Goal: Task Accomplishment & Management: Use online tool/utility

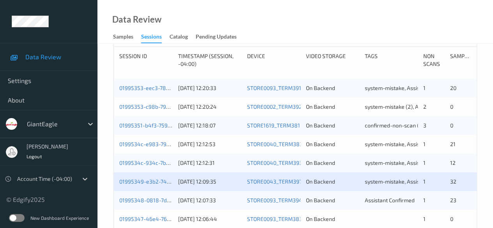
scroll to position [234, 0]
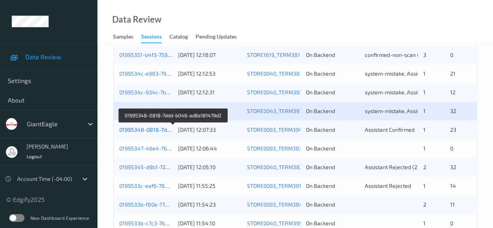
click at [144, 129] on link "01995348-0818-7ddd-b046-ad8a181479d2" at bounding box center [173, 129] width 108 height 7
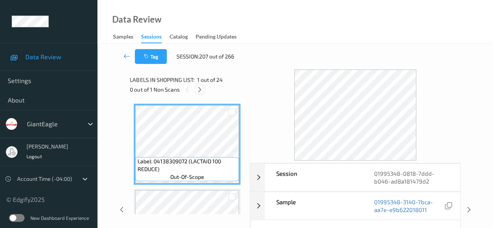
click at [199, 89] on icon at bounding box center [199, 89] width 7 height 7
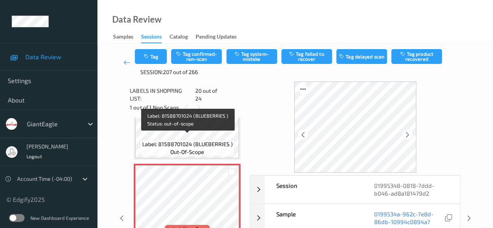
scroll to position [1610, 0]
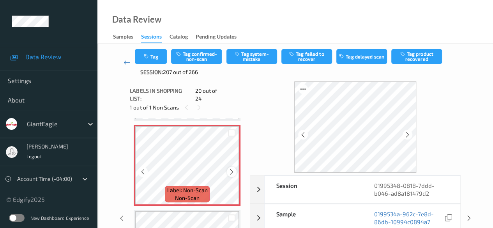
click at [228, 168] on icon at bounding box center [231, 171] width 7 height 7
click at [230, 168] on icon at bounding box center [231, 171] width 7 height 7
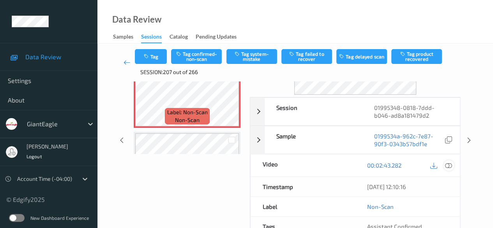
click at [449, 164] on icon at bounding box center [448, 165] width 7 height 7
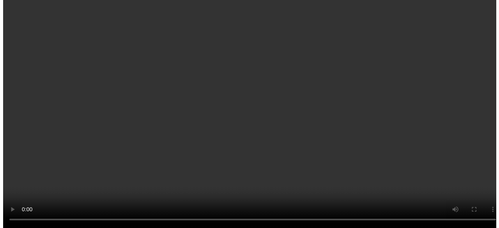
scroll to position [1572, 0]
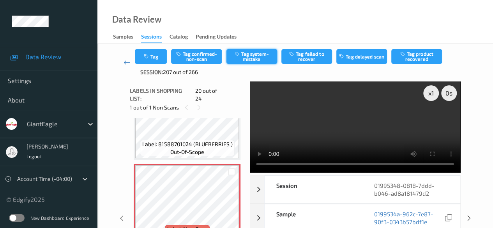
click at [254, 56] on button "Tag system-mistake" at bounding box center [251, 56] width 51 height 15
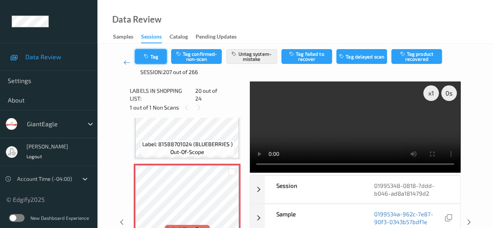
click at [156, 57] on button "Tag" at bounding box center [151, 56] width 32 height 15
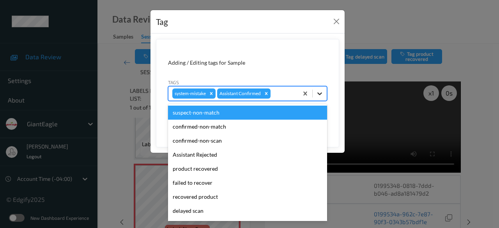
click at [320, 92] on icon at bounding box center [320, 94] width 8 height 8
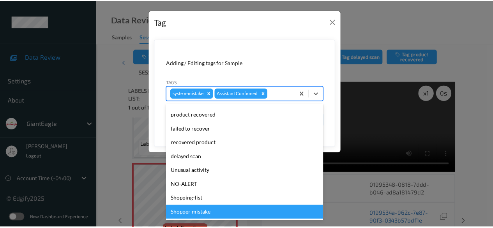
scroll to position [44, 0]
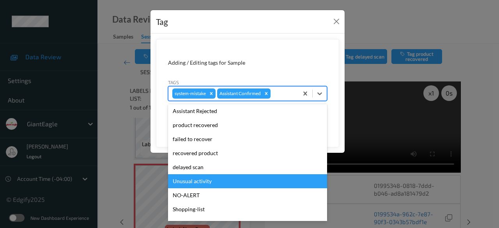
click at [210, 182] on div "Unusual activity" at bounding box center [247, 181] width 159 height 14
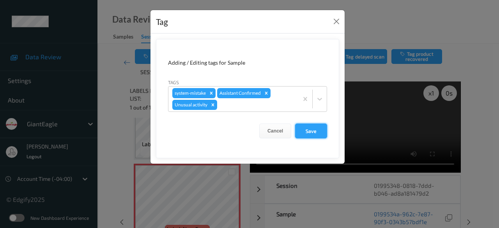
click at [303, 133] on button "Save" at bounding box center [311, 130] width 32 height 15
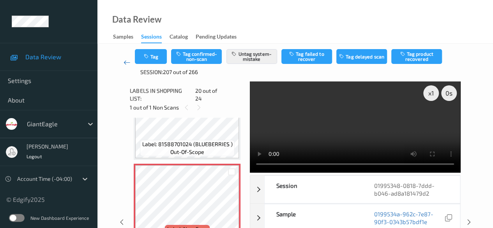
click at [125, 62] on icon at bounding box center [126, 62] width 7 height 8
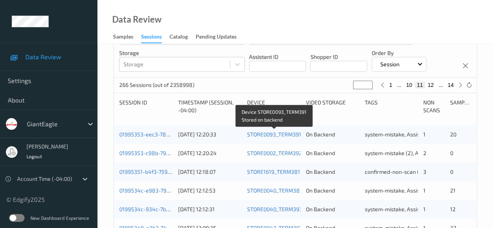
scroll to position [234, 0]
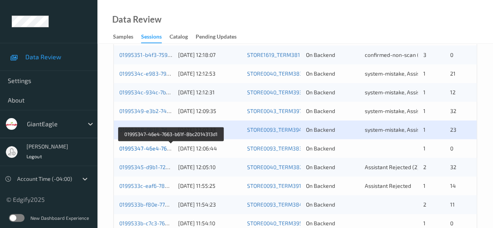
click at [151, 148] on link "01995347-46e4-7663-b61f-8bc2014313d1" at bounding box center [171, 148] width 104 height 7
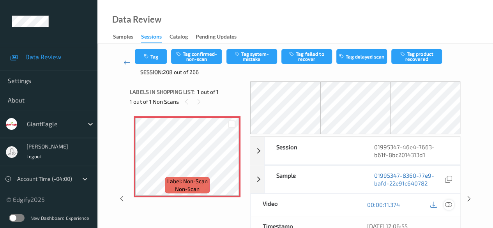
click at [445, 203] on icon at bounding box center [448, 204] width 7 height 7
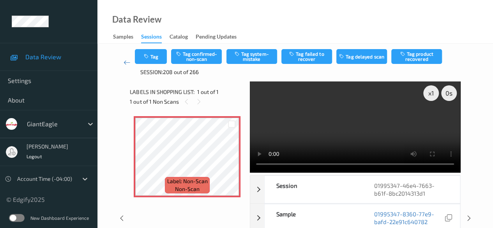
click at [259, 120] on video at bounding box center [355, 126] width 210 height 91
click at [245, 56] on button "Tag system-mistake" at bounding box center [251, 56] width 51 height 15
click at [160, 58] on button "Tag" at bounding box center [151, 56] width 32 height 15
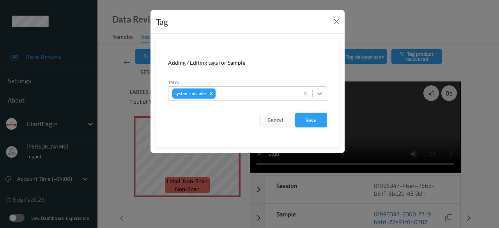
click at [318, 94] on icon at bounding box center [320, 94] width 8 height 8
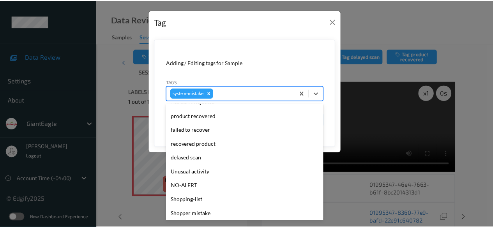
scroll to position [97, 0]
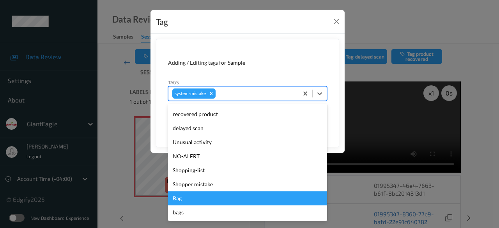
click at [215, 199] on div "Bag" at bounding box center [247, 198] width 159 height 14
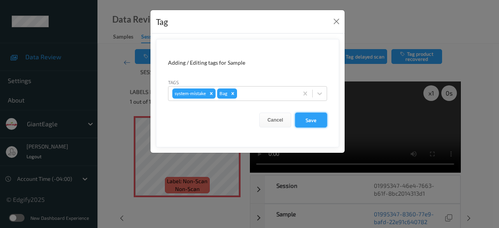
click at [304, 122] on button "Save" at bounding box center [311, 120] width 32 height 15
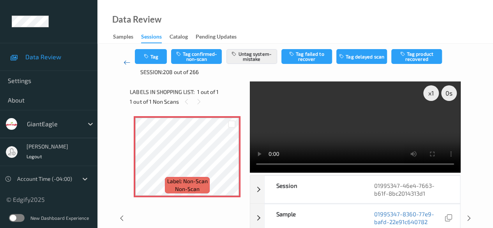
click at [124, 62] on icon at bounding box center [126, 62] width 7 height 8
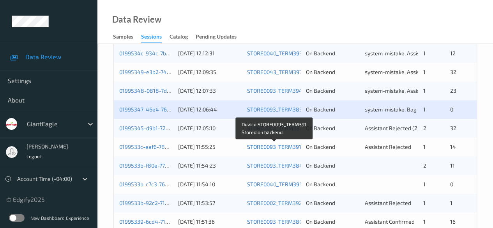
scroll to position [312, 0]
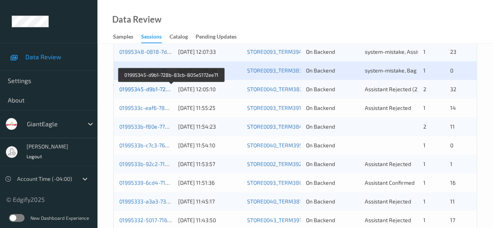
click at [146, 87] on link "01995345-d9b1-728b-83cb-805e5172ee71" at bounding box center [172, 89] width 106 height 7
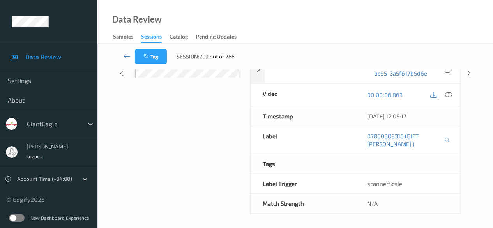
scroll to position [19, 0]
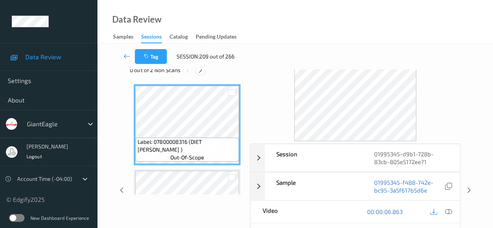
click at [200, 72] on icon at bounding box center [200, 70] width 7 height 7
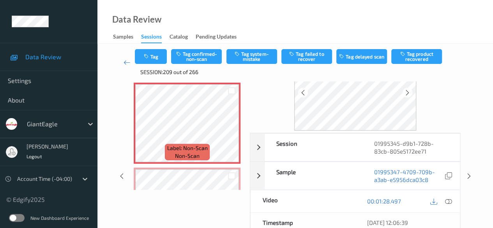
scroll to position [58, 0]
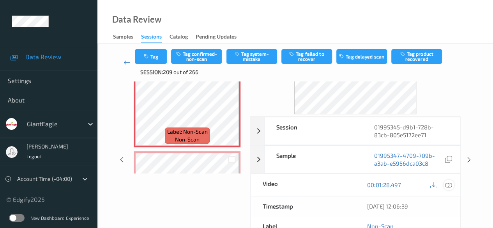
click at [450, 183] on icon at bounding box center [448, 184] width 7 height 7
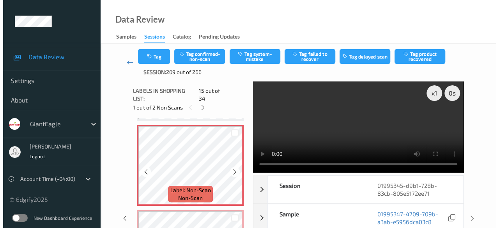
scroll to position [1186, 0]
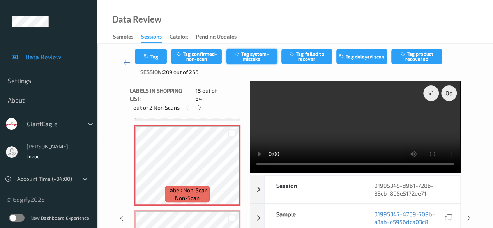
click at [250, 55] on button "Tag system-mistake" at bounding box center [251, 56] width 51 height 15
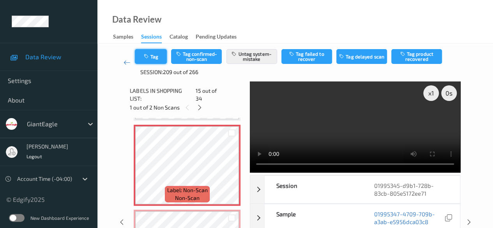
click at [163, 60] on button "Tag" at bounding box center [151, 56] width 32 height 15
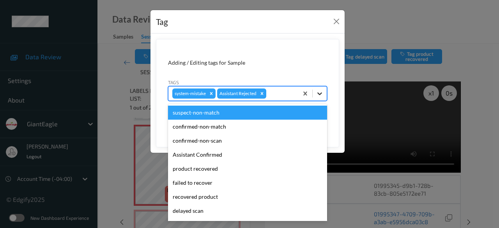
click at [320, 97] on div at bounding box center [319, 93] width 14 height 14
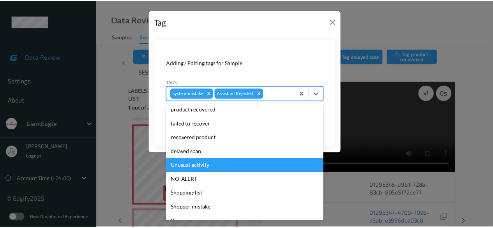
scroll to position [83, 0]
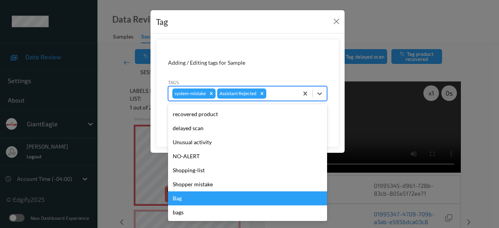
click at [207, 198] on div "Bag" at bounding box center [247, 198] width 159 height 14
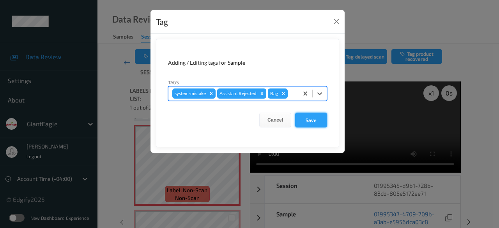
click at [308, 118] on button "Save" at bounding box center [311, 120] width 32 height 15
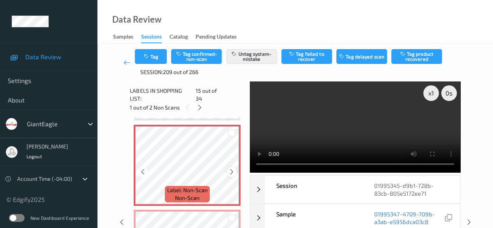
click at [229, 168] on icon at bounding box center [231, 171] width 7 height 7
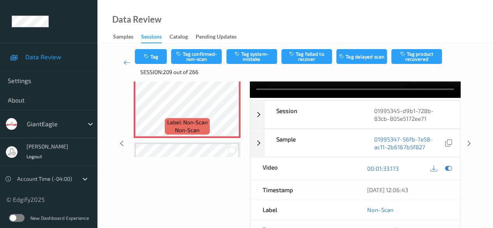
scroll to position [78, 0]
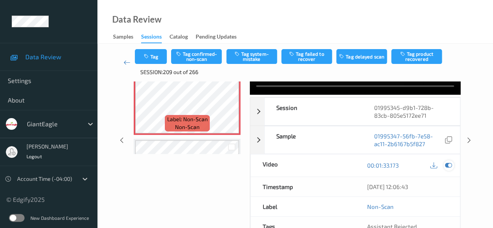
click at [448, 164] on icon at bounding box center [448, 165] width 7 height 7
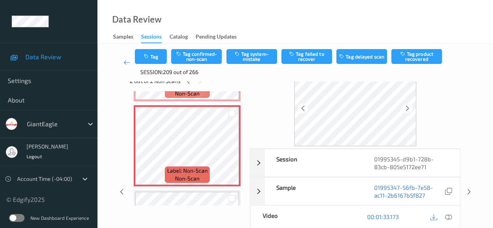
scroll to position [39, 0]
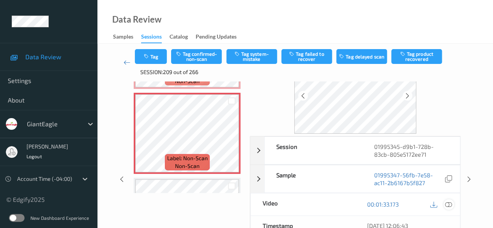
click at [447, 204] on icon at bounding box center [448, 204] width 7 height 7
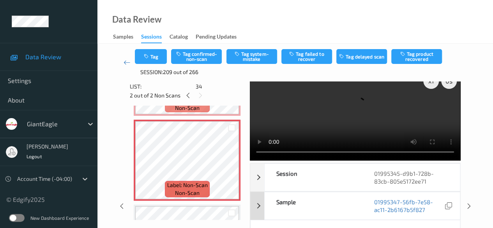
scroll to position [0, 0]
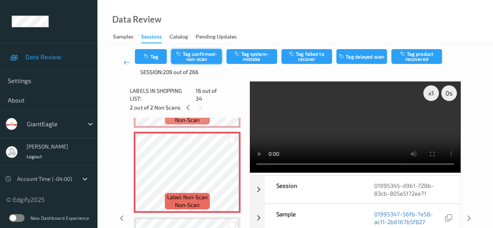
click at [210, 53] on button "Tag confirmed-non-scan" at bounding box center [196, 56] width 51 height 15
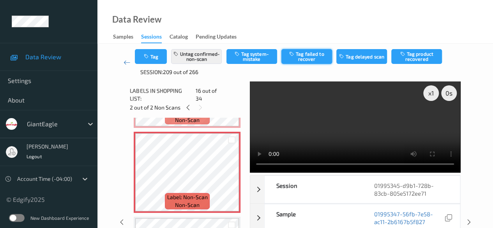
click at [305, 59] on button "Tag failed to recover" at bounding box center [306, 56] width 51 height 15
click at [125, 63] on icon at bounding box center [126, 62] width 7 height 8
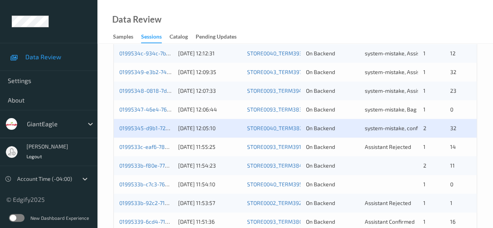
scroll to position [351, 0]
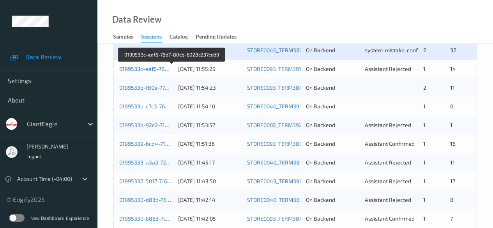
click at [135, 71] on link "0199533c-eaf6-78d7-80cb-6028c237cdd9" at bounding box center [171, 68] width 105 height 7
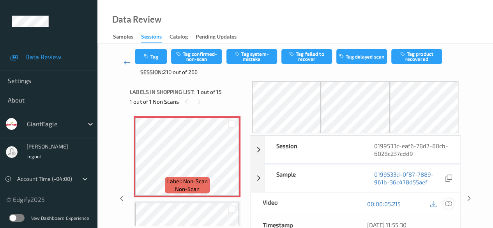
click at [446, 203] on icon at bounding box center [448, 203] width 7 height 7
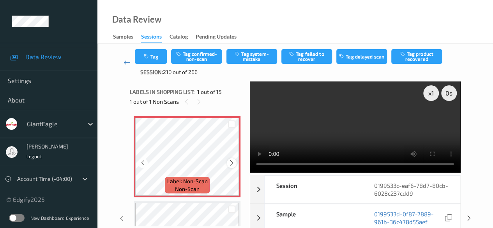
click at [231, 160] on icon at bounding box center [231, 162] width 7 height 7
click at [201, 53] on button "Tag confirmed-non-scan" at bounding box center [196, 56] width 51 height 15
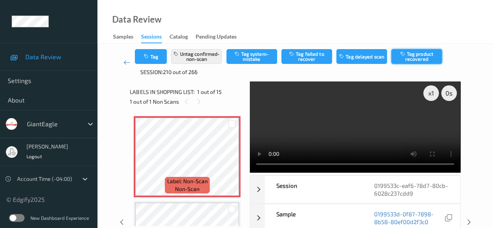
click at [416, 55] on button "Tag product recovered" at bounding box center [416, 56] width 51 height 15
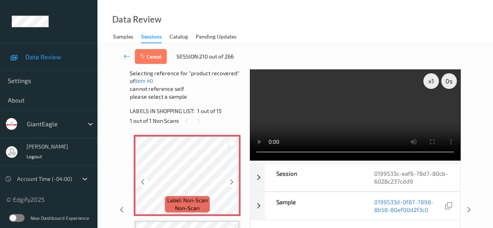
scroll to position [78, 0]
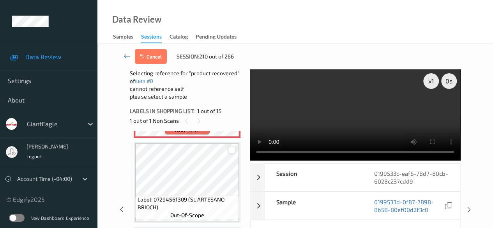
click at [231, 152] on div at bounding box center [231, 149] width 7 height 7
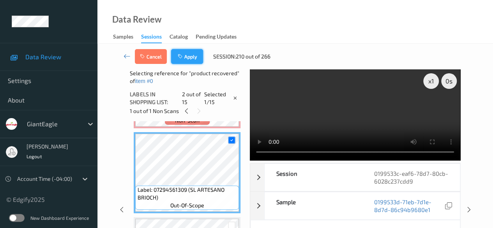
click at [187, 55] on button "Apply" at bounding box center [187, 56] width 32 height 15
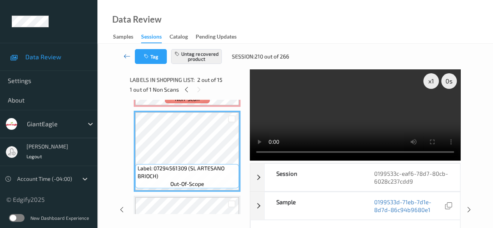
click at [127, 55] on icon at bounding box center [126, 56] width 7 height 8
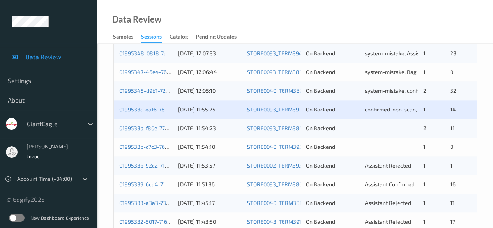
scroll to position [351, 0]
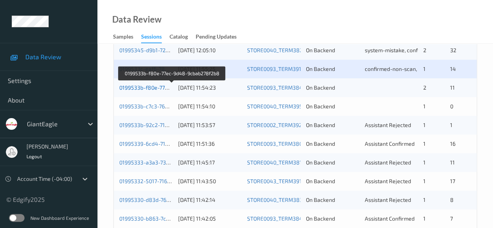
click at [130, 87] on link "0199533b-f80e-77ec-9d48-9cbab278f2b8" at bounding box center [172, 87] width 106 height 7
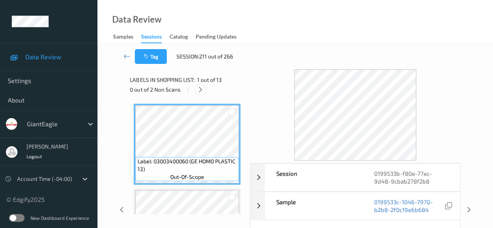
click at [201, 91] on icon at bounding box center [200, 89] width 7 height 7
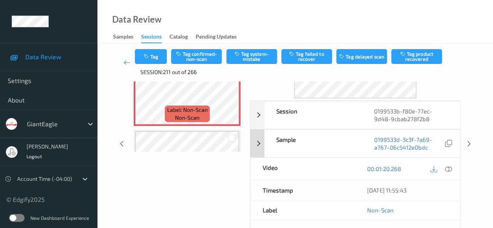
scroll to position [78, 0]
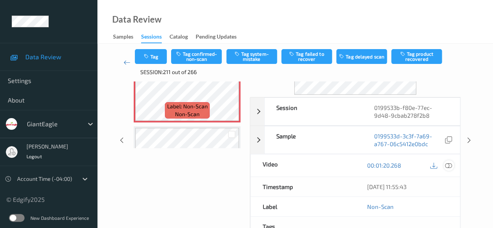
click at [450, 164] on icon at bounding box center [448, 165] width 7 height 7
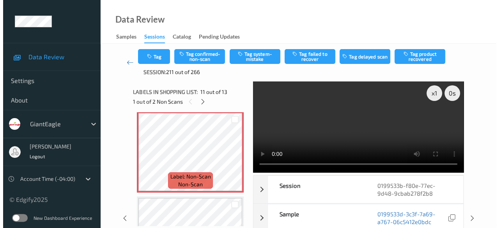
scroll to position [838, 0]
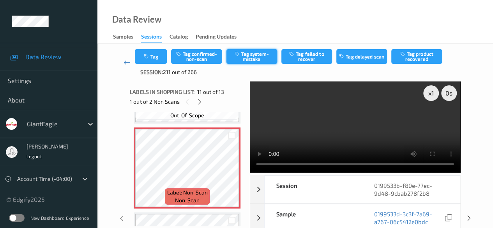
click at [251, 57] on button "Tag system-mistake" at bounding box center [251, 56] width 51 height 15
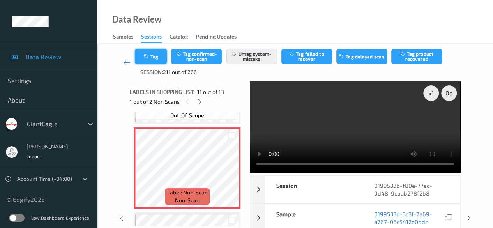
click at [154, 58] on button "Tag" at bounding box center [151, 56] width 32 height 15
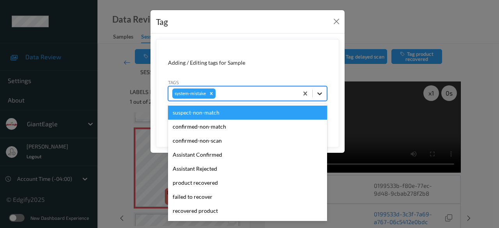
click at [321, 94] on icon at bounding box center [320, 94] width 8 height 8
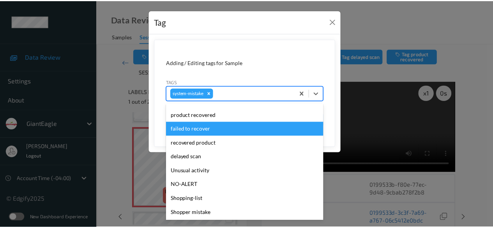
scroll to position [97, 0]
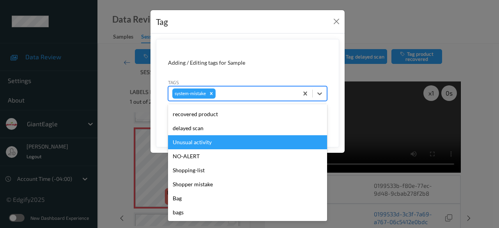
click at [225, 143] on div "Unusual activity" at bounding box center [247, 142] width 159 height 14
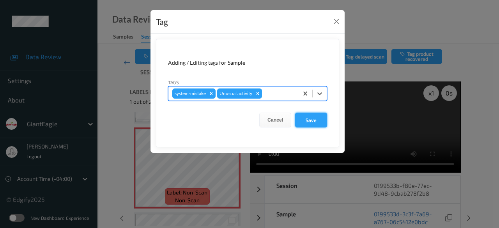
click at [311, 120] on button "Save" at bounding box center [311, 120] width 32 height 15
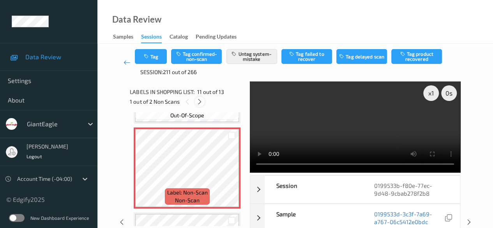
click at [197, 101] on icon at bounding box center [199, 101] width 7 height 7
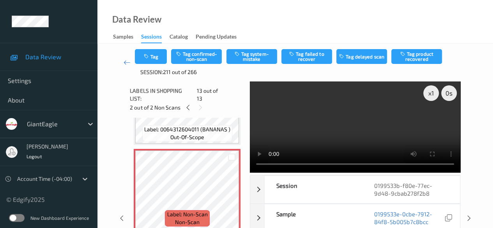
scroll to position [994, 0]
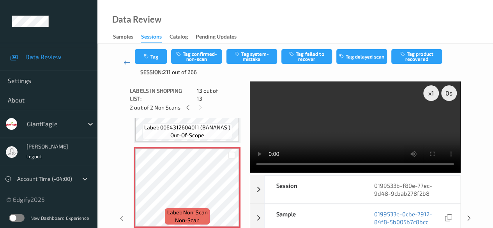
drag, startPoint x: 250, startPoint y: 52, endPoint x: 252, endPoint y: 69, distance: 17.3
click at [252, 69] on div "Tag Tag confirmed-non-scan Tag system-mistake Tag failed to recover Tag delayed…" at bounding box center [295, 62] width 321 height 27
click at [261, 53] on button "Tag system-mistake" at bounding box center [251, 56] width 51 height 15
click at [127, 63] on icon at bounding box center [126, 62] width 7 height 8
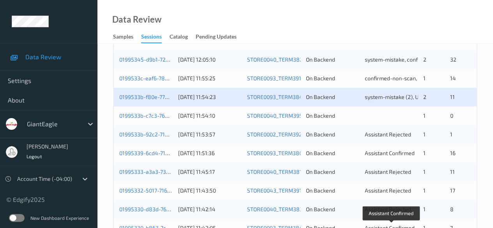
scroll to position [341, 0]
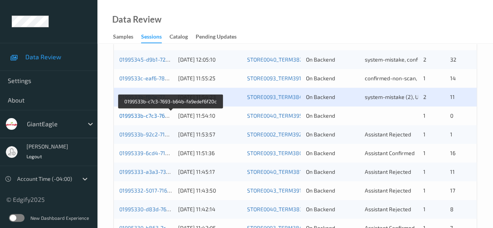
click at [140, 114] on link "0199533b-c7c3-7693-b64b-fa9edef6f20c" at bounding box center [170, 115] width 103 height 7
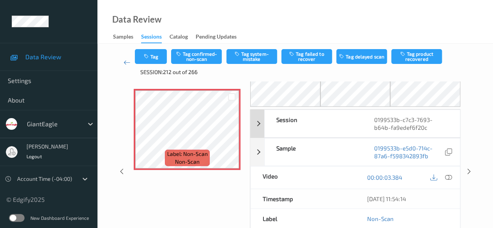
scroll to position [39, 0]
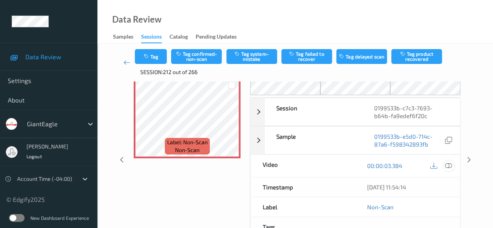
click at [446, 165] on icon at bounding box center [448, 165] width 7 height 7
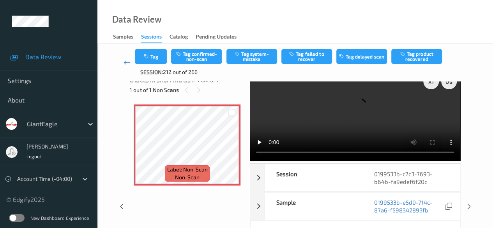
scroll to position [0, 0]
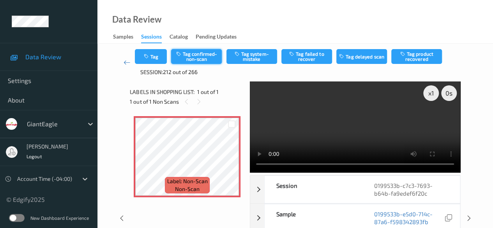
click at [209, 55] on button "Tag confirmed-non-scan" at bounding box center [196, 56] width 51 height 15
click at [128, 62] on icon at bounding box center [126, 62] width 7 height 8
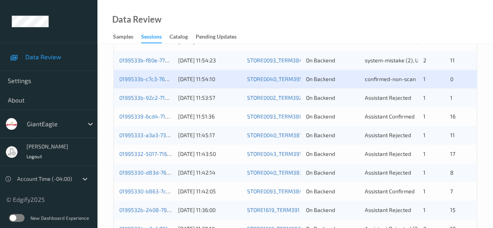
scroll to position [390, 0]
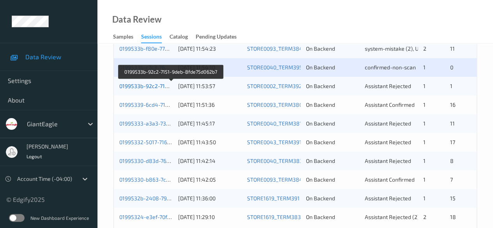
click at [132, 88] on link "0199533b-92c2-7151-9deb-8fde75d062b7" at bounding box center [171, 86] width 104 height 7
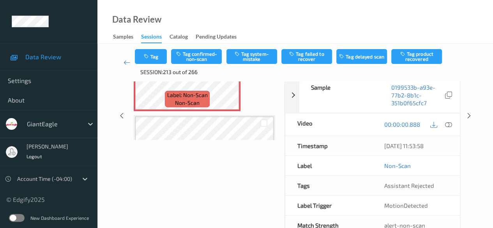
scroll to position [69, 0]
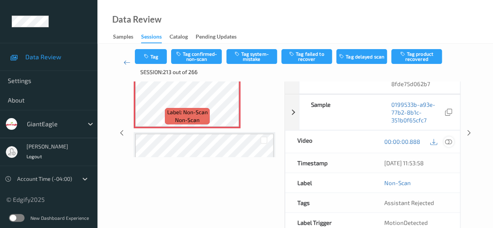
click at [450, 138] on icon at bounding box center [448, 141] width 7 height 7
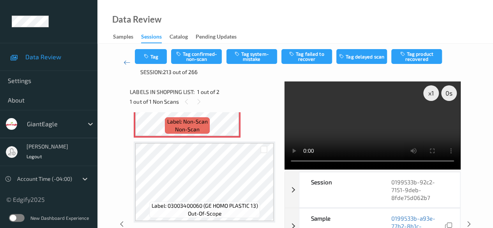
scroll to position [21, 0]
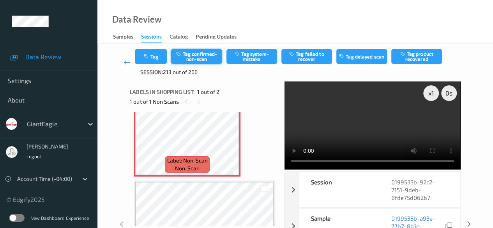
click at [195, 57] on button "Tag confirmed-non-scan" at bounding box center [196, 56] width 51 height 15
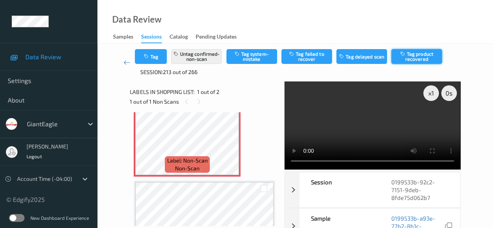
click at [419, 54] on button "Tag product recovered" at bounding box center [416, 56] width 51 height 15
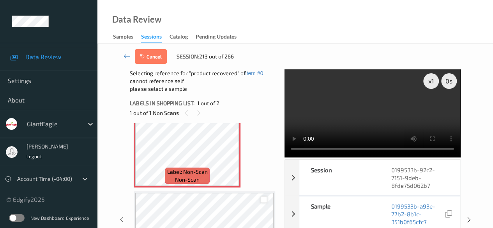
click at [260, 199] on div at bounding box center [263, 199] width 7 height 7
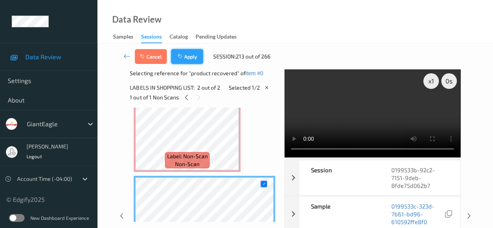
click at [187, 53] on button "Apply" at bounding box center [187, 56] width 32 height 15
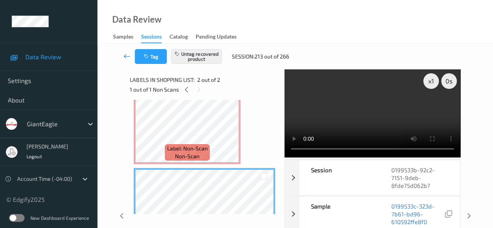
click at [123, 55] on link at bounding box center [127, 56] width 16 height 15
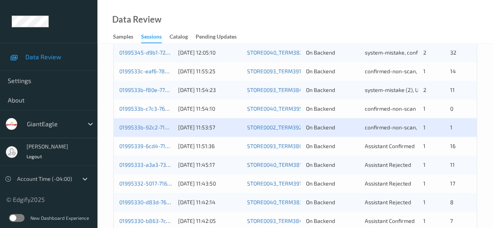
scroll to position [351, 0]
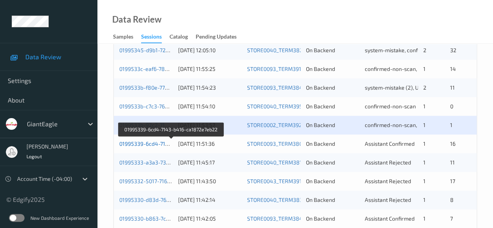
click at [152, 141] on link "01995339-6cd4-7143-b416-ca1872e7eb22" at bounding box center [171, 143] width 105 height 7
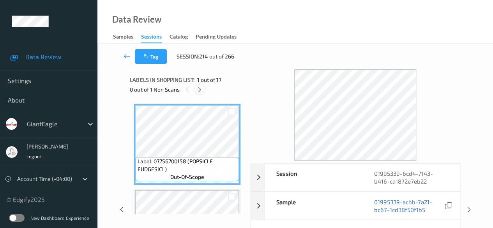
click at [201, 89] on icon at bounding box center [199, 89] width 7 height 7
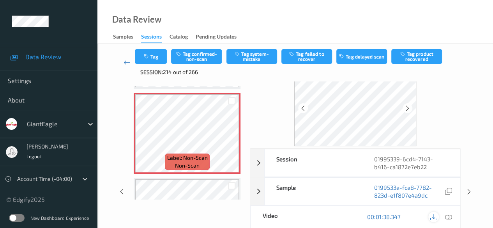
scroll to position [39, 0]
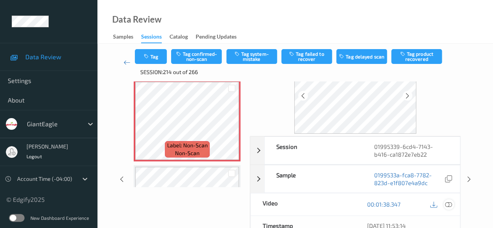
click at [450, 205] on icon at bounding box center [448, 204] width 7 height 7
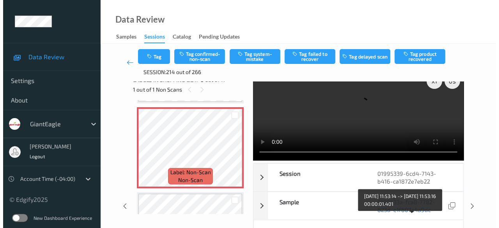
scroll to position [0, 0]
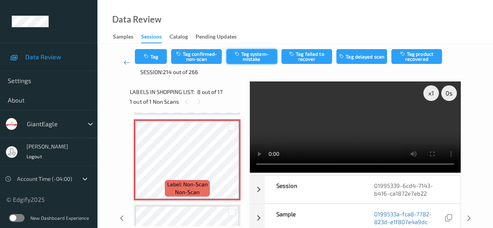
click at [256, 54] on button "Tag system-mistake" at bounding box center [251, 56] width 51 height 15
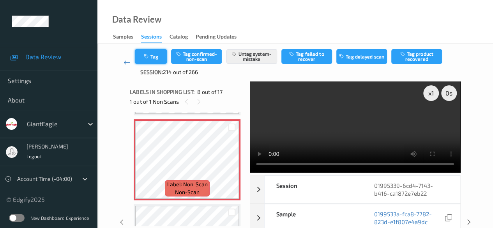
click at [157, 62] on button "Tag" at bounding box center [151, 56] width 32 height 15
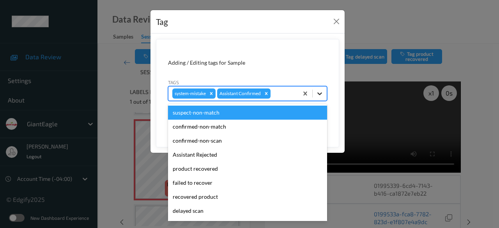
click at [321, 95] on icon at bounding box center [320, 94] width 8 height 8
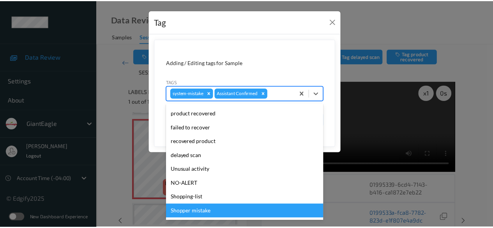
scroll to position [83, 0]
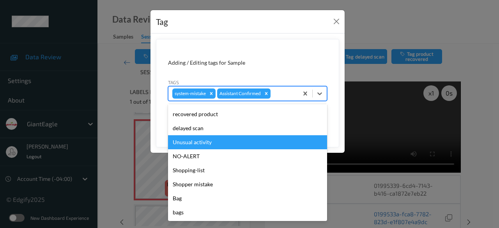
click at [236, 147] on div "Unusual activity" at bounding box center [247, 142] width 159 height 14
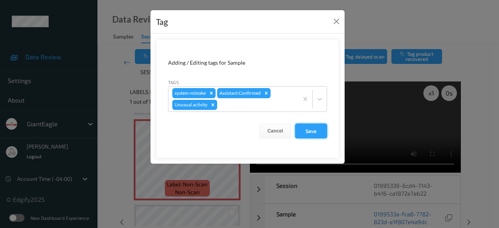
click at [309, 132] on button "Save" at bounding box center [311, 130] width 32 height 15
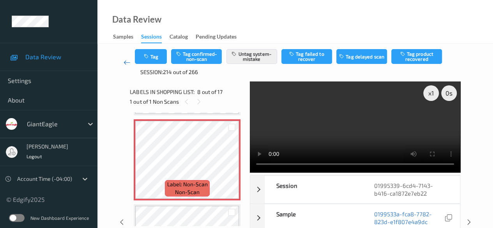
click at [122, 62] on link at bounding box center [127, 62] width 16 height 27
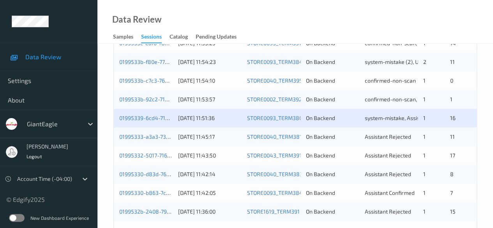
scroll to position [419, 0]
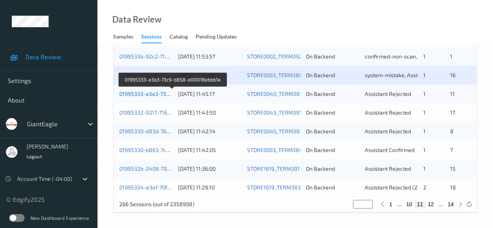
click at [132, 93] on link "01995333-a3a3-73c9-b858-a00018ebbb1a" at bounding box center [172, 93] width 107 height 7
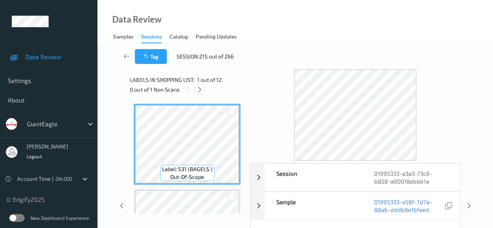
click at [201, 92] on icon at bounding box center [199, 89] width 7 height 7
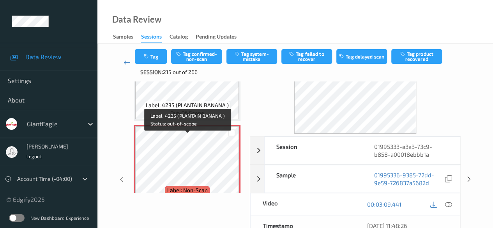
scroll to position [761, 0]
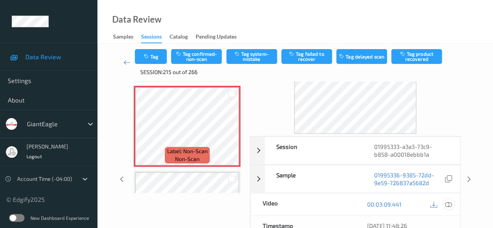
click at [448, 205] on icon at bounding box center [448, 204] width 7 height 7
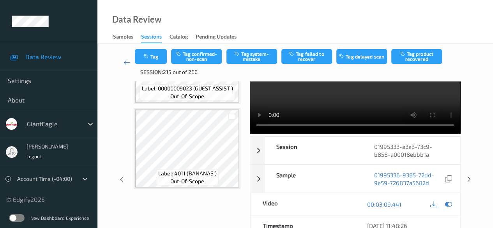
scroll to position [831, 0]
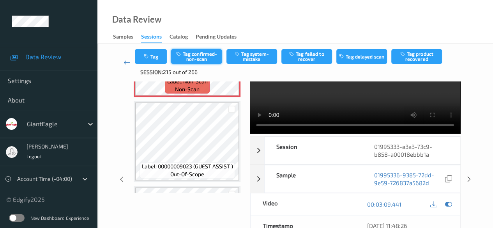
click at [194, 54] on button "Tag confirmed-non-scan" at bounding box center [196, 56] width 51 height 15
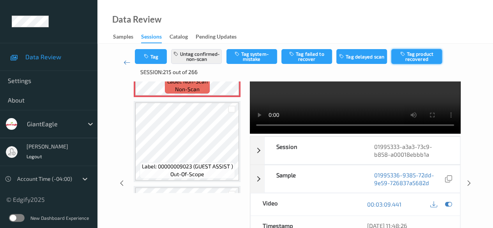
click at [418, 56] on button "Tag product recovered" at bounding box center [416, 56] width 51 height 15
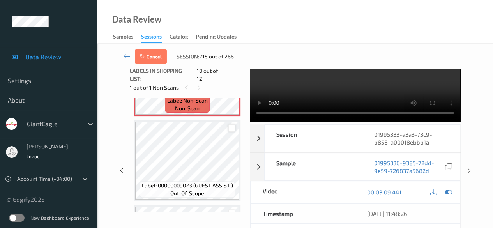
click at [233, 124] on div at bounding box center [231, 127] width 7 height 7
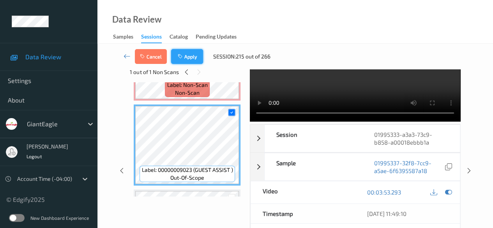
click at [192, 56] on button "Apply" at bounding box center [187, 56] width 32 height 15
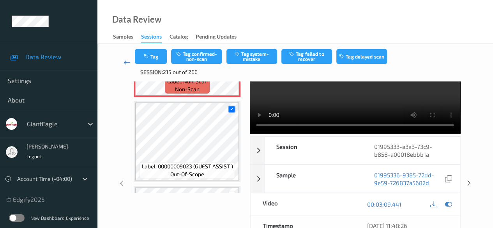
scroll to position [683, 0]
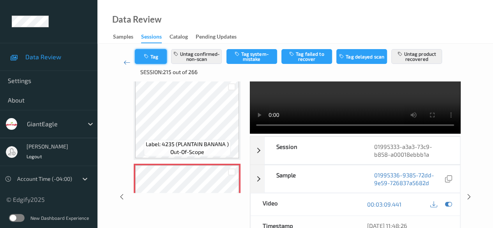
click at [143, 56] on icon "button" at bounding box center [146, 56] width 7 height 5
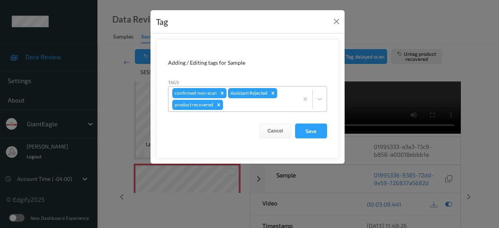
click at [216, 106] on icon "Remove product recovered" at bounding box center [218, 104] width 5 height 5
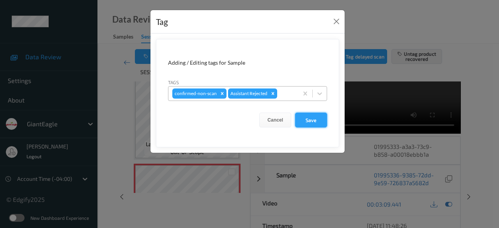
click at [312, 122] on button "Save" at bounding box center [311, 120] width 32 height 15
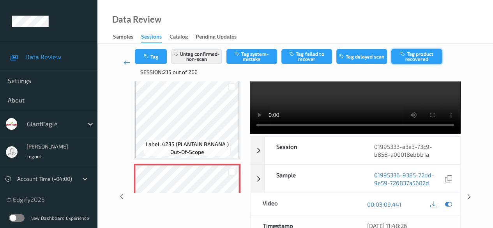
click at [425, 59] on button "Tag product recovered" at bounding box center [416, 56] width 51 height 15
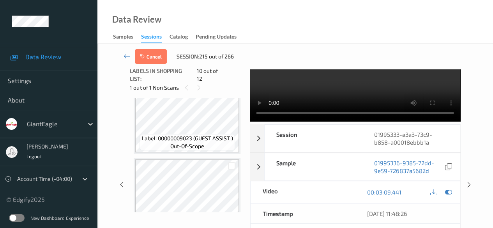
scroll to position [909, 0]
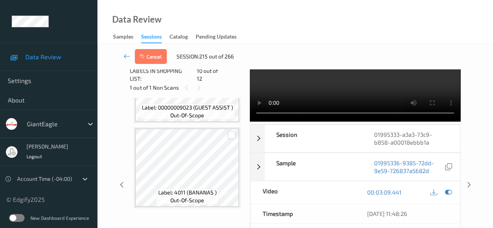
click at [231, 131] on div at bounding box center [231, 134] width 7 height 7
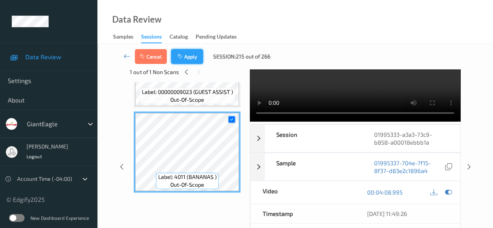
click at [198, 54] on button "Apply" at bounding box center [187, 56] width 32 height 15
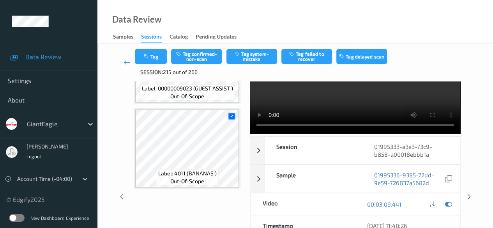
scroll to position [683, 0]
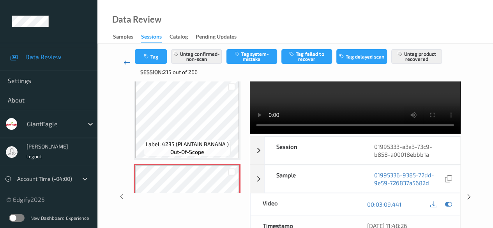
click at [123, 63] on icon at bounding box center [126, 62] width 7 height 8
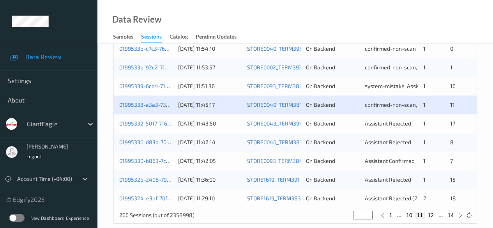
scroll to position [419, 0]
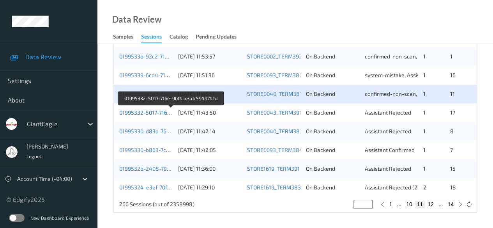
click at [148, 110] on link "01995332-5017-716e-9bf4-e4dc5949741d" at bounding box center [171, 112] width 104 height 7
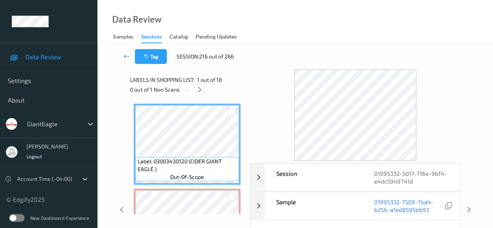
click at [201, 90] on icon at bounding box center [199, 89] width 7 height 7
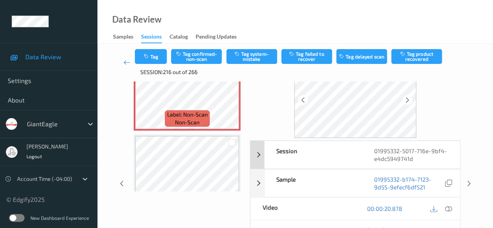
scroll to position [78, 0]
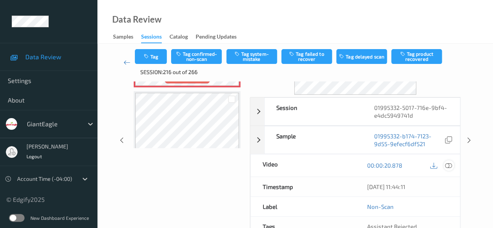
click at [447, 163] on icon at bounding box center [448, 165] width 7 height 7
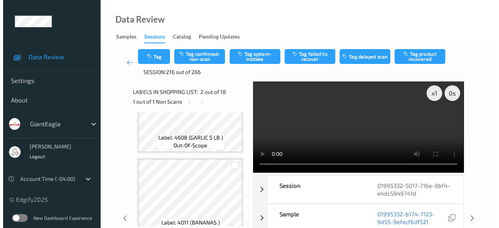
scroll to position [1418, 0]
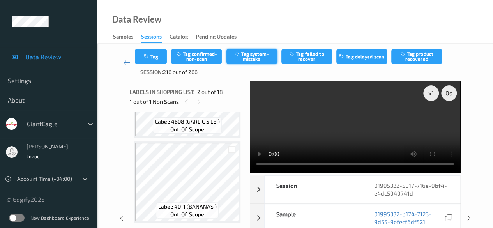
click at [241, 59] on button "Tag system-mistake" at bounding box center [251, 56] width 51 height 15
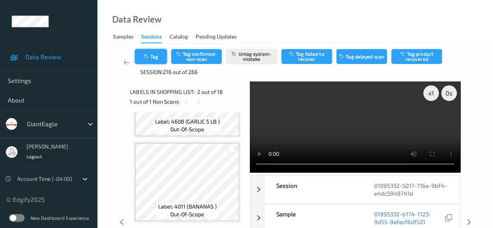
click at [146, 60] on button "Tag" at bounding box center [151, 56] width 32 height 15
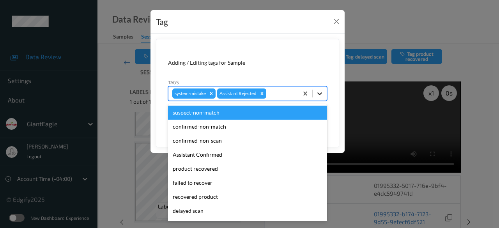
click at [317, 92] on icon at bounding box center [320, 94] width 8 height 8
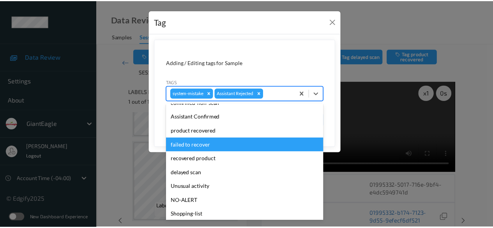
scroll to position [83, 0]
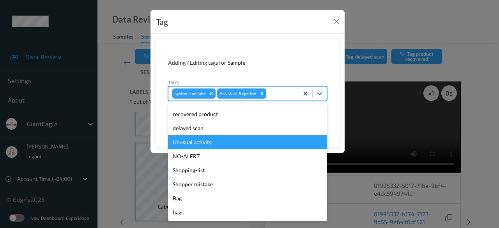
click at [220, 145] on div "Unusual activity" at bounding box center [247, 142] width 159 height 14
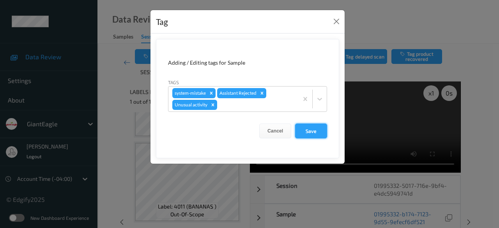
click at [323, 131] on button "Save" at bounding box center [311, 130] width 32 height 15
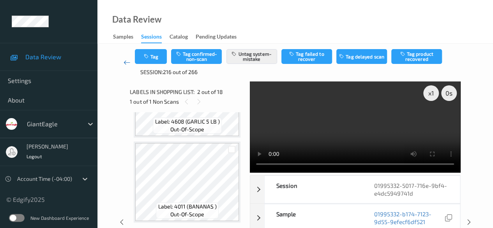
click at [122, 63] on link at bounding box center [127, 62] width 16 height 27
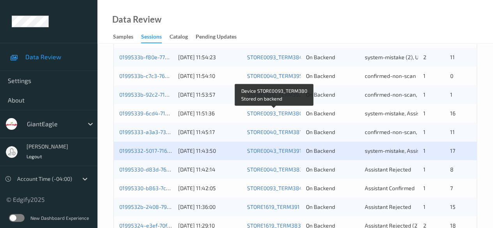
scroll to position [419, 0]
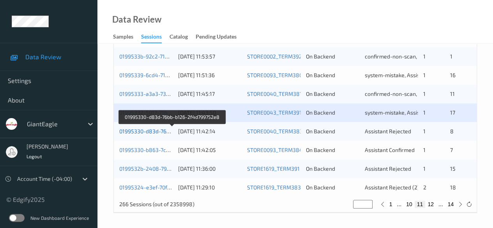
click at [153, 131] on link "01995330-d83d-76bb-b126-2f4d799752e8" at bounding box center [172, 131] width 106 height 7
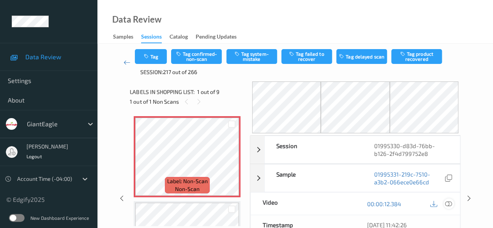
click at [449, 201] on icon at bounding box center [448, 203] width 7 height 7
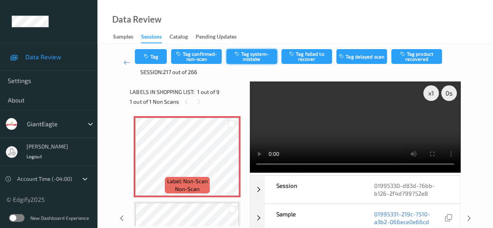
click at [258, 55] on button "Tag system-mistake" at bounding box center [251, 56] width 51 height 15
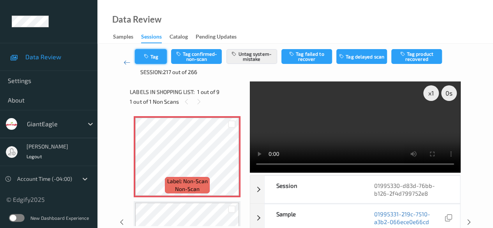
click at [155, 59] on button "Tag" at bounding box center [151, 56] width 32 height 15
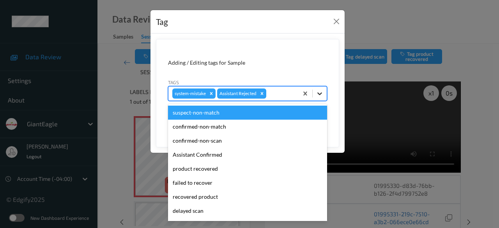
click at [321, 92] on icon at bounding box center [320, 94] width 8 height 8
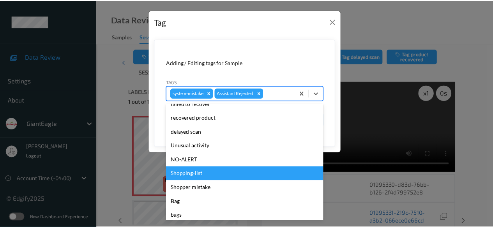
scroll to position [83, 0]
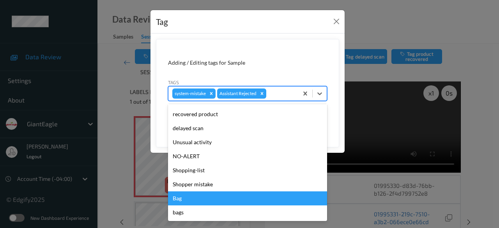
click at [224, 202] on div "Bag" at bounding box center [247, 198] width 159 height 14
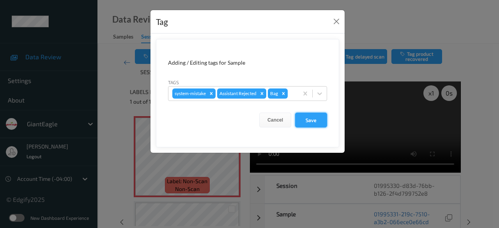
click at [309, 120] on button "Save" at bounding box center [311, 120] width 32 height 15
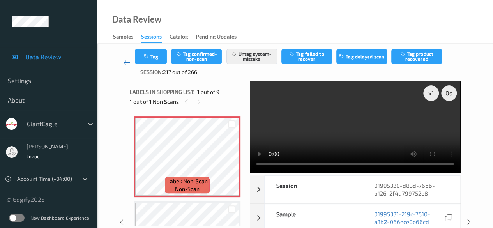
click at [126, 61] on icon at bounding box center [126, 62] width 7 height 8
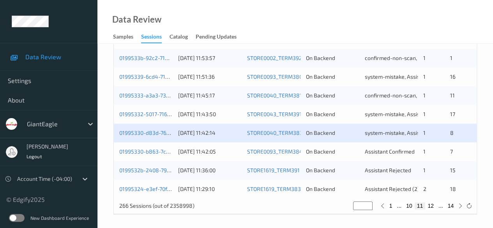
scroll to position [419, 0]
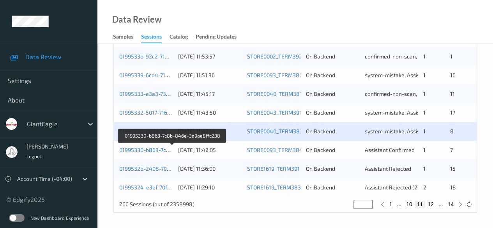
click at [148, 148] on link "01995330-b863-7c8b-846e-3a9ae8ffc238" at bounding box center [172, 149] width 107 height 7
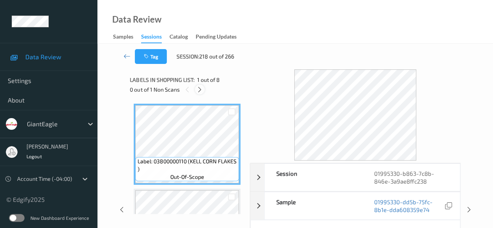
click at [199, 90] on icon at bounding box center [199, 89] width 7 height 7
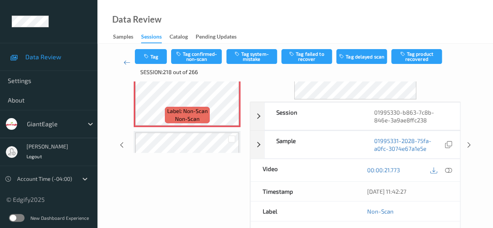
scroll to position [78, 0]
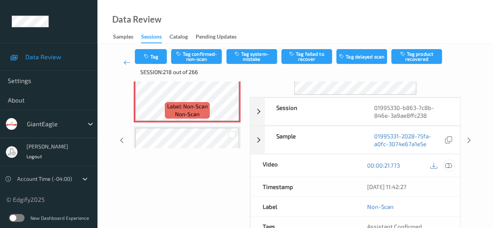
click at [445, 163] on icon at bounding box center [448, 165] width 7 height 7
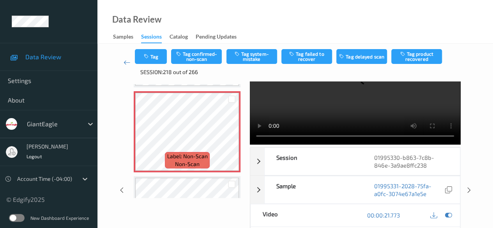
scroll to position [0, 0]
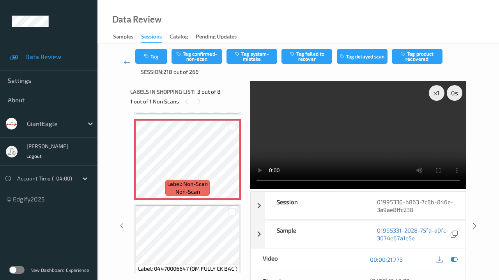
click at [250, 189] on video at bounding box center [358, 135] width 216 height 108
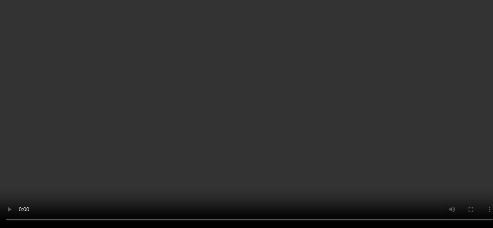
scroll to position [167, 0]
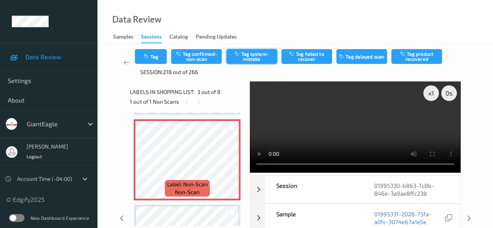
click at [266, 58] on button "Tag system-mistake" at bounding box center [251, 56] width 51 height 15
click at [232, 165] on icon at bounding box center [231, 165] width 7 height 7
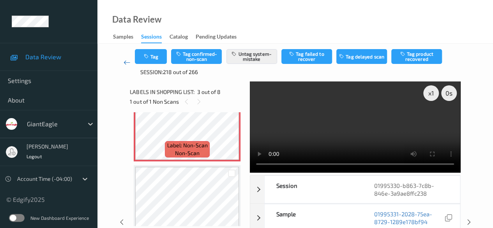
click at [129, 64] on icon at bounding box center [126, 62] width 7 height 8
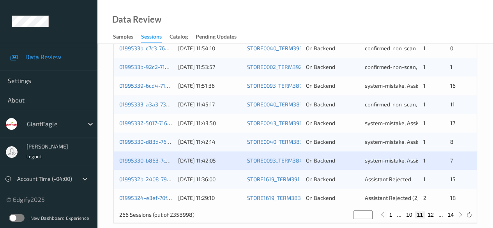
scroll to position [419, 0]
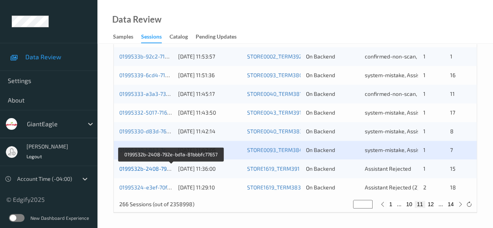
click at [143, 166] on link "0199532b-2408-792e-bd1a-81bbbfc77657" at bounding box center [171, 168] width 104 height 7
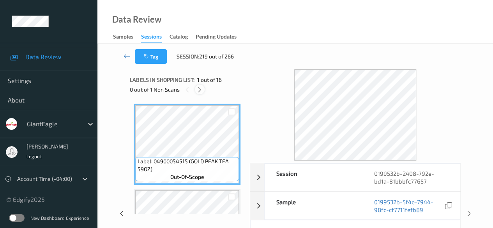
click at [199, 89] on icon at bounding box center [199, 89] width 7 height 7
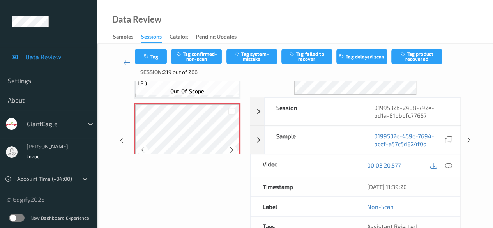
scroll to position [1147, 0]
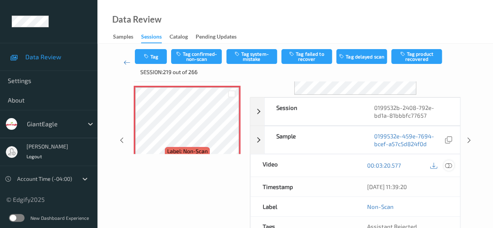
click at [449, 166] on icon at bounding box center [448, 165] width 7 height 7
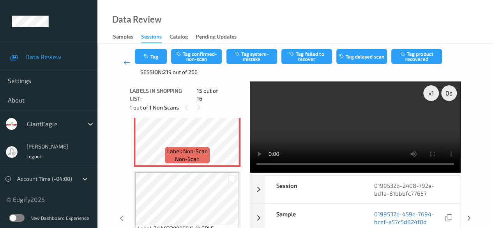
scroll to position [1249, 0]
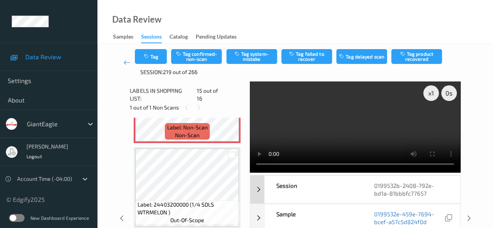
click at [346, 189] on div "Session" at bounding box center [313, 189] width 97 height 27
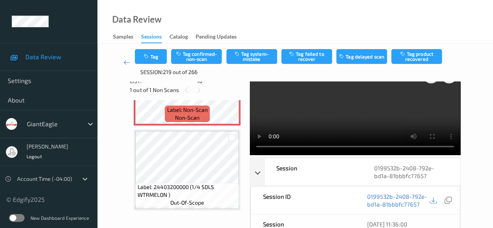
scroll to position [0, 0]
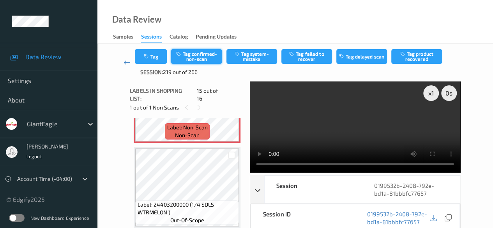
click at [204, 56] on button "Tag confirmed-non-scan" at bounding box center [196, 56] width 51 height 15
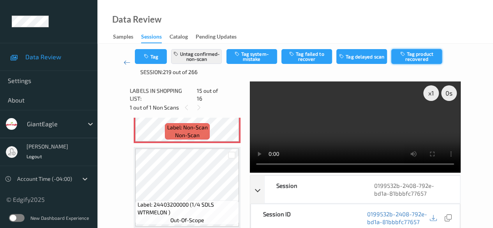
click at [417, 56] on button "Tag product recovered" at bounding box center [416, 56] width 51 height 15
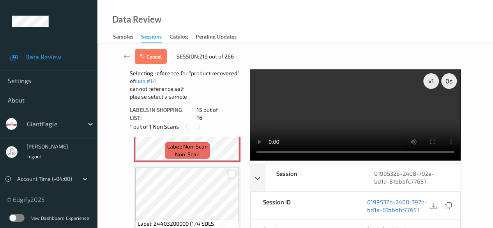
click at [232, 170] on div at bounding box center [231, 173] width 7 height 7
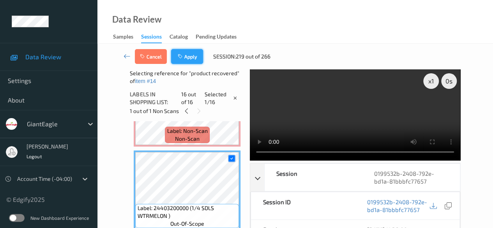
click at [191, 58] on button "Apply" at bounding box center [187, 56] width 32 height 15
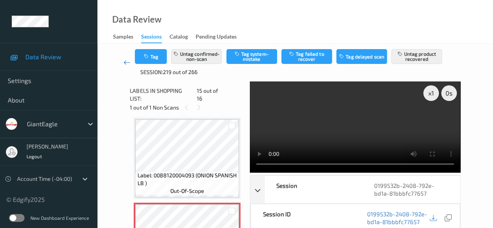
click at [125, 61] on icon at bounding box center [126, 62] width 7 height 8
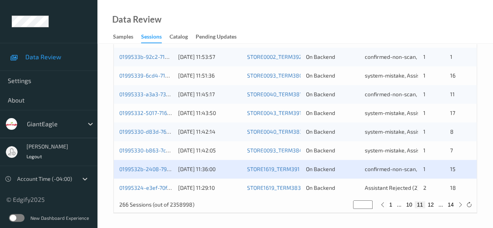
scroll to position [419, 0]
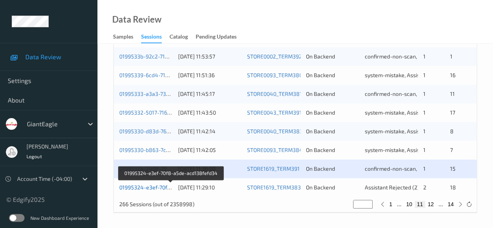
click at [154, 187] on link "01995324-e3ef-70f8-a5de-acd138fefd34" at bounding box center [170, 187] width 103 height 7
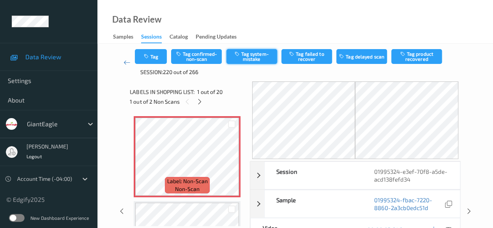
click at [248, 58] on button "Tag system-mistake" at bounding box center [251, 56] width 51 height 15
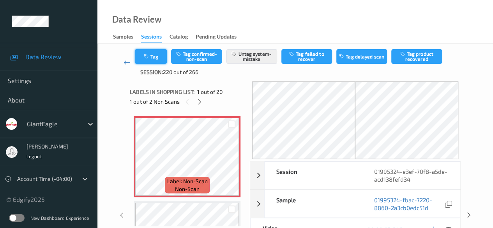
click at [157, 60] on button "Tag" at bounding box center [151, 56] width 32 height 15
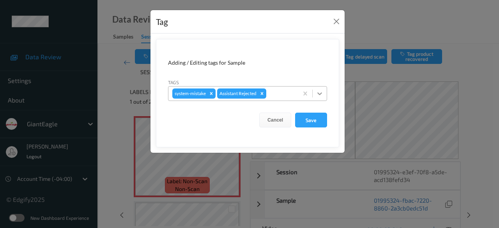
click at [322, 95] on icon at bounding box center [320, 94] width 8 height 8
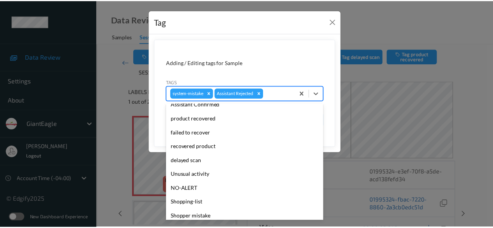
scroll to position [83, 0]
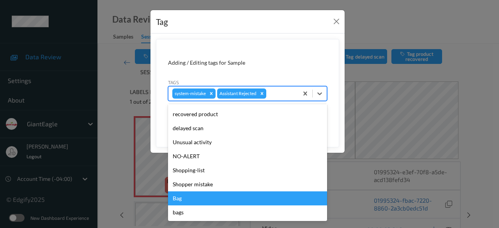
click at [210, 195] on div "Bag" at bounding box center [247, 198] width 159 height 14
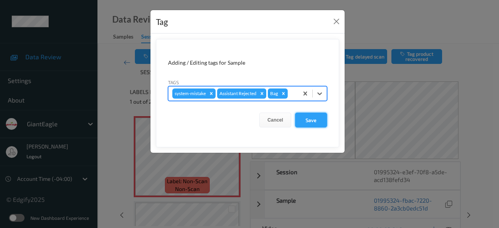
click at [309, 120] on button "Save" at bounding box center [311, 120] width 32 height 15
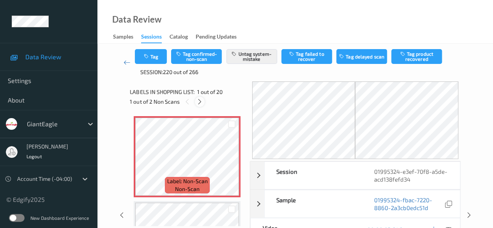
click at [198, 99] on icon at bounding box center [199, 101] width 7 height 7
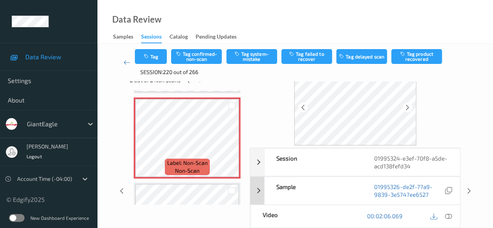
scroll to position [39, 0]
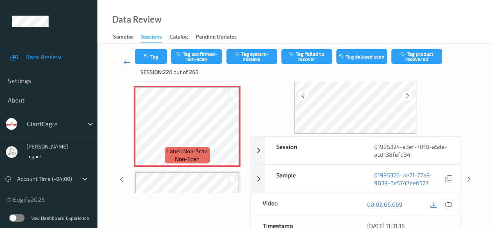
click at [448, 204] on icon at bounding box center [448, 204] width 7 height 7
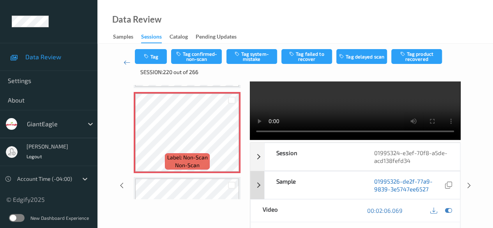
scroll to position [78, 0]
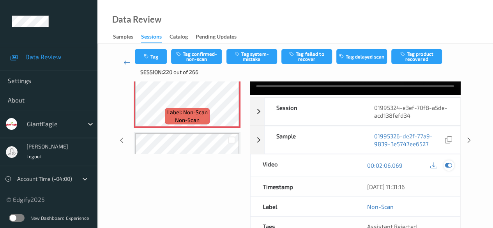
click at [448, 167] on icon at bounding box center [448, 165] width 7 height 7
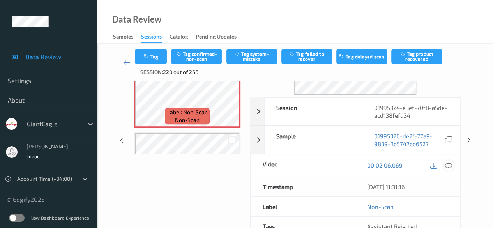
click at [448, 162] on icon at bounding box center [448, 165] width 7 height 7
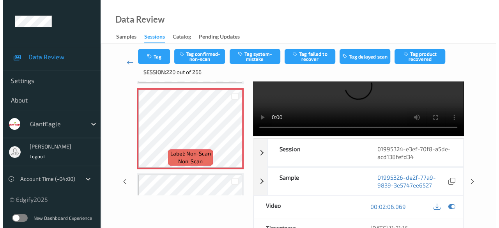
scroll to position [0, 0]
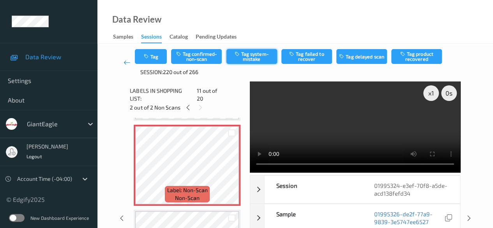
click at [253, 59] on button "Tag system-mistake" at bounding box center [251, 56] width 51 height 15
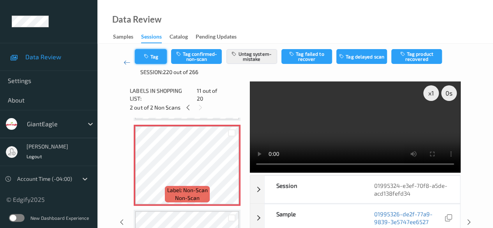
click at [163, 56] on button "Tag" at bounding box center [151, 56] width 32 height 15
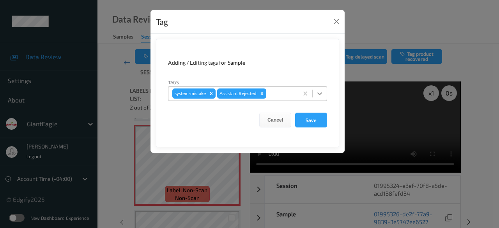
click at [321, 95] on icon at bounding box center [320, 94] width 8 height 8
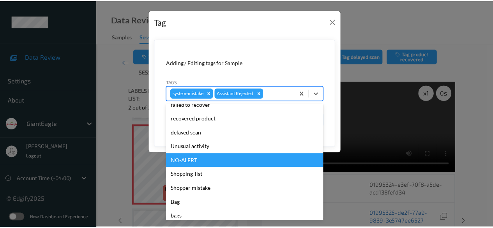
scroll to position [83, 0]
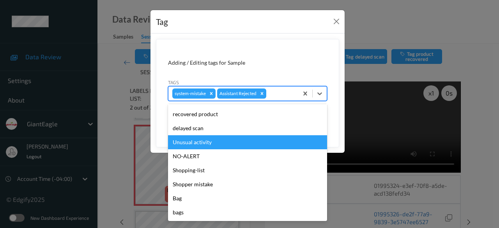
click at [199, 145] on div "Unusual activity" at bounding box center [247, 142] width 159 height 14
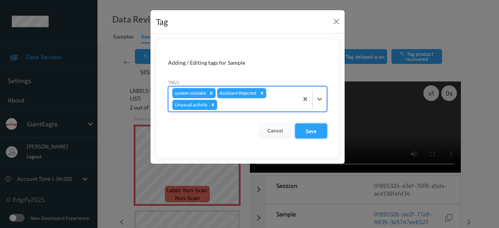
click at [314, 130] on button "Save" at bounding box center [311, 130] width 32 height 15
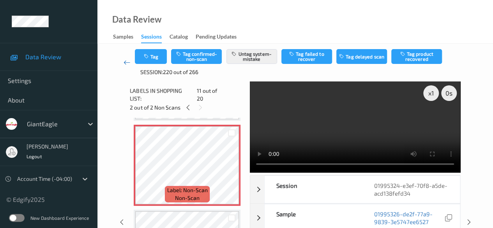
click at [128, 63] on icon at bounding box center [126, 62] width 7 height 8
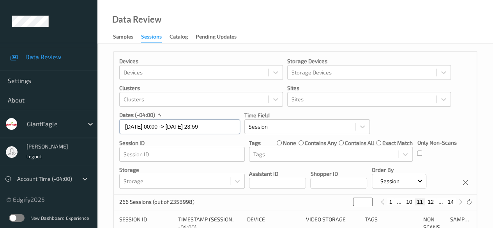
click at [220, 128] on input "[DATE] 00:00 -> [DATE] 23:59" at bounding box center [179, 126] width 121 height 15
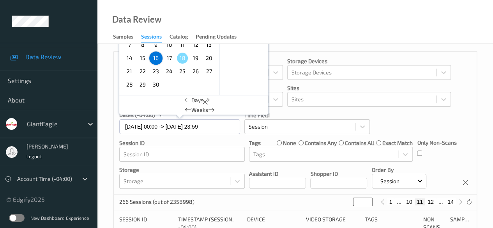
click at [169, 59] on span "17" at bounding box center [169, 58] width 11 height 11
type input "[DATE] 00:00"
type input "*"
click at [169, 59] on span "17" at bounding box center [169, 58] width 11 height 11
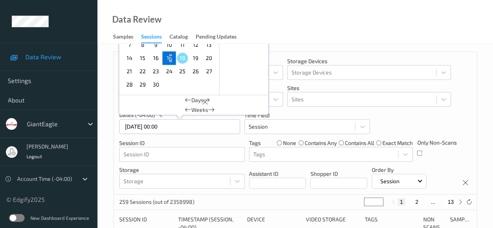
type input "[DATE] 00:00 -> [DATE] 23:59"
click at [436, 160] on div "Only Non-Scans" at bounding box center [436, 150] width 39 height 23
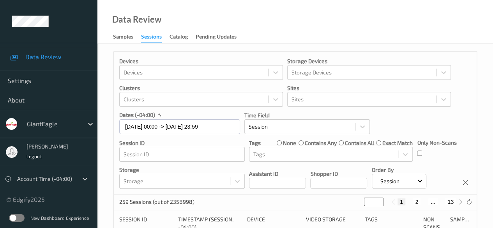
scroll to position [78, 0]
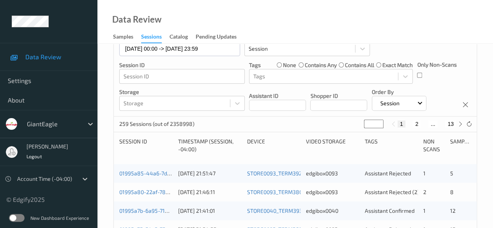
click at [451, 125] on button "13" at bounding box center [450, 123] width 11 height 7
type input "**"
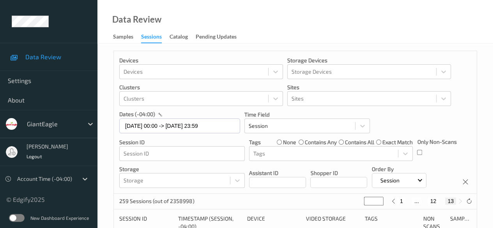
scroll to position [0, 0]
click at [432, 201] on button "12" at bounding box center [433, 201] width 11 height 7
type input "**"
click at [422, 203] on button "11" at bounding box center [424, 201] width 11 height 7
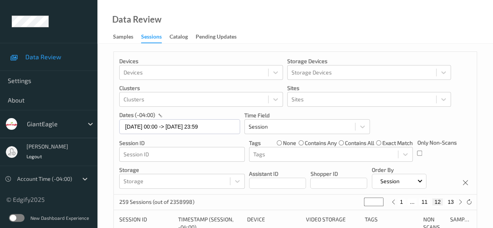
type input "**"
click at [420, 205] on button "10" at bounding box center [418, 201] width 11 height 7
type input "**"
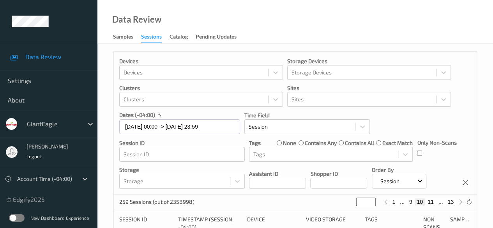
click at [412, 204] on button "9" at bounding box center [411, 201] width 8 height 7
type input "*"
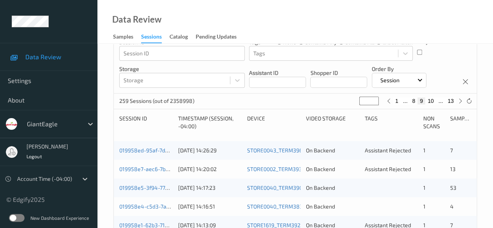
scroll to position [117, 0]
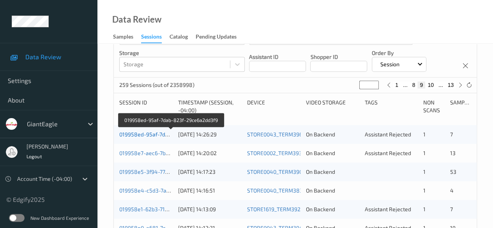
click at [155, 134] on link "019958ed-95af-7dab-823f-29ce6a2dd3f9" at bounding box center [171, 134] width 104 height 7
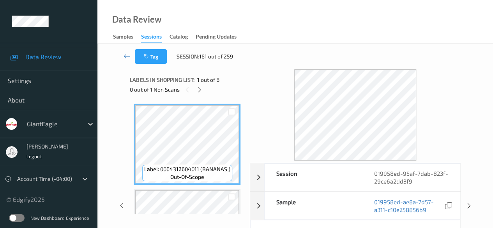
click at [201, 92] on icon at bounding box center [199, 89] width 7 height 7
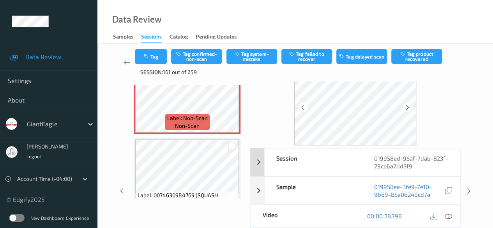
scroll to position [39, 0]
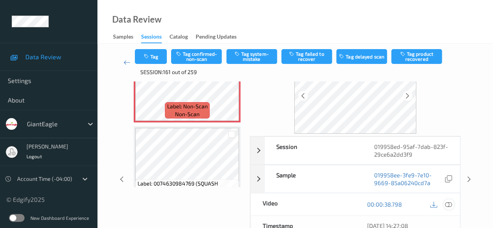
click at [447, 204] on icon at bounding box center [448, 204] width 7 height 7
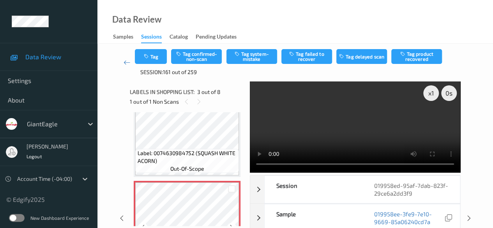
scroll to position [89, 0]
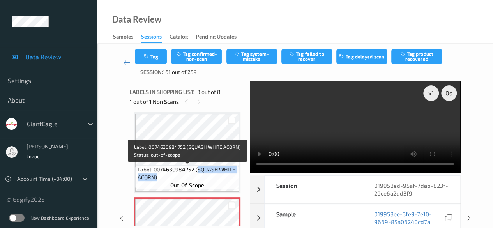
drag, startPoint x: 197, startPoint y: 169, endPoint x: 235, endPoint y: 178, distance: 38.4
click at [235, 178] on span "Label: 0074630984752 (SQUASH WHITE ACORN)" at bounding box center [188, 174] width 100 height 16
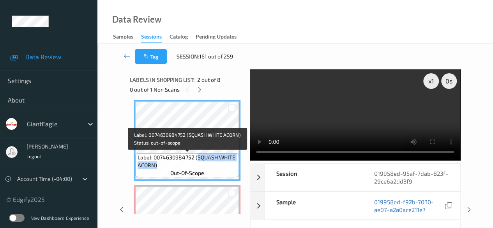
copy span "SQUASH WHITE ACORN)"
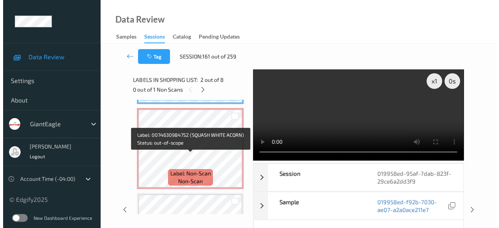
scroll to position [167, 0]
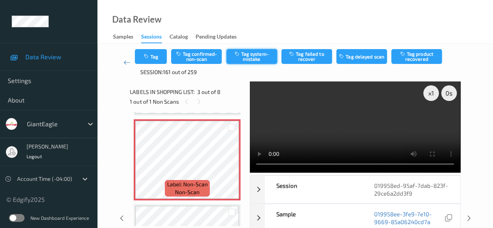
click at [250, 52] on button "Tag system-mistake" at bounding box center [251, 56] width 51 height 15
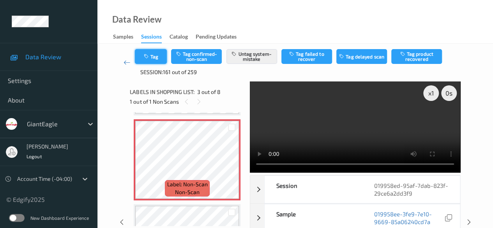
click at [152, 57] on button "Tag" at bounding box center [151, 56] width 32 height 15
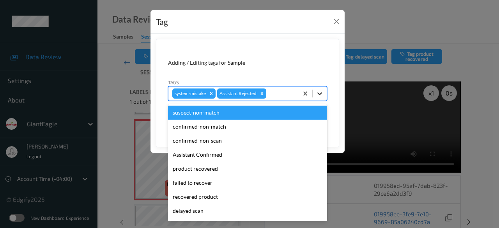
click at [321, 92] on icon at bounding box center [320, 94] width 8 height 8
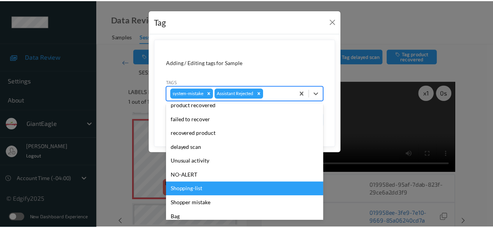
scroll to position [83, 0]
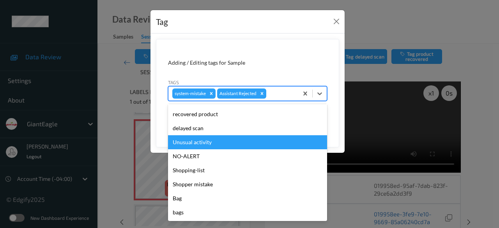
click at [212, 143] on div "Unusual activity" at bounding box center [247, 142] width 159 height 14
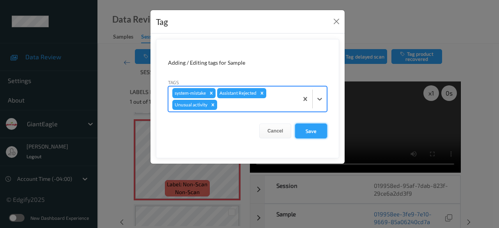
click at [316, 132] on button "Save" at bounding box center [311, 130] width 32 height 15
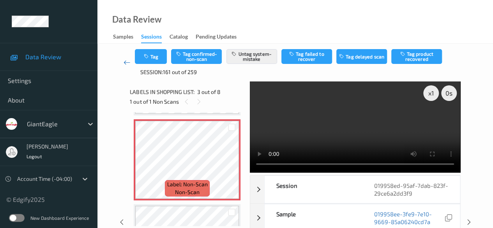
click at [126, 62] on icon at bounding box center [126, 62] width 7 height 8
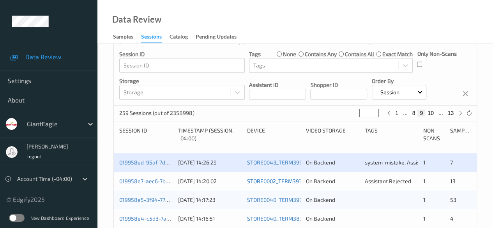
scroll to position [156, 0]
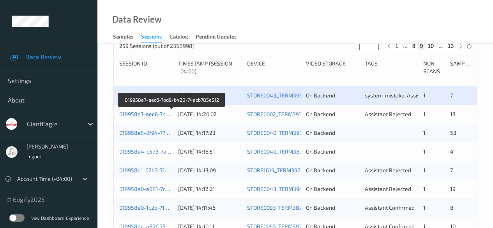
click at [146, 114] on link "019958e7-aec6-7bd9-b420-74acb785e512" at bounding box center [172, 114] width 106 height 7
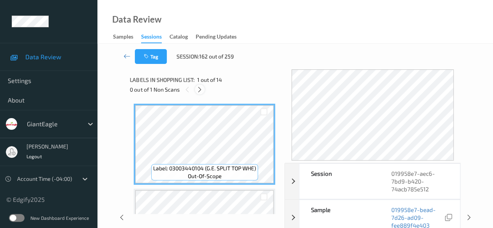
click at [201, 90] on icon at bounding box center [199, 89] width 7 height 7
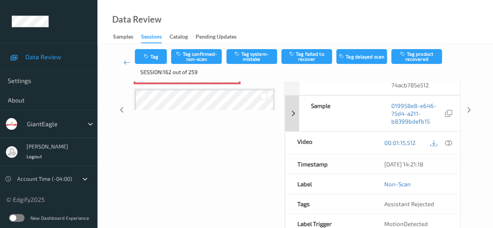
scroll to position [117, 0]
click at [452, 141] on div at bounding box center [448, 142] width 11 height 11
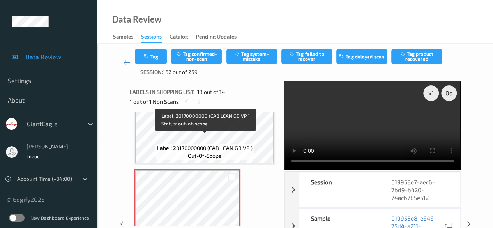
scroll to position [977, 0]
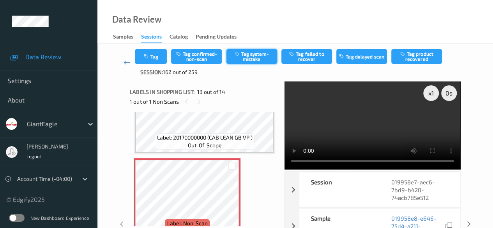
click at [252, 57] on button "Tag system-mistake" at bounding box center [251, 56] width 51 height 15
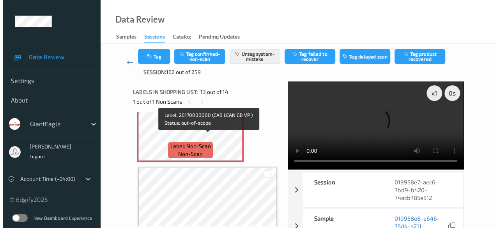
scroll to position [1055, 0]
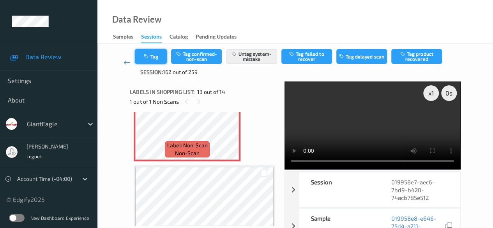
click at [159, 57] on button "Tag" at bounding box center [151, 56] width 32 height 15
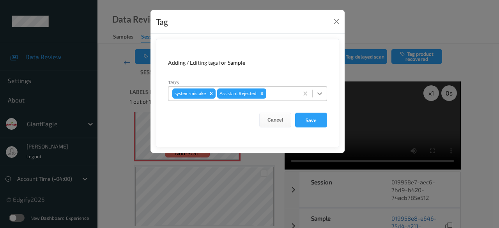
click at [317, 93] on icon at bounding box center [320, 94] width 8 height 8
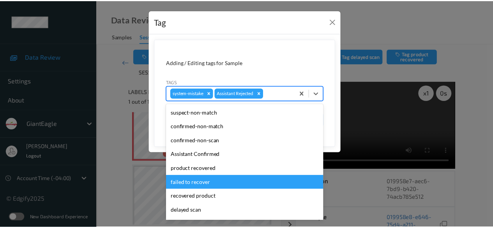
scroll to position [83, 0]
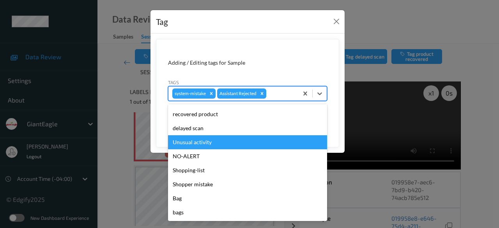
click at [220, 147] on div "Unusual activity" at bounding box center [247, 142] width 159 height 14
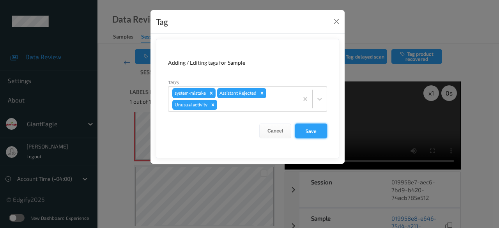
click at [320, 127] on button "Save" at bounding box center [311, 130] width 32 height 15
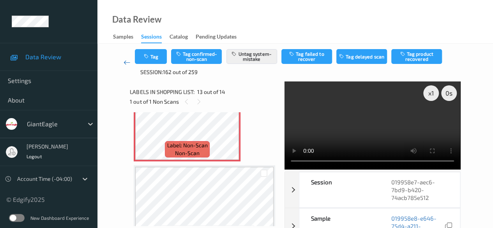
click at [124, 63] on icon at bounding box center [126, 62] width 7 height 8
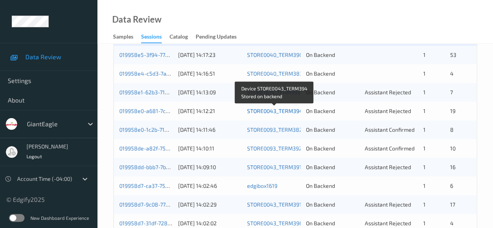
scroll to position [195, 0]
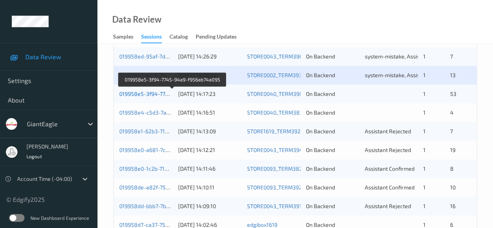
click at [138, 93] on link "019958e5-3f94-7745-94a9-f956ab74a095" at bounding box center [172, 93] width 106 height 7
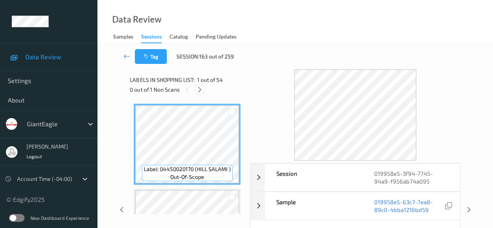
click at [201, 88] on icon at bounding box center [199, 89] width 7 height 7
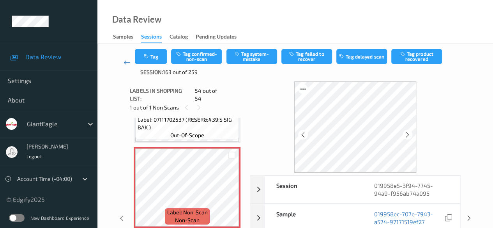
scroll to position [39, 0]
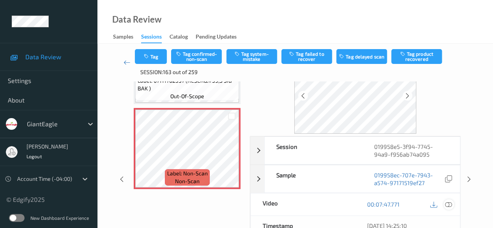
click at [446, 203] on icon at bounding box center [448, 204] width 7 height 7
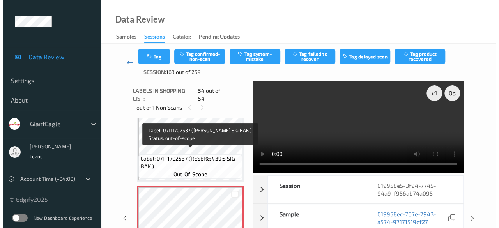
scroll to position [4476, 0]
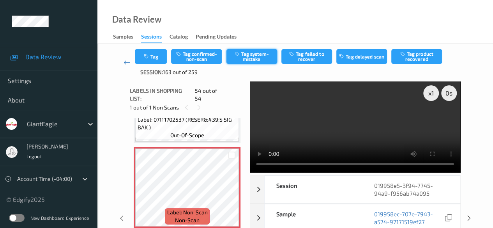
click at [251, 53] on button "Tag system-mistake" at bounding box center [251, 56] width 51 height 15
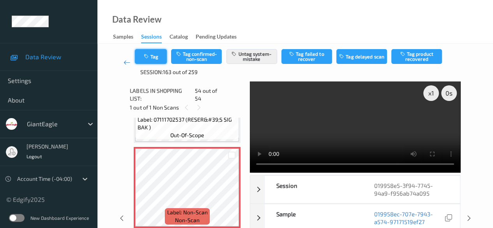
click at [149, 58] on icon "button" at bounding box center [146, 56] width 7 height 5
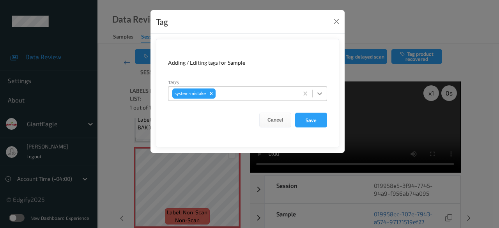
click at [320, 92] on icon at bounding box center [320, 94] width 8 height 8
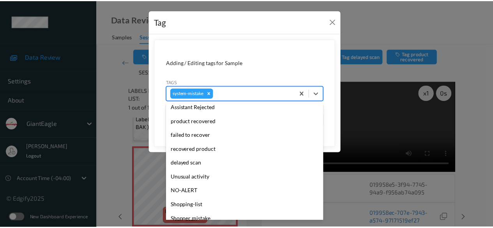
scroll to position [97, 0]
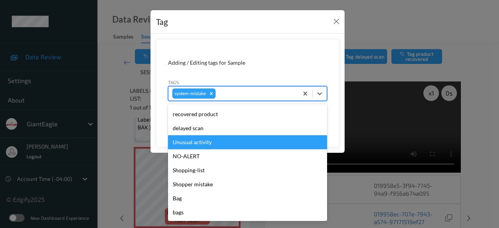
click at [209, 142] on div "Unusual activity" at bounding box center [247, 142] width 159 height 14
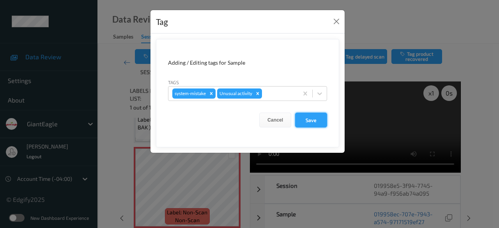
click at [311, 120] on button "Save" at bounding box center [311, 120] width 32 height 15
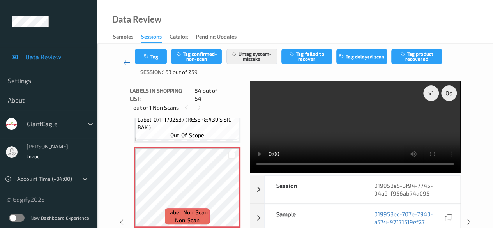
click at [126, 60] on icon at bounding box center [126, 62] width 7 height 8
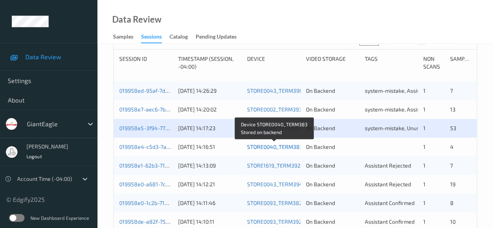
scroll to position [195, 0]
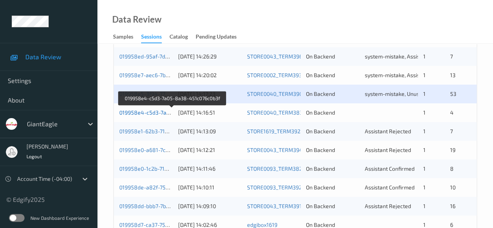
click at [155, 113] on link "019958e4-c5d3-7a05-8a38-451c076c0b3f" at bounding box center [172, 112] width 106 height 7
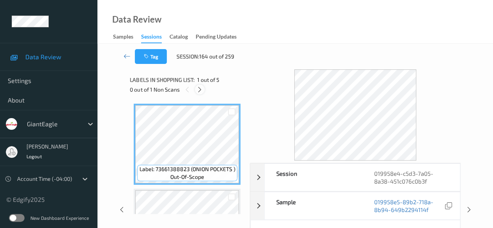
click at [199, 88] on icon at bounding box center [199, 89] width 7 height 7
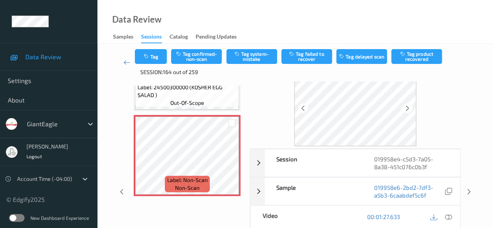
scroll to position [39, 0]
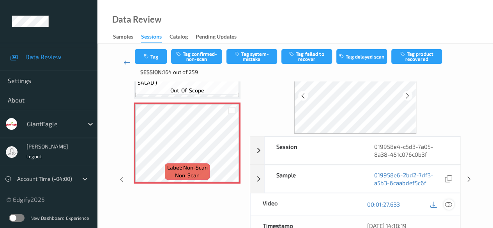
click at [447, 204] on icon at bounding box center [448, 204] width 7 height 7
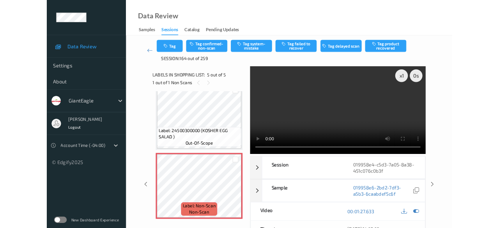
scroll to position [267, 0]
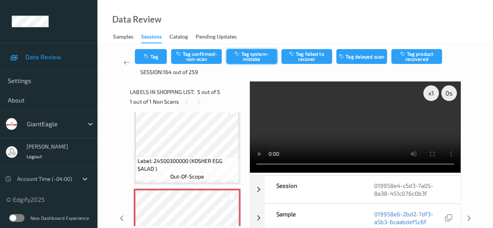
click at [257, 58] on button "Tag system-mistake" at bounding box center [251, 56] width 51 height 15
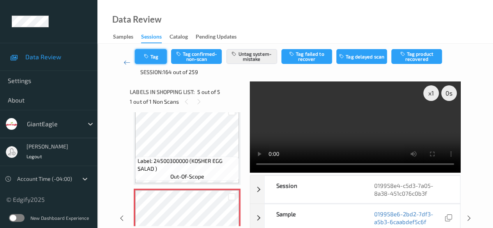
click at [151, 57] on button "Tag" at bounding box center [151, 56] width 32 height 15
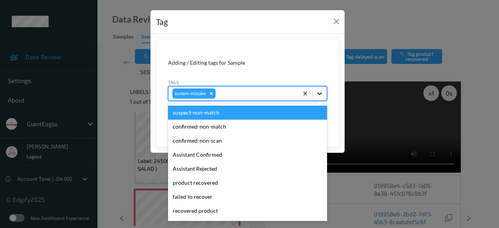
click at [320, 93] on icon at bounding box center [319, 93] width 5 height 3
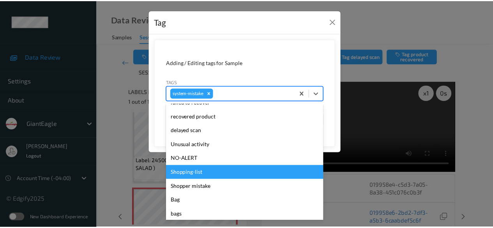
scroll to position [97, 0]
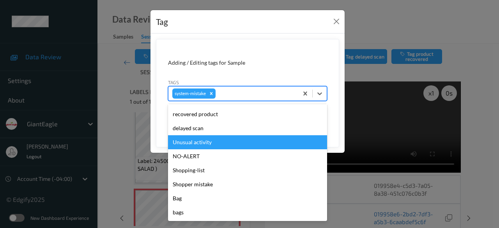
click at [207, 145] on div "Unusual activity" at bounding box center [247, 142] width 159 height 14
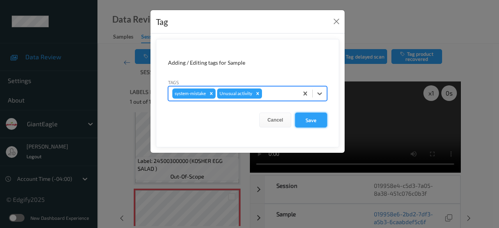
click at [311, 121] on button "Save" at bounding box center [311, 120] width 32 height 15
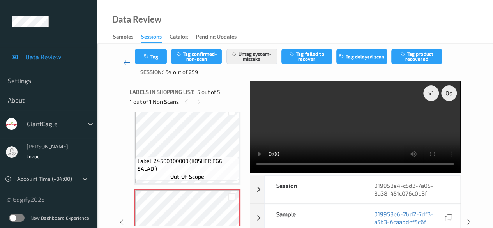
click at [127, 63] on icon at bounding box center [126, 62] width 7 height 8
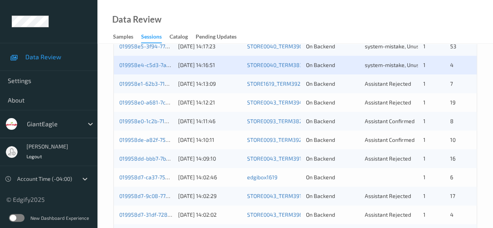
scroll to position [195, 0]
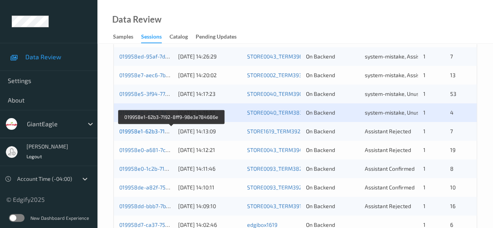
click at [160, 132] on link "019958e1-62b3-7192-8ff9-98e3e784686e" at bounding box center [172, 131] width 106 height 7
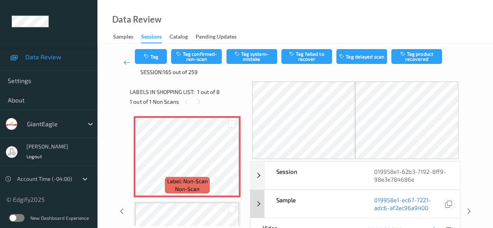
scroll to position [39, 0]
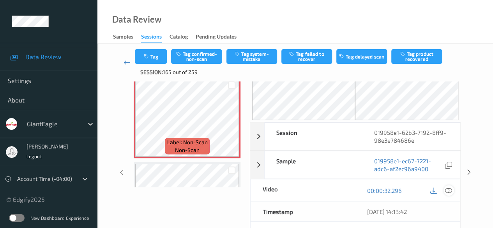
click at [449, 190] on icon at bounding box center [448, 190] width 7 height 7
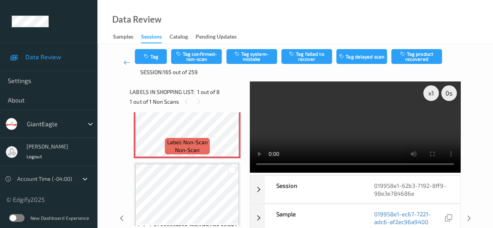
scroll to position [0, 0]
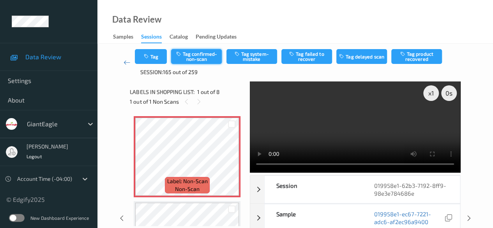
click at [196, 55] on button "Tag confirmed-non-scan" at bounding box center [196, 56] width 51 height 15
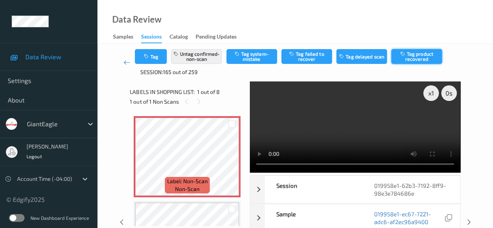
click at [412, 54] on button "Tag product recovered" at bounding box center [416, 56] width 51 height 15
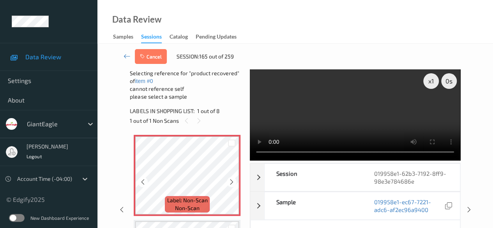
scroll to position [78, 0]
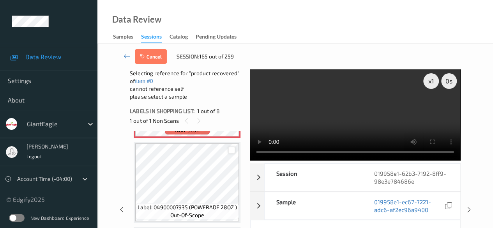
click at [233, 152] on div at bounding box center [231, 149] width 7 height 7
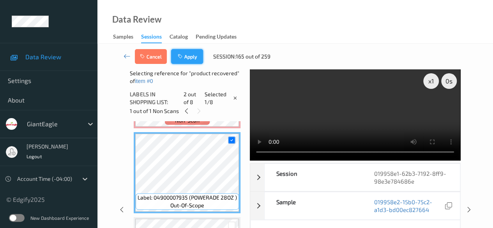
click at [195, 55] on button "Apply" at bounding box center [187, 56] width 32 height 15
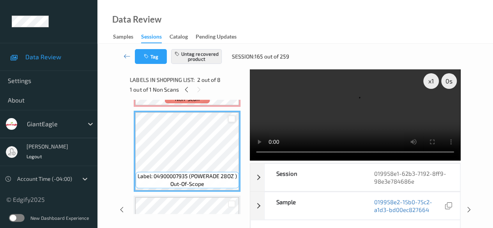
scroll to position [39, 0]
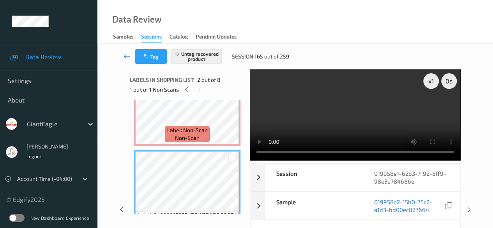
click at [126, 56] on icon at bounding box center [126, 56] width 7 height 8
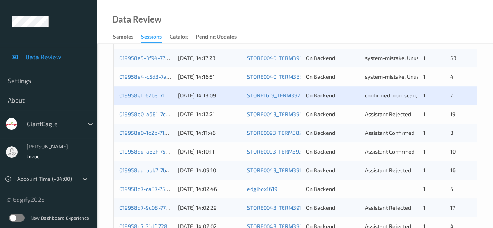
scroll to position [234, 0]
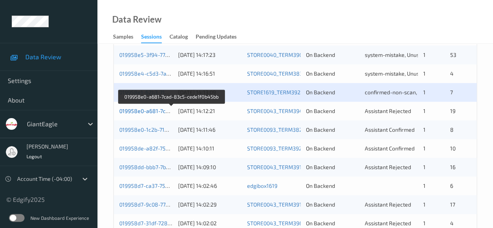
click at [143, 112] on link "019958e0-a681-7cad-83c5-cede1f0b45bb" at bounding box center [171, 111] width 105 height 7
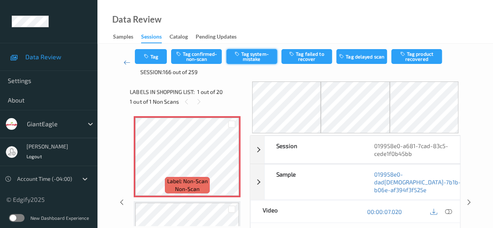
click at [245, 58] on button "Tag system-mistake" at bounding box center [251, 56] width 51 height 15
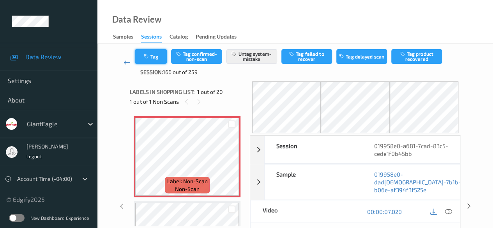
click at [160, 56] on button "Tag" at bounding box center [151, 56] width 32 height 15
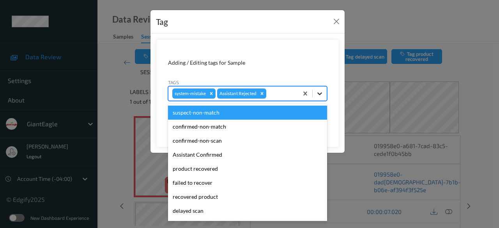
click at [322, 93] on icon at bounding box center [320, 94] width 8 height 8
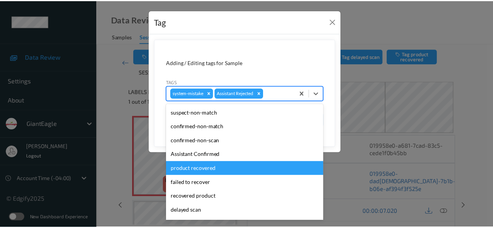
scroll to position [83, 0]
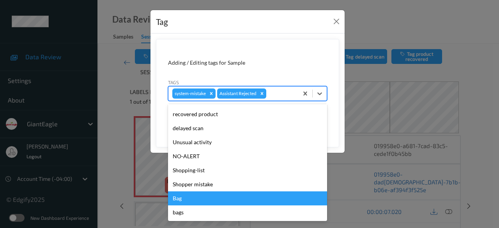
click at [220, 196] on div "Bag" at bounding box center [247, 198] width 159 height 14
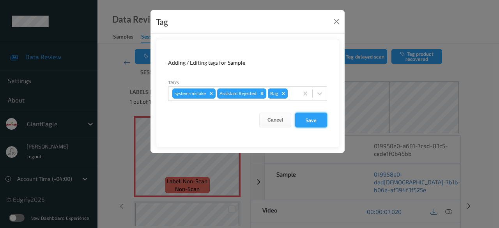
click at [310, 119] on button "Save" at bounding box center [311, 120] width 32 height 15
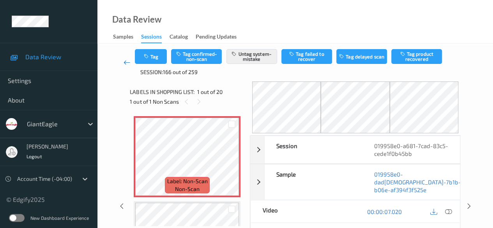
click at [125, 62] on icon at bounding box center [126, 62] width 7 height 8
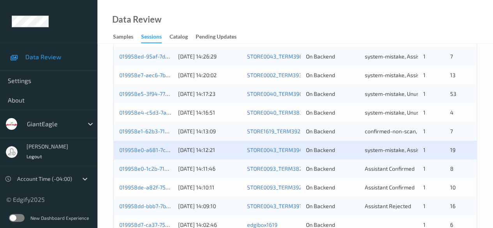
scroll to position [273, 0]
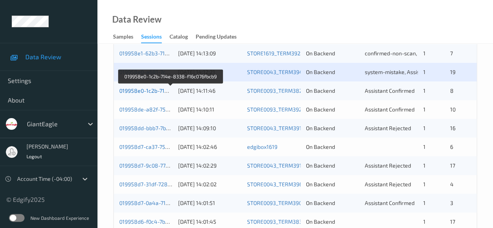
click at [151, 91] on link "019958e0-1c2b-714e-8338-f16c076fbcb9" at bounding box center [170, 90] width 103 height 7
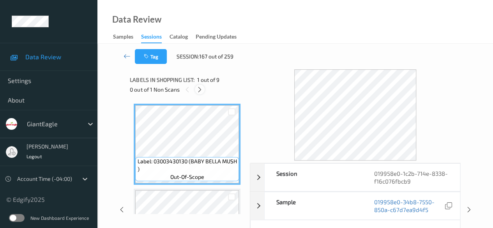
click at [200, 90] on icon at bounding box center [199, 89] width 7 height 7
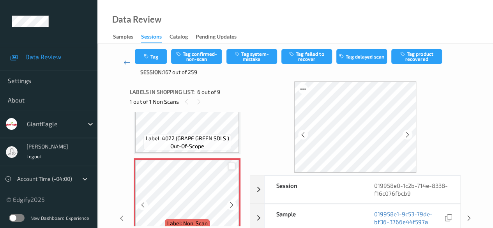
scroll to position [422, 0]
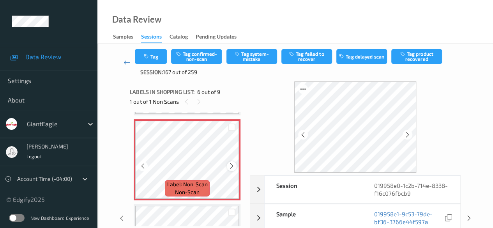
click at [231, 166] on icon at bounding box center [231, 165] width 7 height 7
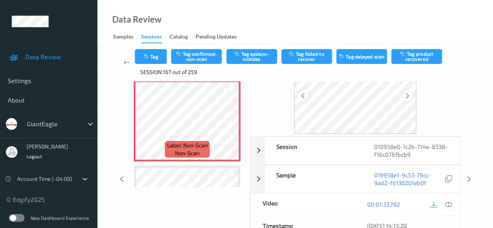
click at [450, 202] on icon at bounding box center [448, 204] width 7 height 7
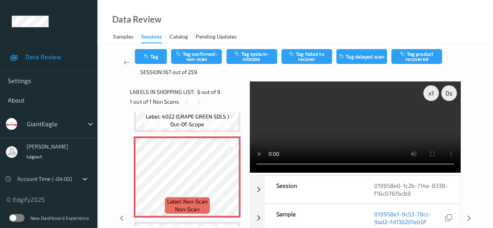
scroll to position [422, 0]
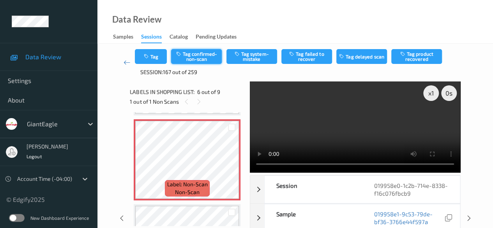
click at [201, 59] on button "Tag confirmed-non-scan" at bounding box center [196, 56] width 51 height 15
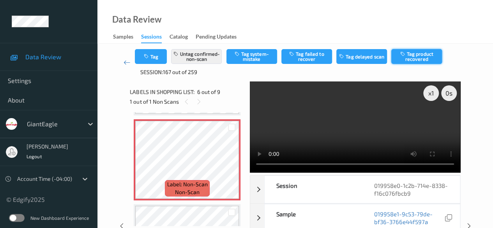
click at [423, 57] on button "Tag product recovered" at bounding box center [416, 56] width 51 height 15
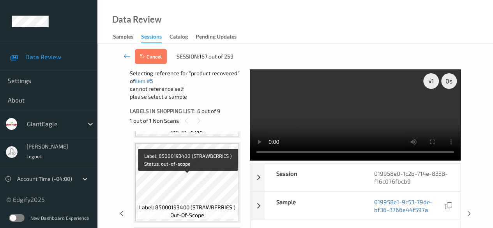
scroll to position [577, 0]
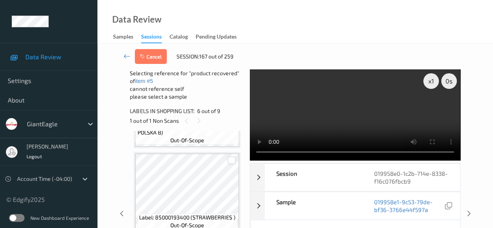
click at [231, 162] on div at bounding box center [231, 160] width 7 height 7
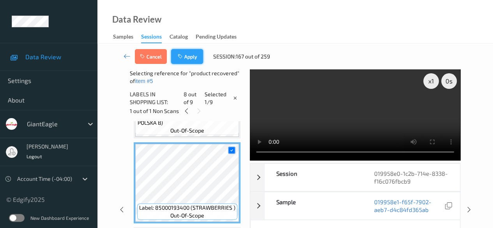
click at [191, 58] on button "Apply" at bounding box center [187, 56] width 32 height 15
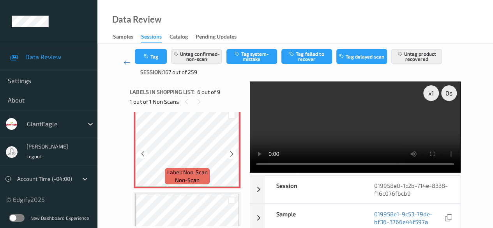
scroll to position [422, 0]
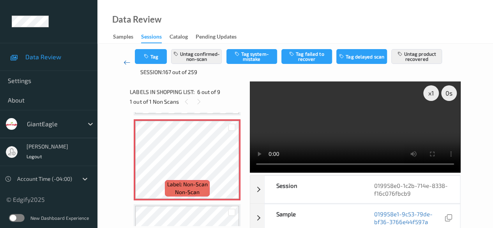
click at [126, 62] on icon at bounding box center [126, 62] width 7 height 8
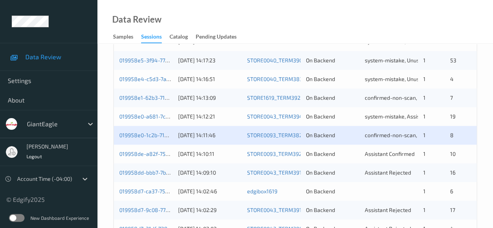
scroll to position [273, 0]
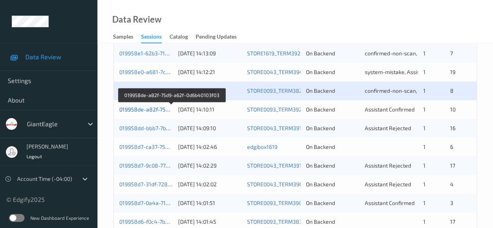
click at [151, 110] on link "019958de-a82f-75d9-a62f-0d6b40103f03" at bounding box center [171, 109] width 104 height 7
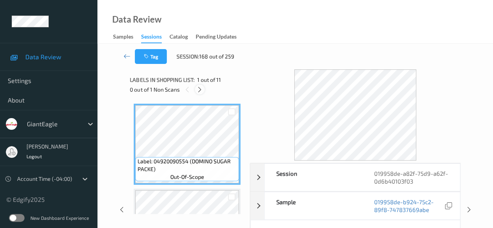
click at [199, 88] on icon at bounding box center [199, 89] width 7 height 7
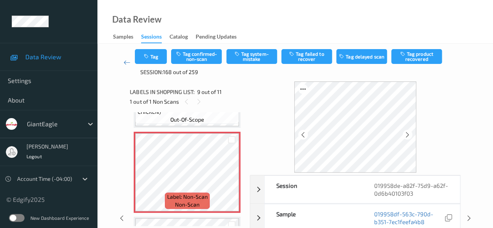
scroll to position [676, 0]
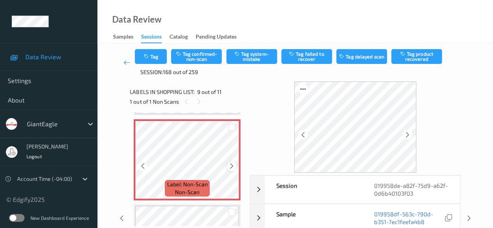
click at [231, 168] on icon at bounding box center [231, 165] width 7 height 7
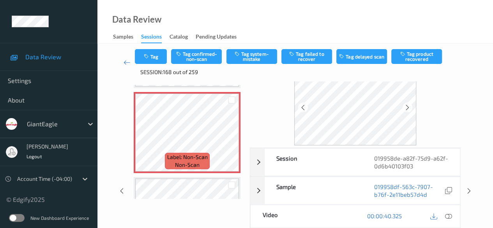
scroll to position [39, 0]
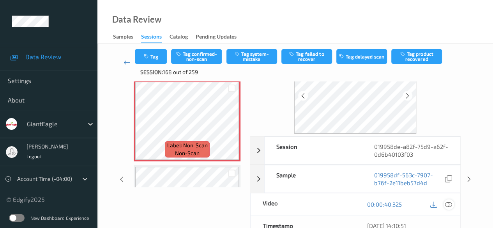
click at [452, 204] on icon at bounding box center [448, 204] width 7 height 7
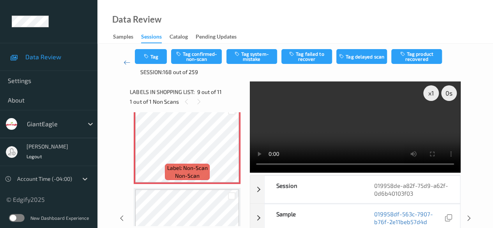
scroll to position [676, 0]
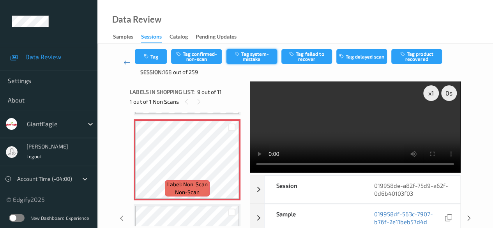
click at [258, 53] on button "Tag system-mistake" at bounding box center [251, 56] width 51 height 15
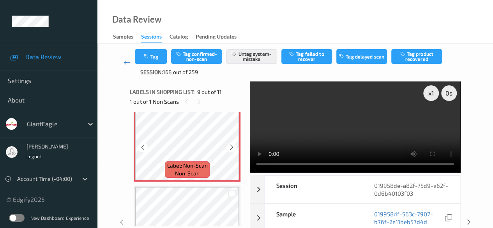
scroll to position [707, 0]
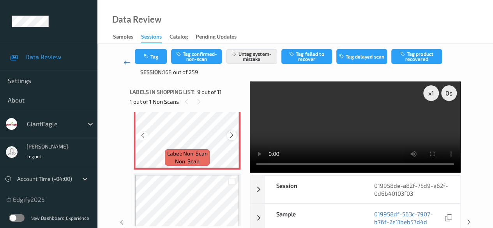
click at [233, 135] on icon at bounding box center [231, 135] width 7 height 7
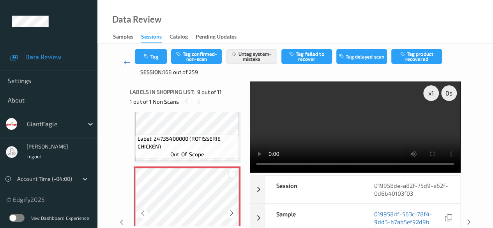
scroll to position [668, 0]
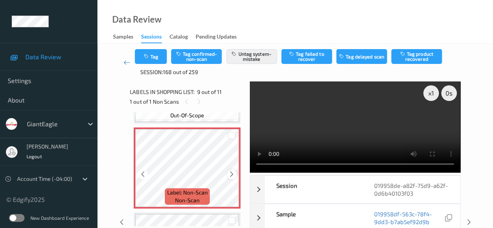
click at [233, 174] on icon at bounding box center [231, 174] width 7 height 7
click at [232, 174] on icon at bounding box center [231, 174] width 7 height 7
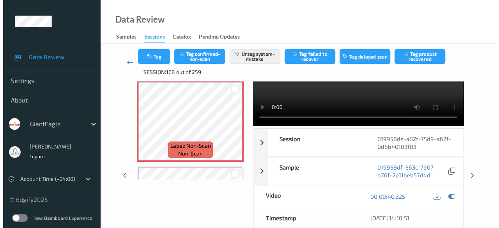
scroll to position [0, 0]
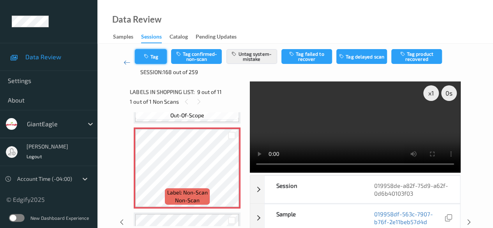
click at [151, 58] on button "Tag" at bounding box center [151, 56] width 32 height 15
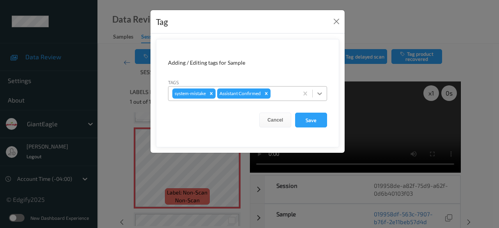
click at [322, 94] on icon at bounding box center [320, 94] width 8 height 8
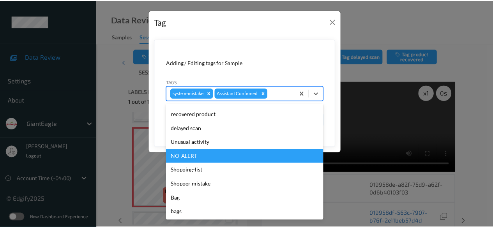
scroll to position [83, 0]
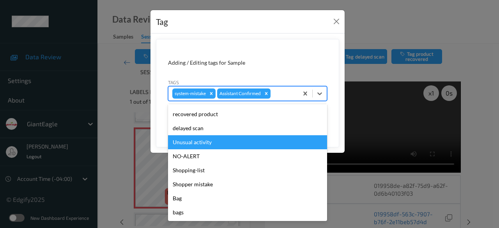
click at [229, 143] on div "Unusual activity" at bounding box center [247, 142] width 159 height 14
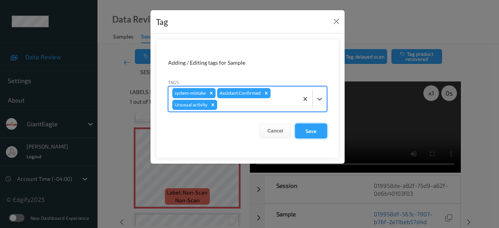
click at [317, 132] on button "Save" at bounding box center [311, 130] width 32 height 15
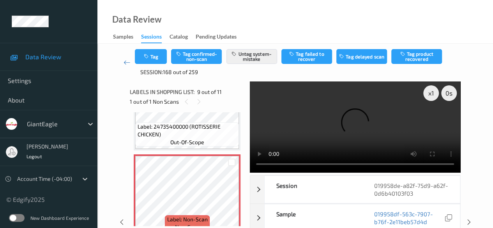
scroll to position [629, 0]
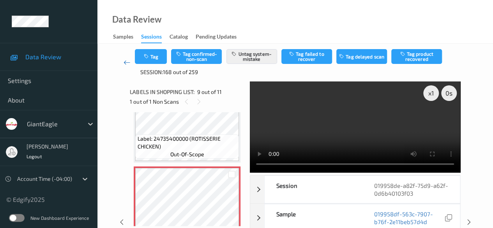
click at [127, 63] on icon at bounding box center [126, 62] width 7 height 8
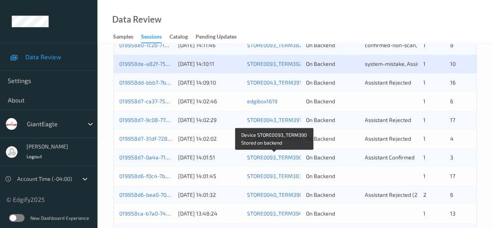
scroll to position [302, 0]
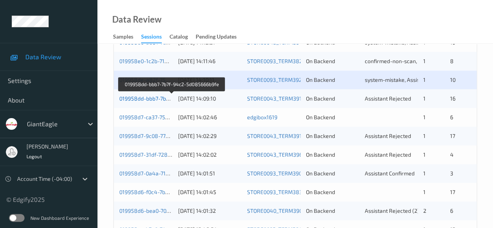
click at [146, 98] on link "019958dd-bbb7-7b7f-94c2-5d085666b9fe" at bounding box center [171, 98] width 105 height 7
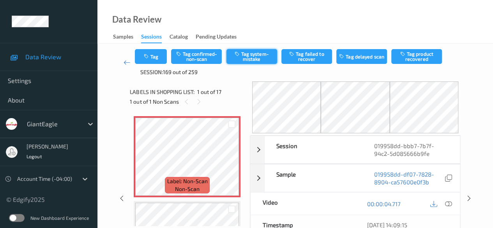
click at [255, 59] on button "Tag system-mistake" at bounding box center [251, 56] width 51 height 15
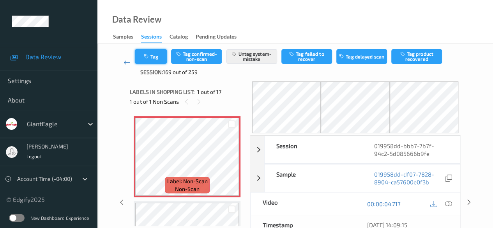
click at [157, 53] on button "Tag" at bounding box center [151, 56] width 32 height 15
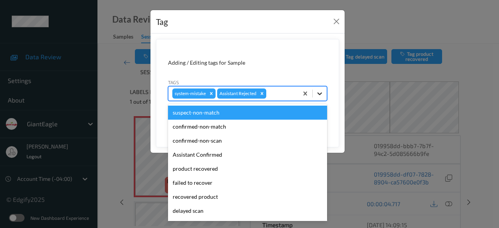
click at [317, 93] on icon at bounding box center [320, 94] width 8 height 8
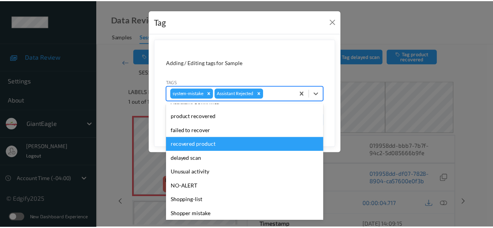
scroll to position [83, 0]
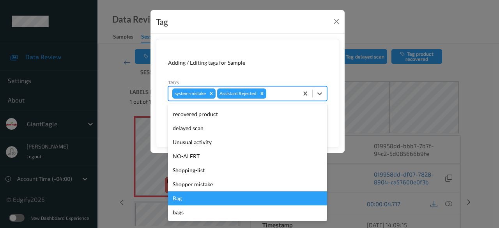
click at [213, 202] on div "Bag" at bounding box center [247, 198] width 159 height 14
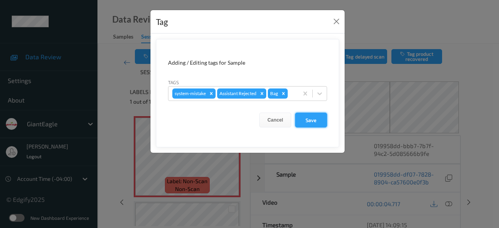
click at [308, 120] on button "Save" at bounding box center [311, 120] width 32 height 15
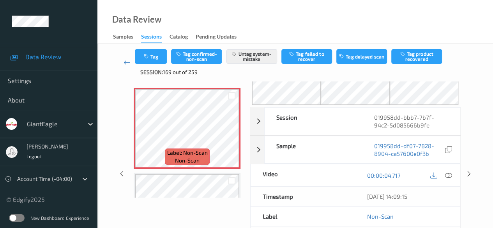
scroll to position [0, 0]
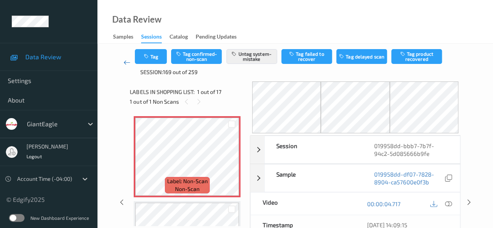
click at [126, 63] on icon at bounding box center [126, 62] width 7 height 8
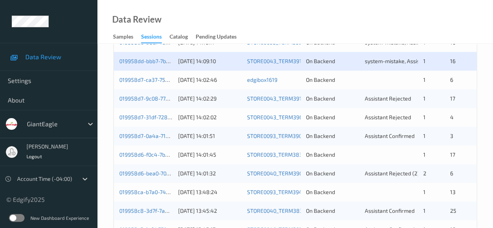
scroll to position [351, 0]
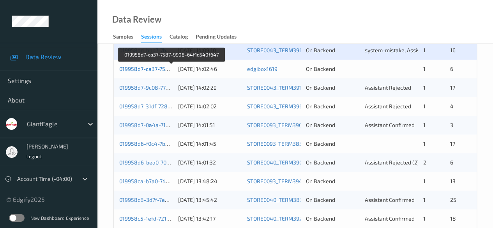
click at [157, 67] on link "019958d7-ca37-7587-9908-64f1d540f647" at bounding box center [171, 68] width 105 height 7
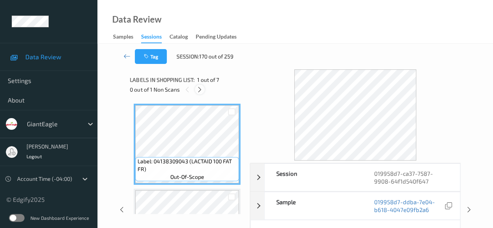
click at [200, 88] on icon at bounding box center [199, 89] width 7 height 7
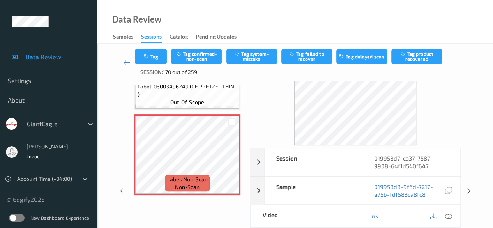
scroll to position [39, 0]
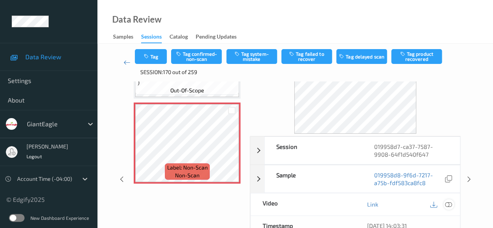
click at [447, 201] on icon at bounding box center [448, 204] width 7 height 7
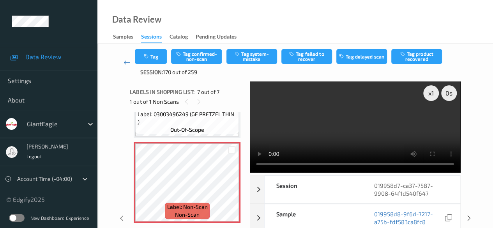
scroll to position [484, 0]
click at [252, 57] on button "Tag system-mistake" at bounding box center [251, 56] width 51 height 15
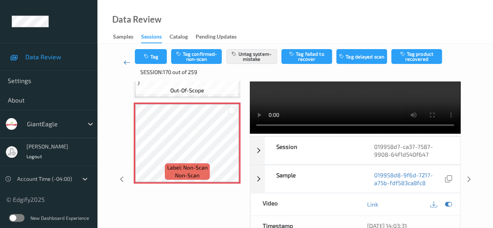
click at [127, 63] on icon at bounding box center [126, 62] width 7 height 8
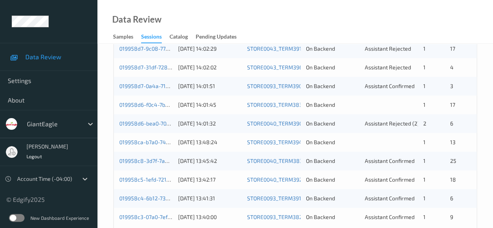
scroll to position [351, 0]
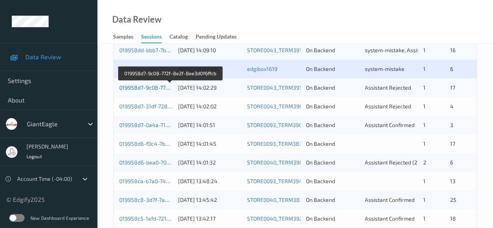
click at [151, 85] on link "019958d7-9c08-772f-8e2f-8ee3d0f6ffcb" at bounding box center [170, 87] width 102 height 7
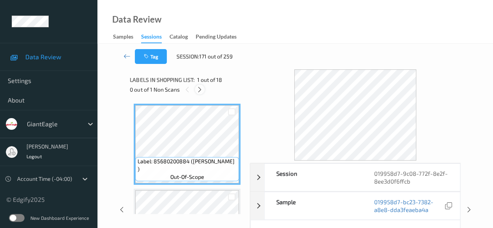
click at [200, 90] on icon at bounding box center [199, 89] width 7 height 7
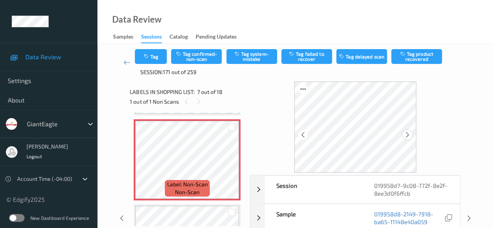
click at [409, 135] on icon at bounding box center [407, 134] width 7 height 7
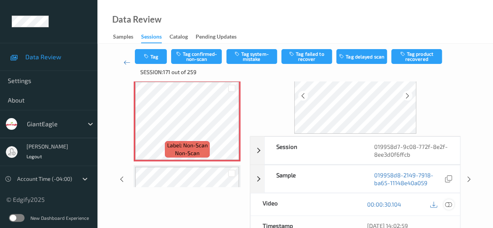
click at [446, 203] on icon at bounding box center [448, 204] width 7 height 7
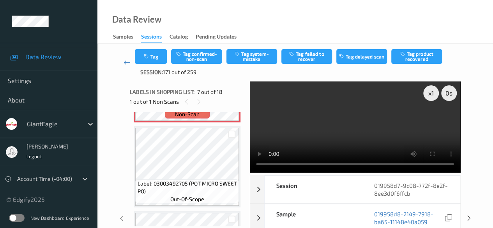
scroll to position [506, 0]
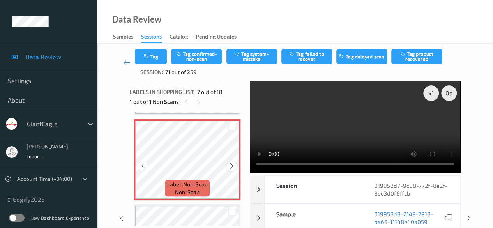
click at [230, 167] on icon at bounding box center [231, 165] width 7 height 7
click at [231, 169] on div at bounding box center [232, 166] width 10 height 10
click at [256, 54] on button "Tag system-mistake" at bounding box center [251, 56] width 51 height 15
click at [152, 58] on button "Tag" at bounding box center [151, 56] width 32 height 15
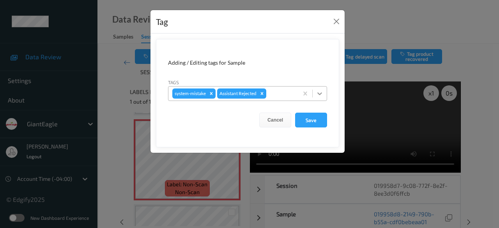
click at [320, 95] on icon at bounding box center [320, 94] width 8 height 8
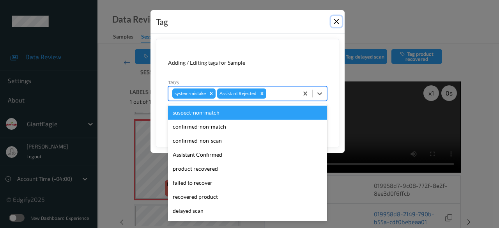
click at [335, 22] on button "Close" at bounding box center [336, 21] width 11 height 11
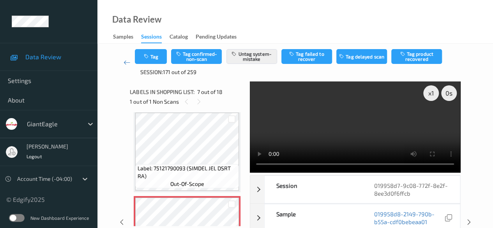
scroll to position [429, 0]
click at [126, 60] on icon at bounding box center [126, 62] width 7 height 8
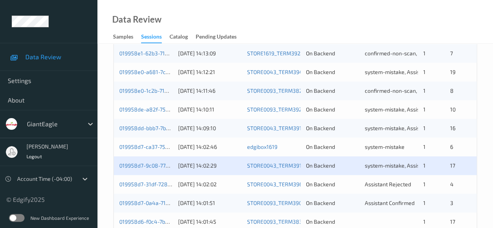
scroll to position [234, 0]
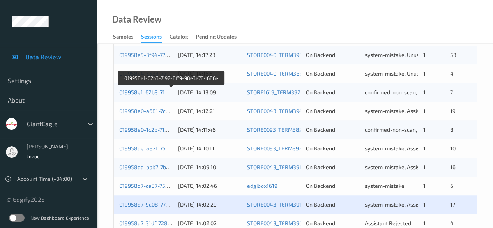
click at [143, 92] on link "019958e1-62b3-7192-8ff9-98e3e784686e" at bounding box center [172, 92] width 106 height 7
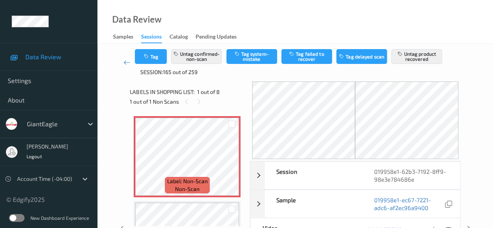
drag, startPoint x: 125, startPoint y: 62, endPoint x: 125, endPoint y: 13, distance: 49.1
click at [125, 62] on icon at bounding box center [126, 62] width 7 height 8
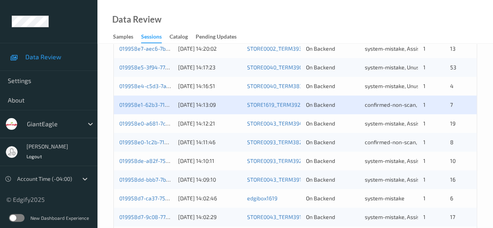
scroll to position [234, 0]
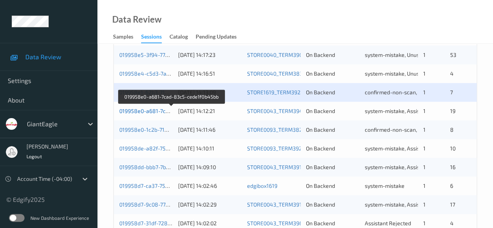
click at [143, 110] on link "019958e0-a681-7cad-83c5-cede1f0b45bb" at bounding box center [171, 111] width 105 height 7
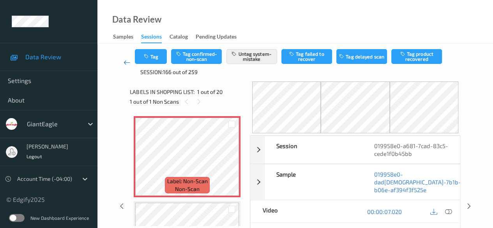
click at [129, 62] on icon at bounding box center [126, 62] width 7 height 8
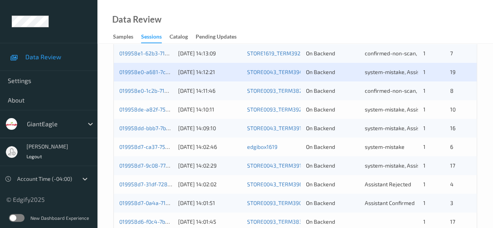
scroll to position [312, 0]
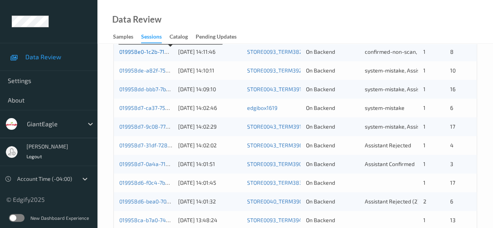
click at [150, 52] on link "019958e0-1c2b-714e-8338-f16c076fbcb9" at bounding box center [170, 51] width 103 height 7
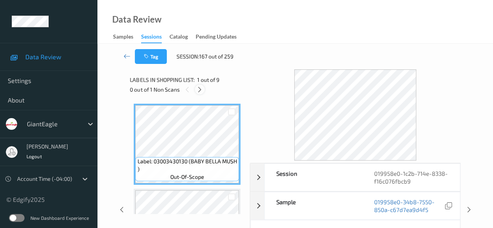
click at [201, 91] on icon at bounding box center [199, 89] width 7 height 7
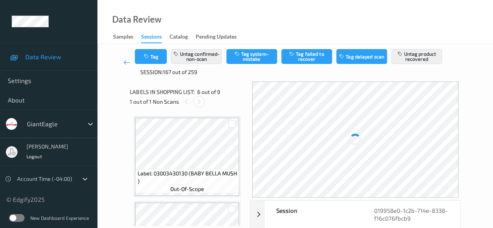
scroll to position [344, 0]
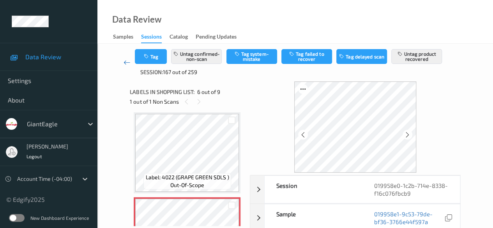
click at [123, 61] on link at bounding box center [127, 62] width 16 height 27
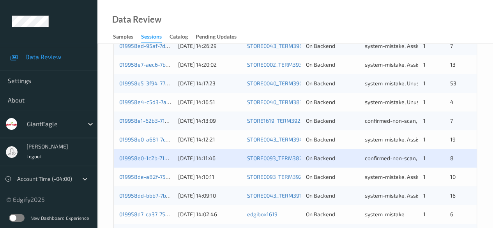
scroll to position [273, 0]
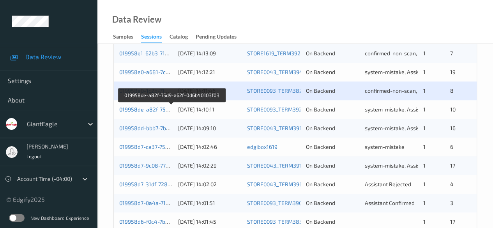
click at [151, 108] on link "019958de-a82f-75d9-a62f-0d6b40103f03" at bounding box center [171, 109] width 104 height 7
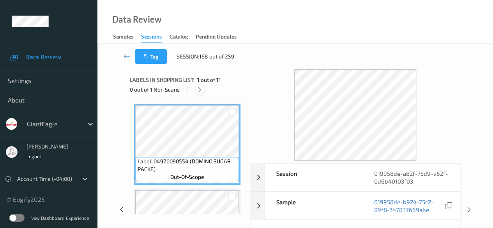
click at [198, 90] on icon at bounding box center [199, 89] width 7 height 7
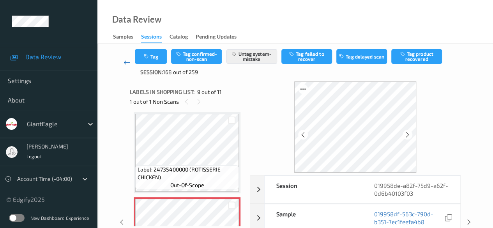
click at [127, 61] on icon at bounding box center [126, 62] width 7 height 8
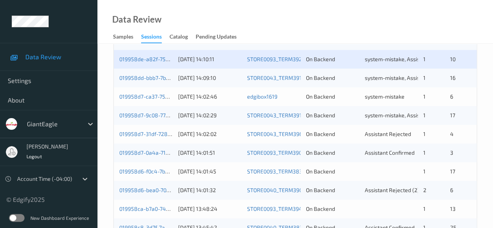
scroll to position [312, 0]
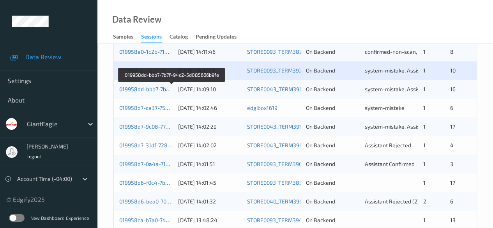
click at [156, 89] on link "019958dd-bbb7-7b7f-94c2-5d085666b9fe" at bounding box center [171, 89] width 105 height 7
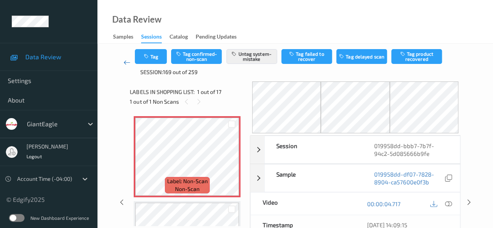
click at [124, 63] on icon at bounding box center [126, 62] width 7 height 8
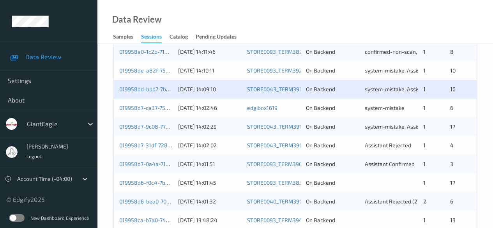
scroll to position [351, 0]
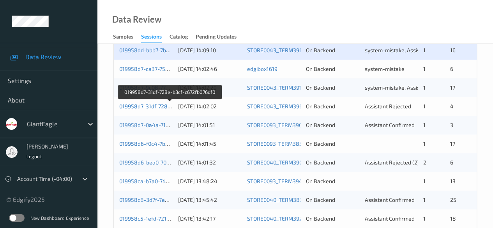
click at [155, 103] on link "019958d7-31df-728e-b3cf-c672fb076df0" at bounding box center [169, 106] width 101 height 7
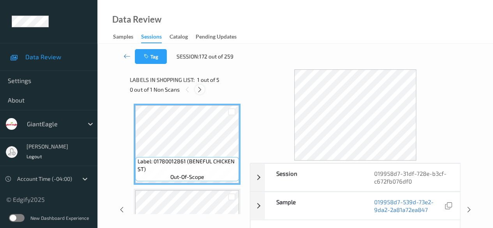
click at [202, 88] on icon at bounding box center [199, 89] width 7 height 7
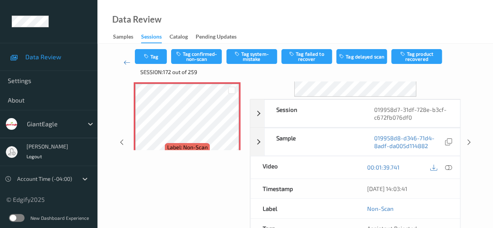
scroll to position [78, 0]
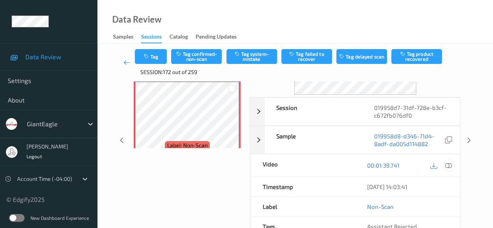
click at [448, 165] on icon at bounding box center [448, 165] width 7 height 7
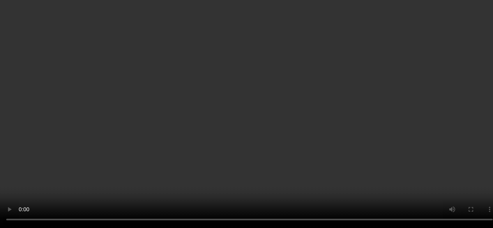
scroll to position [314, 0]
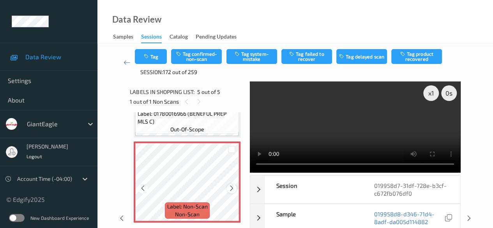
click at [232, 190] on icon at bounding box center [231, 188] width 7 height 7
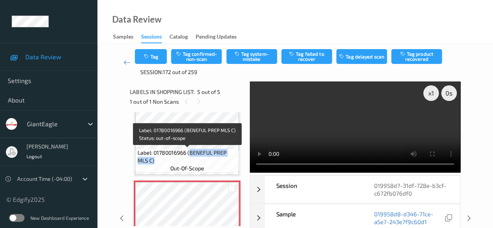
drag, startPoint x: 189, startPoint y: 152, endPoint x: 229, endPoint y: 159, distance: 41.1
click at [229, 159] on span "Label: 01780016966 (BENEFUL PREP MLS C)" at bounding box center [188, 157] width 100 height 16
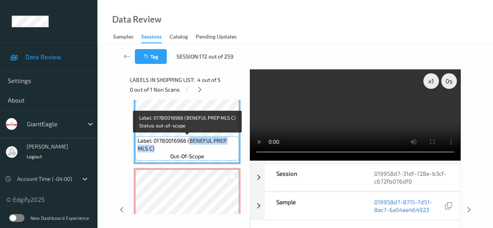
copy span "BENEFUL PREP MLS C)"
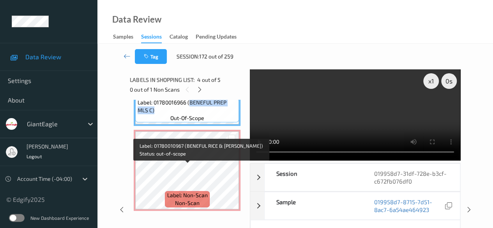
scroll to position [314, 0]
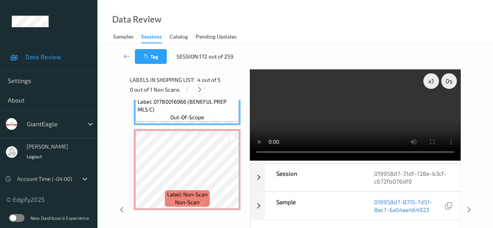
click at [202, 90] on icon at bounding box center [199, 89] width 7 height 7
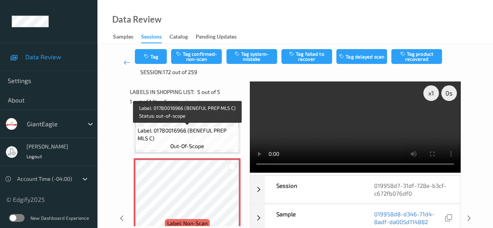
scroll to position [259, 0]
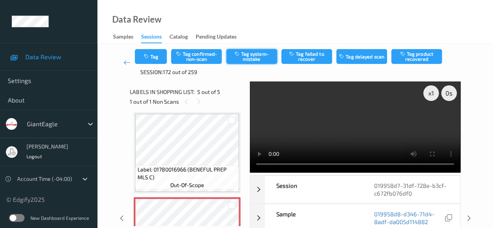
click at [255, 58] on button "Tag system-mistake" at bounding box center [251, 56] width 51 height 15
click at [127, 63] on icon at bounding box center [126, 62] width 7 height 8
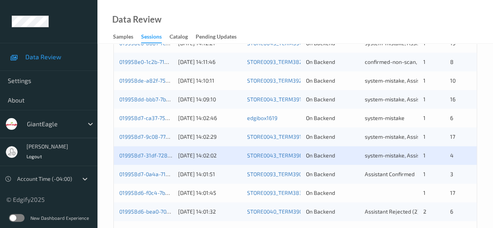
scroll to position [312, 0]
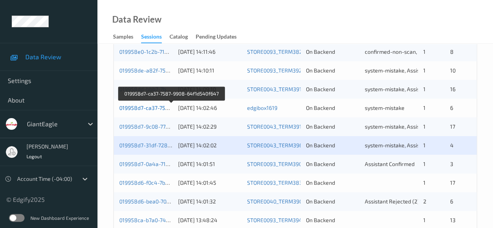
click at [137, 108] on link "019958d7-ca37-7587-9908-64f1d540f647" at bounding box center [171, 107] width 105 height 7
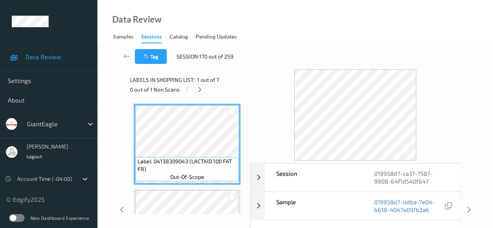
click at [201, 89] on icon at bounding box center [199, 89] width 7 height 7
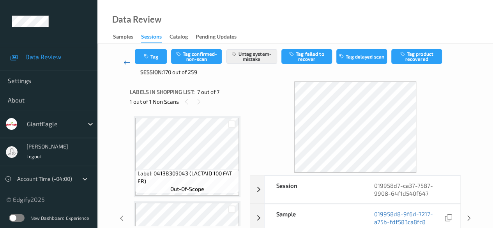
click at [127, 62] on icon at bounding box center [126, 62] width 7 height 8
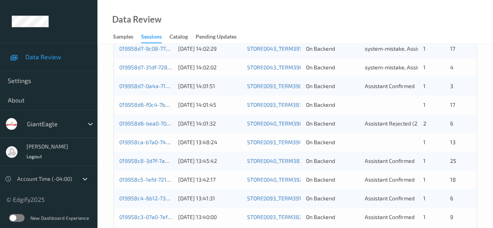
scroll to position [351, 0]
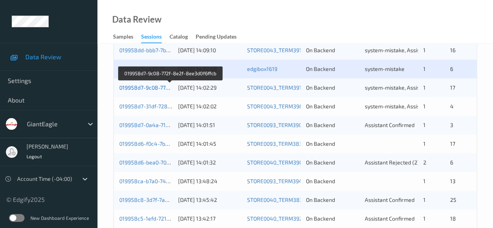
click at [154, 87] on link "019958d7-9c08-772f-8e2f-8ee3d0f6ffcb" at bounding box center [170, 87] width 102 height 7
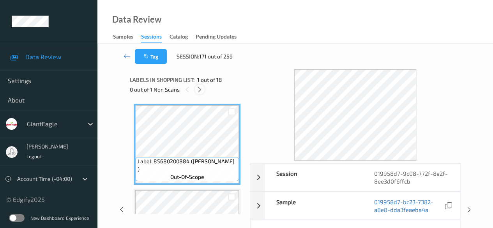
click at [200, 88] on icon at bounding box center [199, 89] width 7 height 7
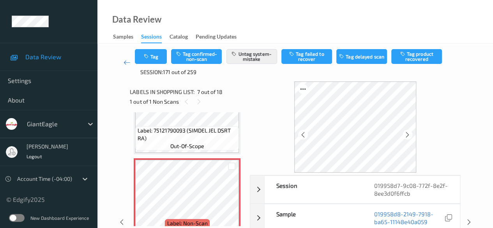
scroll to position [39, 0]
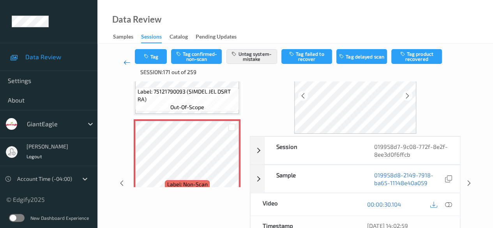
click at [125, 63] on icon at bounding box center [126, 62] width 7 height 8
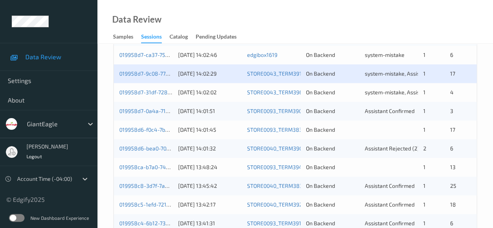
scroll to position [341, 0]
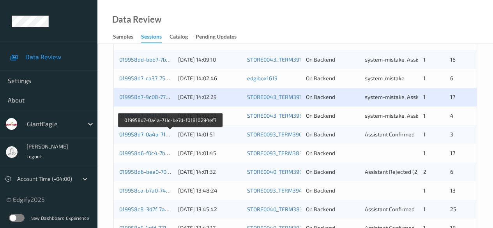
click at [139, 133] on link "019958d7-0a4a-711c-be7d-f01810294ef7" at bounding box center [170, 134] width 102 height 7
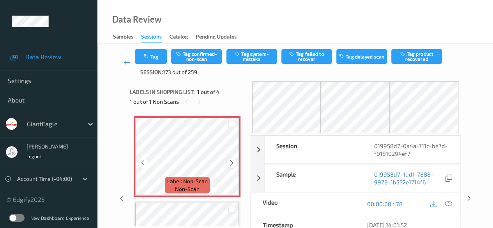
click at [231, 164] on icon at bounding box center [231, 162] width 7 height 7
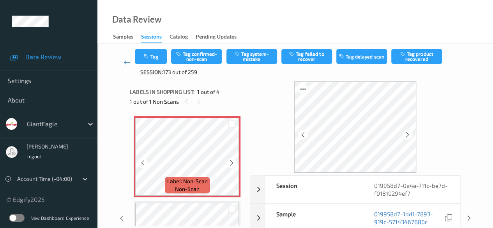
click at [231, 164] on icon at bounding box center [231, 162] width 7 height 7
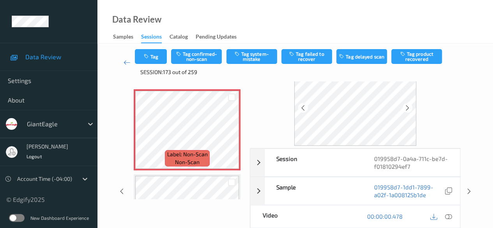
scroll to position [39, 0]
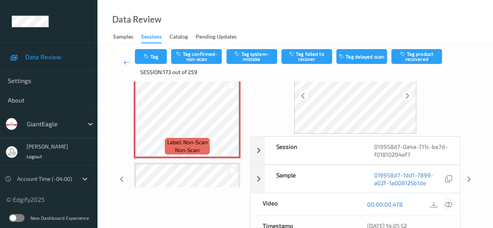
click at [450, 205] on icon at bounding box center [448, 204] width 7 height 7
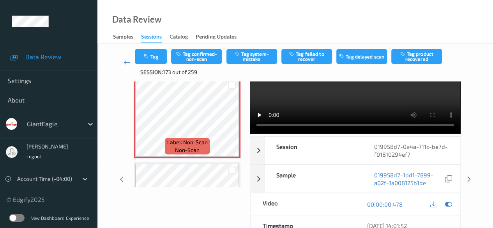
scroll to position [0, 0]
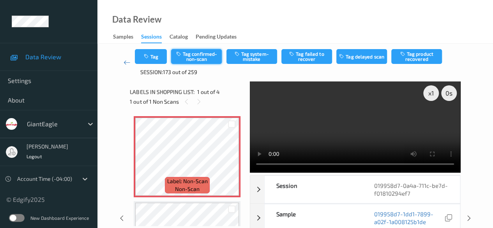
click at [199, 52] on button "Tag confirmed-non-scan" at bounding box center [196, 56] width 51 height 15
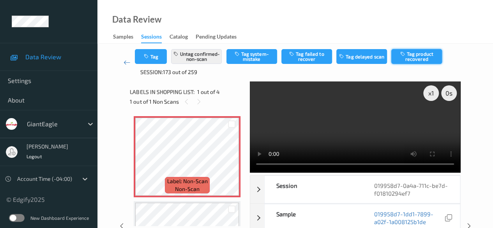
click at [423, 58] on button "Tag product recovered" at bounding box center [416, 56] width 51 height 15
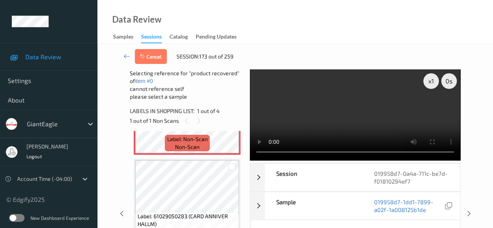
scroll to position [78, 0]
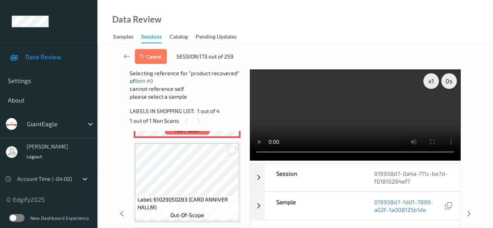
click at [229, 152] on div at bounding box center [231, 149] width 7 height 7
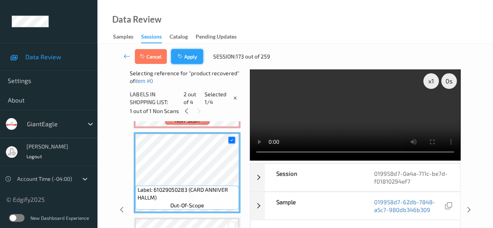
click at [187, 57] on button "Apply" at bounding box center [187, 56] width 32 height 15
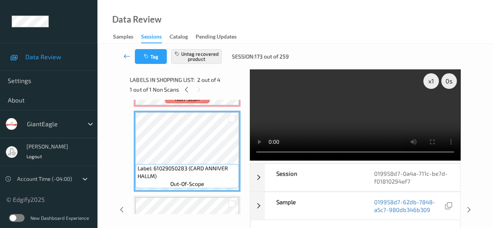
click at [124, 56] on icon at bounding box center [126, 56] width 7 height 8
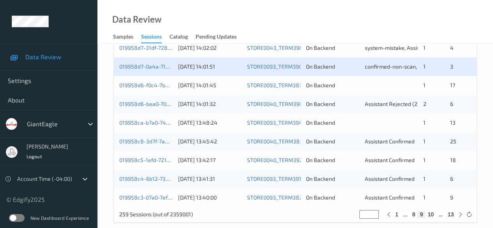
scroll to position [419, 0]
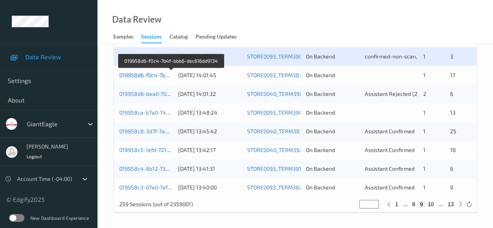
click at [145, 73] on link "019958d6-f0c4-7b4f-bbb6-dec616dd9134" at bounding box center [171, 75] width 104 height 7
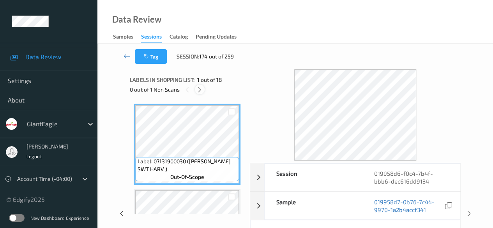
click at [201, 91] on icon at bounding box center [199, 89] width 7 height 7
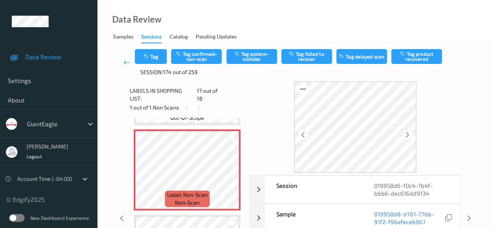
scroll to position [1356, 0]
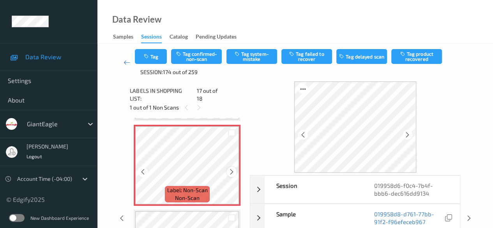
click at [232, 168] on icon at bounding box center [231, 171] width 7 height 7
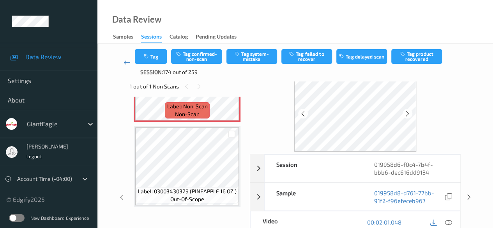
scroll to position [39, 0]
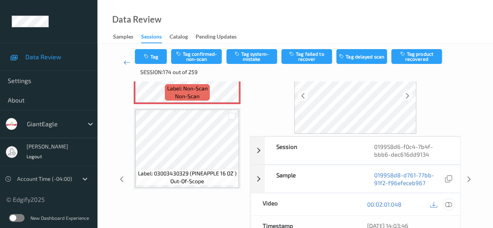
click at [447, 204] on icon at bounding box center [448, 204] width 7 height 7
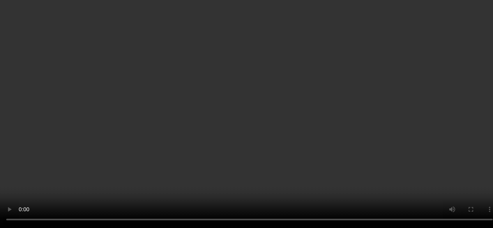
scroll to position [1379, 0]
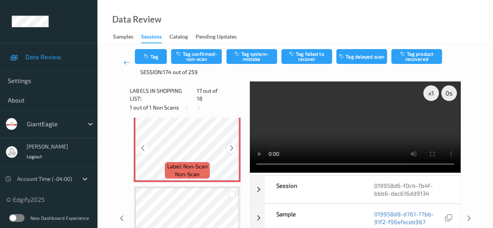
click at [232, 145] on icon at bounding box center [231, 148] width 7 height 7
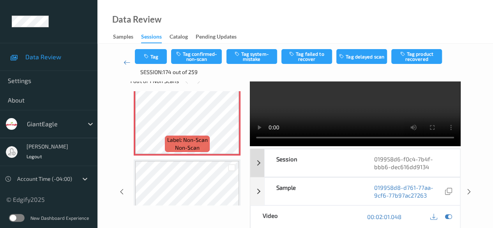
scroll to position [39, 0]
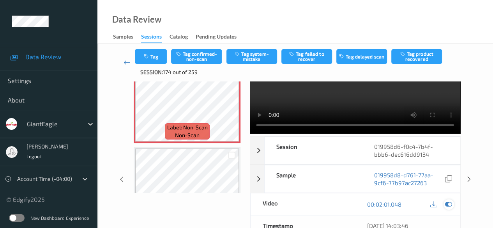
click at [450, 203] on icon at bounding box center [448, 204] width 7 height 7
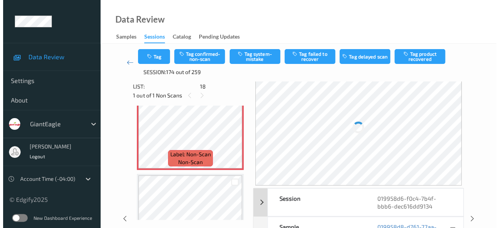
scroll to position [0, 0]
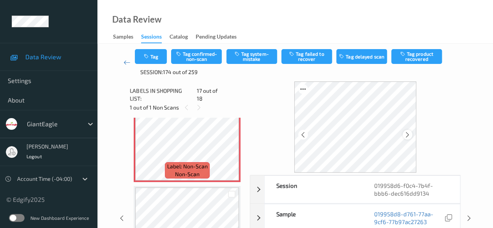
click at [410, 135] on icon at bounding box center [407, 134] width 7 height 7
click at [254, 58] on button "Tag system-mistake" at bounding box center [251, 56] width 51 height 15
click at [159, 60] on button "Tag" at bounding box center [151, 56] width 32 height 15
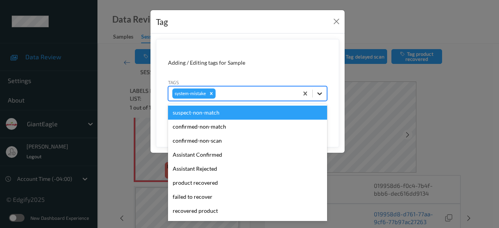
click at [319, 96] on icon at bounding box center [320, 94] width 8 height 8
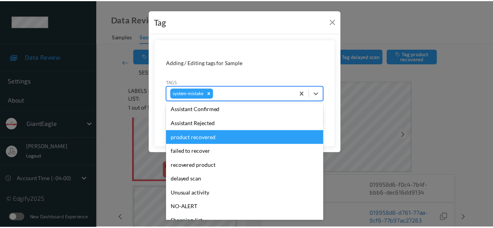
scroll to position [97, 0]
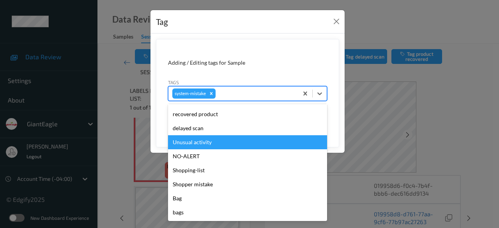
click at [224, 141] on div "Unusual activity" at bounding box center [247, 142] width 159 height 14
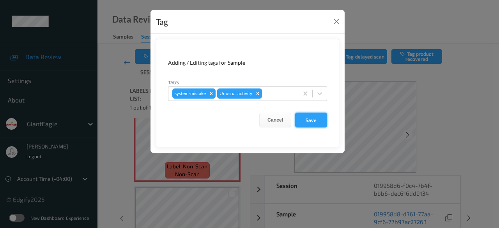
click at [312, 121] on button "Save" at bounding box center [311, 120] width 32 height 15
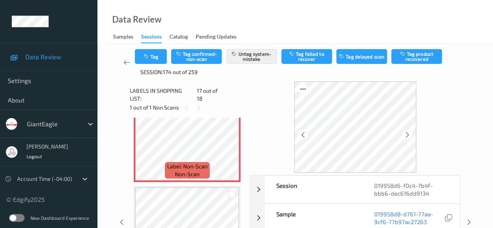
click at [126, 63] on icon at bounding box center [126, 62] width 7 height 8
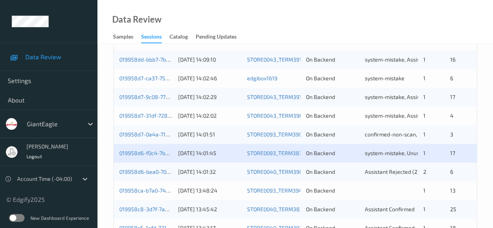
scroll to position [302, 0]
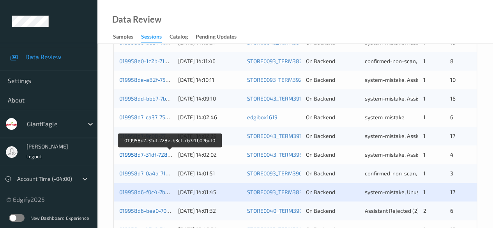
click at [142, 155] on link "019958d7-31df-728e-b3cf-c672fb076df0" at bounding box center [169, 154] width 101 height 7
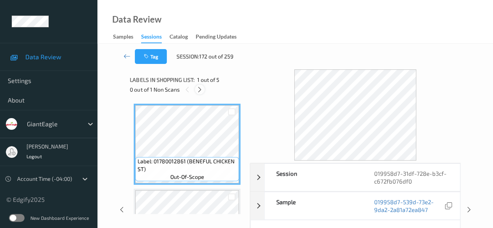
click at [201, 90] on icon at bounding box center [199, 89] width 7 height 7
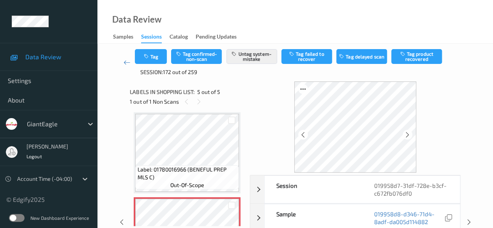
scroll to position [39, 0]
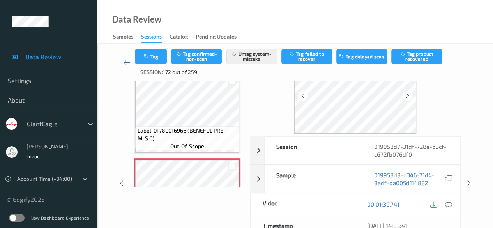
click at [125, 63] on icon at bounding box center [126, 62] width 7 height 8
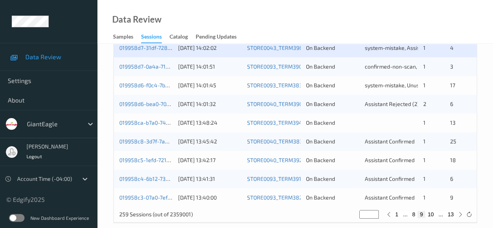
scroll to position [419, 0]
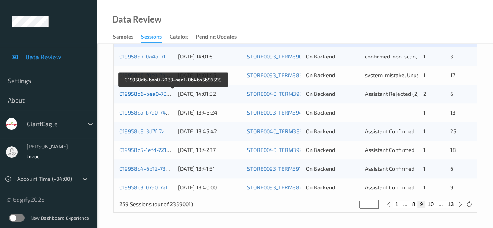
click at [159, 95] on link "019958d6-bea0-7033-aea1-0b46a5b96598" at bounding box center [173, 93] width 108 height 7
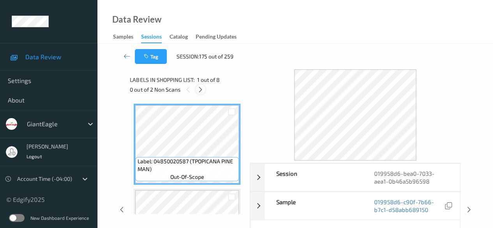
click at [203, 90] on icon at bounding box center [200, 89] width 7 height 7
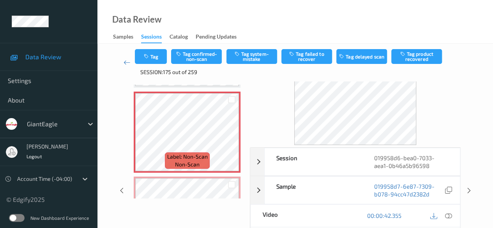
scroll to position [39, 0]
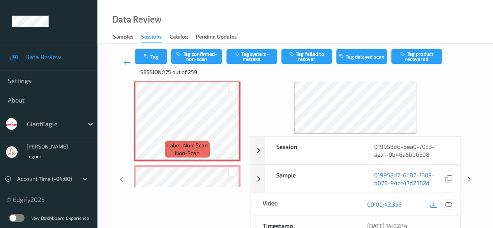
click at [445, 201] on icon at bounding box center [448, 204] width 7 height 7
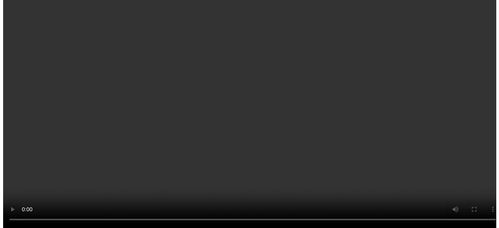
scroll to position [422, 0]
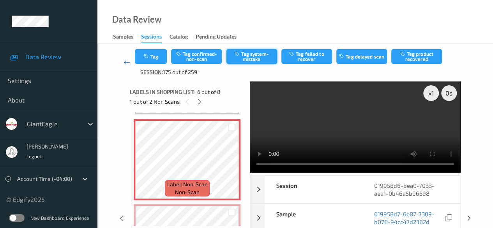
click at [242, 55] on button "Tag system-mistake" at bounding box center [251, 56] width 51 height 15
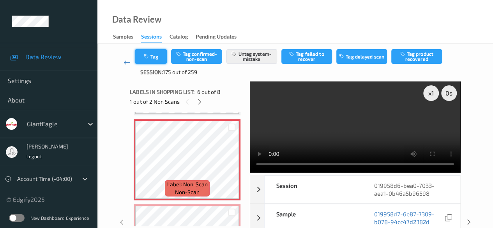
click at [161, 55] on button "Tag" at bounding box center [151, 56] width 32 height 15
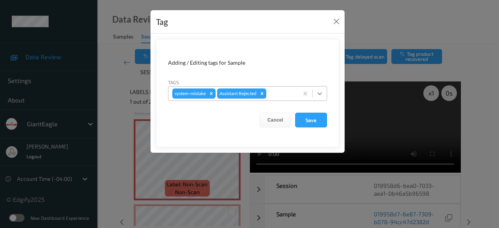
click at [321, 94] on icon at bounding box center [320, 94] width 8 height 8
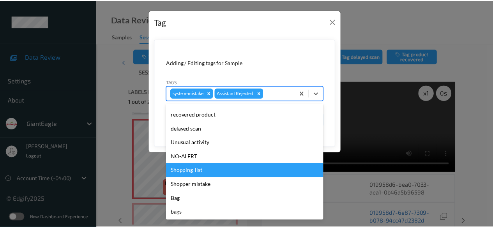
scroll to position [83, 0]
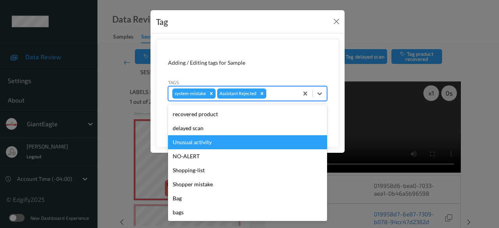
click at [213, 142] on div "Unusual activity" at bounding box center [247, 142] width 159 height 14
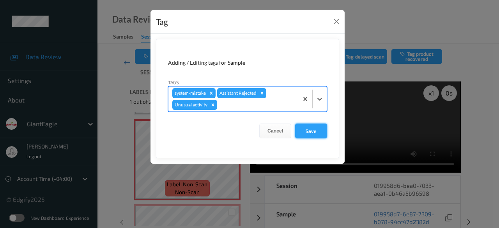
click at [312, 129] on button "Save" at bounding box center [311, 130] width 32 height 15
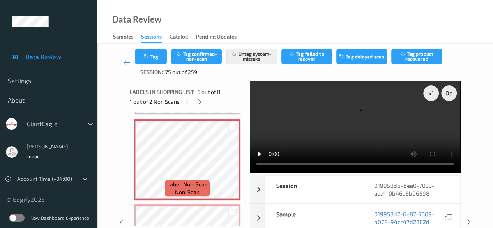
scroll to position [460, 0]
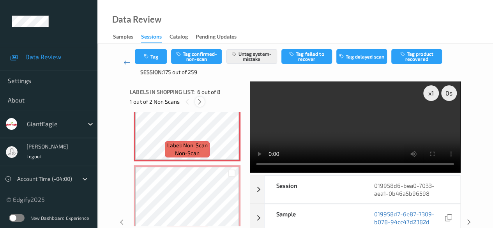
click at [201, 101] on icon at bounding box center [199, 101] width 7 height 7
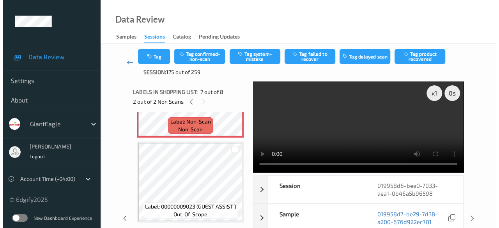
scroll to position [530, 0]
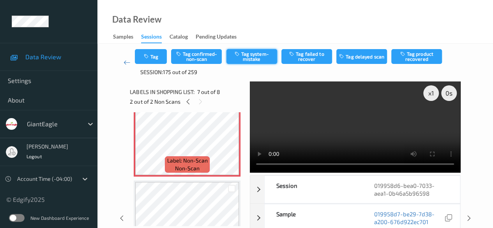
click at [248, 55] on button "Tag system-mistake" at bounding box center [251, 56] width 51 height 15
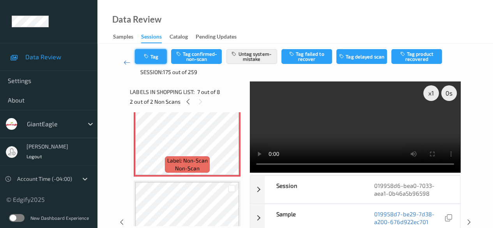
click at [156, 58] on button "Tag" at bounding box center [151, 56] width 32 height 15
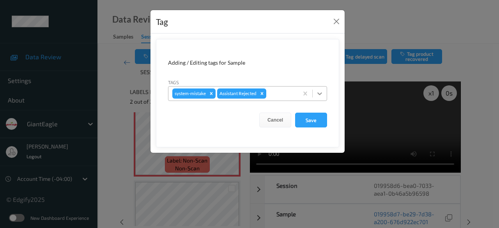
click at [319, 93] on icon at bounding box center [320, 94] width 8 height 8
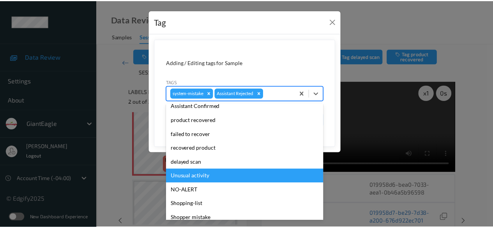
scroll to position [83, 0]
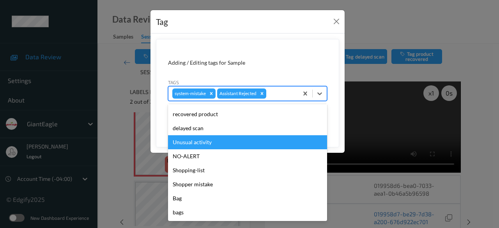
click at [215, 143] on div "Unusual activity" at bounding box center [247, 142] width 159 height 14
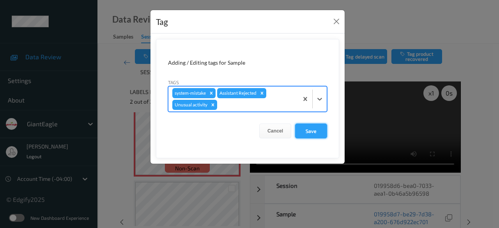
click at [316, 129] on button "Save" at bounding box center [311, 130] width 32 height 15
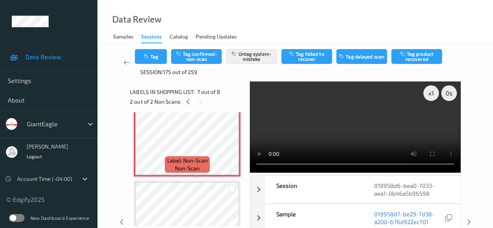
click at [123, 61] on link at bounding box center [127, 62] width 16 height 27
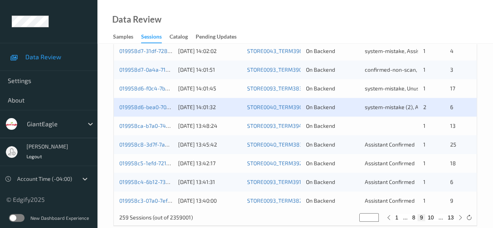
scroll to position [419, 0]
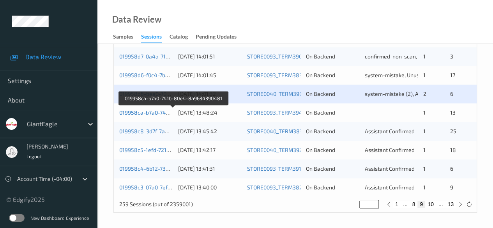
click at [155, 110] on link "019958ca-b7a0-741b-80e4-8a9634390481" at bounding box center [173, 112] width 108 height 7
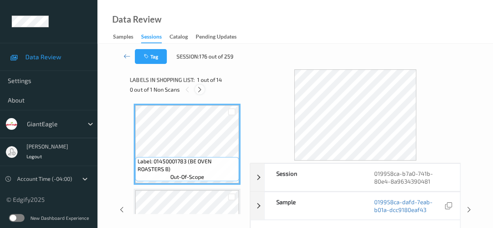
click at [198, 91] on icon at bounding box center [199, 89] width 7 height 7
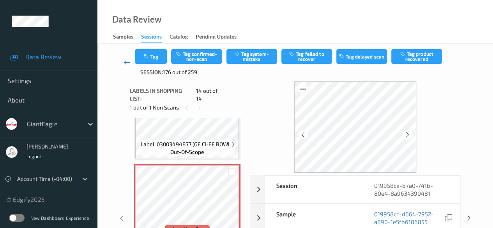
click at [126, 65] on icon at bounding box center [126, 62] width 7 height 8
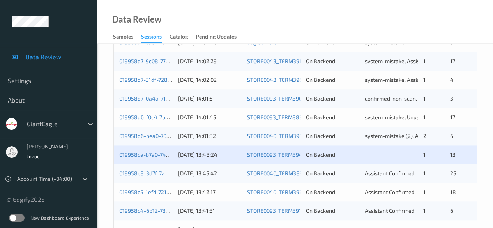
scroll to position [390, 0]
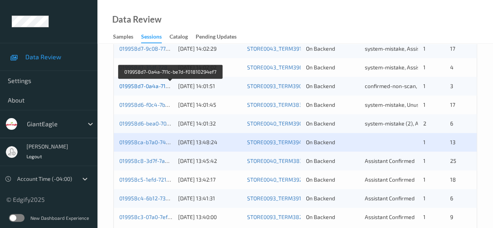
click at [138, 85] on link "019958d7-0a4a-711c-be7d-f01810294ef7" at bounding box center [170, 86] width 102 height 7
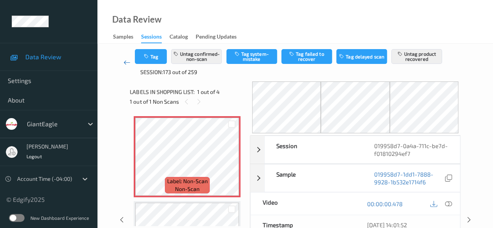
click at [127, 61] on icon at bounding box center [126, 62] width 7 height 8
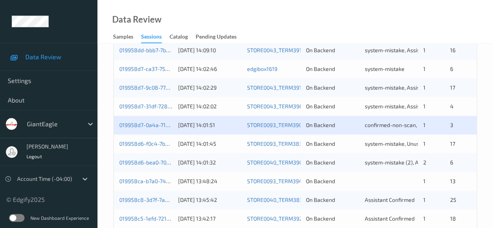
scroll to position [390, 0]
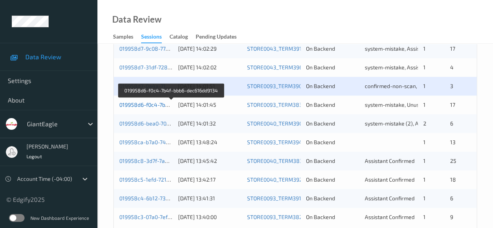
click at [146, 104] on link "019958d6-f0c4-7b4f-bbb6-dec616dd9134" at bounding box center [171, 104] width 104 height 7
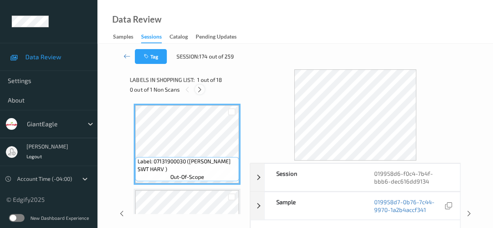
click at [201, 89] on icon at bounding box center [199, 89] width 7 height 7
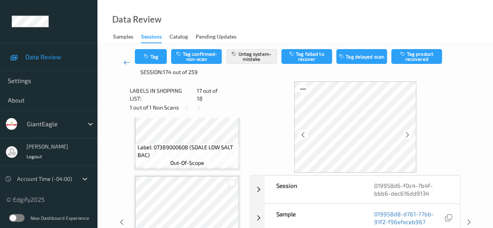
click at [125, 62] on icon at bounding box center [126, 62] width 7 height 8
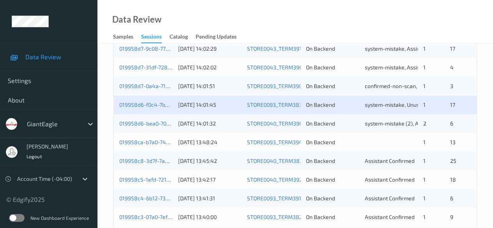
scroll to position [419, 0]
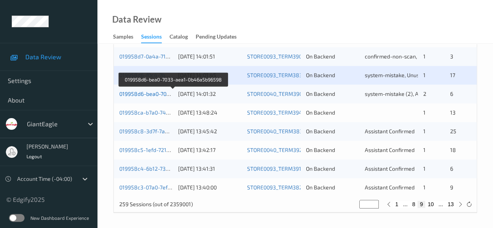
click at [141, 95] on link "019958d6-bea0-7033-aea1-0b46a5b96598" at bounding box center [173, 93] width 108 height 7
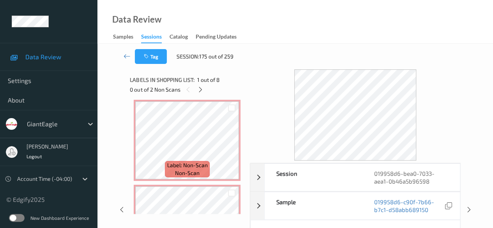
scroll to position [351, 0]
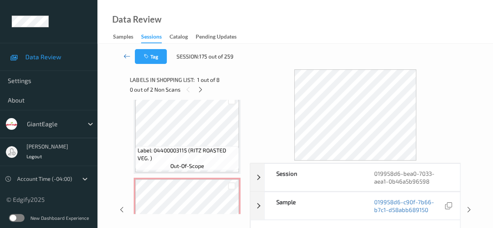
click at [124, 56] on icon at bounding box center [126, 56] width 7 height 8
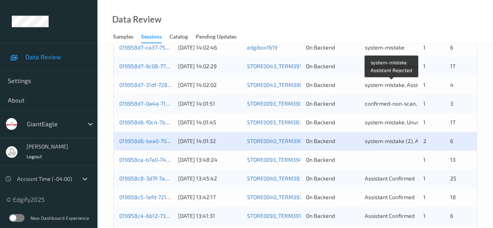
scroll to position [419, 0]
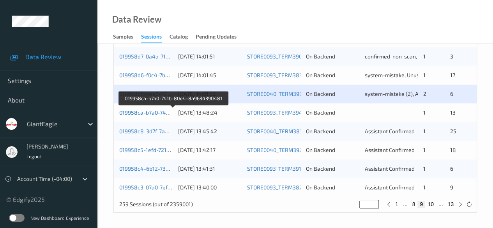
click at [143, 112] on link "019958ca-b7a0-741b-80e4-8a9634390481" at bounding box center [173, 112] width 108 height 7
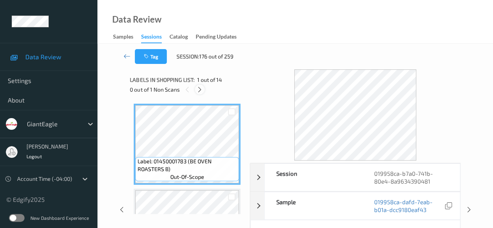
click at [200, 90] on icon at bounding box center [199, 89] width 7 height 7
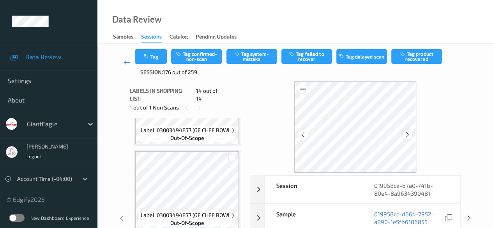
click at [408, 134] on icon at bounding box center [407, 134] width 7 height 7
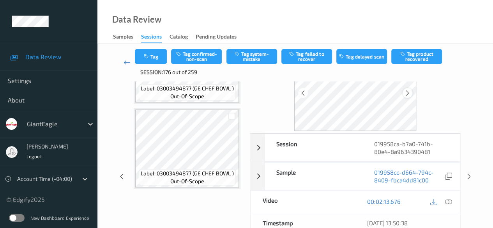
scroll to position [78, 0]
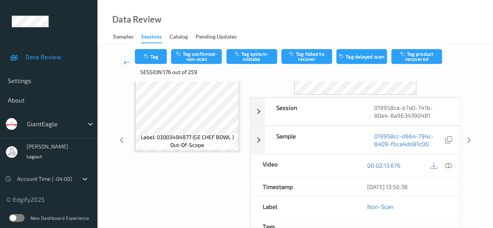
click at [447, 164] on icon at bounding box center [448, 165] width 7 height 7
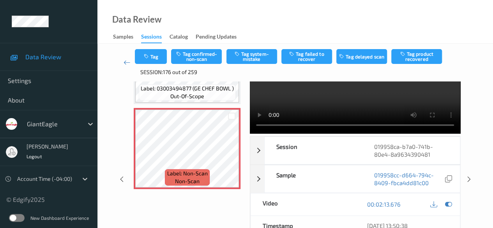
scroll to position [0, 0]
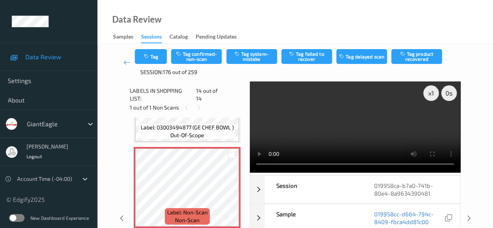
click at [265, 121] on video at bounding box center [355, 126] width 210 height 91
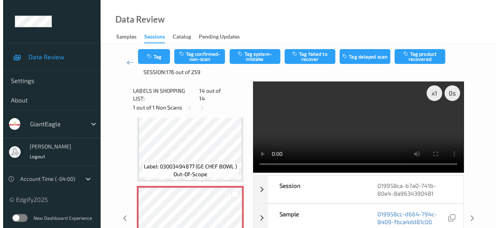
scroll to position [1079, 0]
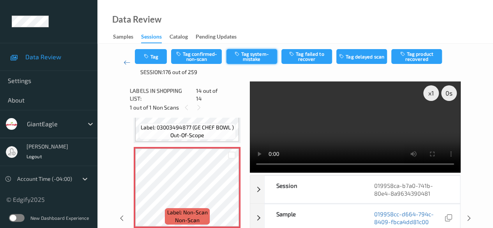
click at [251, 55] on button "Tag system-mistake" at bounding box center [251, 56] width 51 height 15
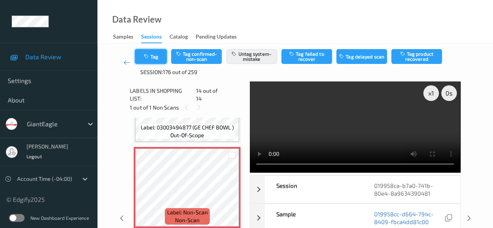
click at [152, 56] on button "Tag" at bounding box center [151, 56] width 32 height 15
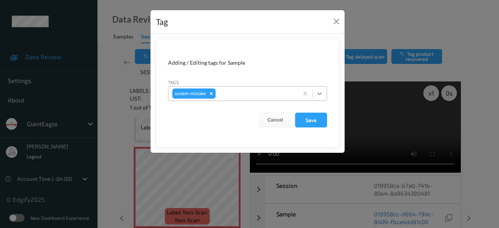
click at [321, 92] on icon at bounding box center [320, 94] width 8 height 8
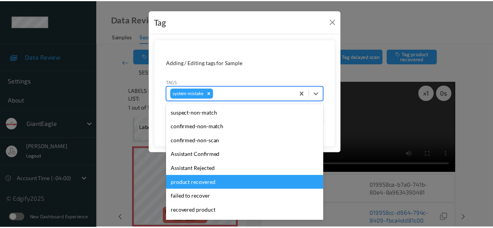
scroll to position [97, 0]
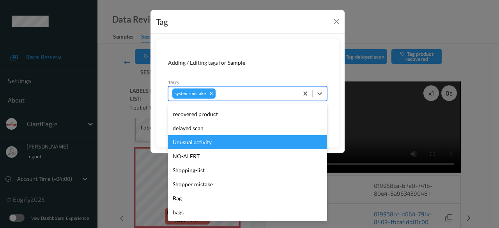
click at [210, 141] on div "Unusual activity" at bounding box center [247, 142] width 159 height 14
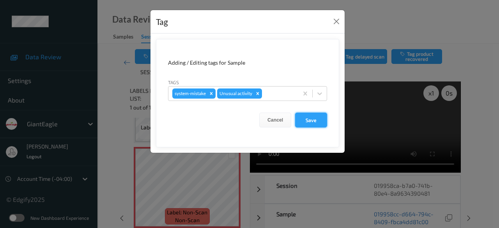
click at [307, 120] on button "Save" at bounding box center [311, 120] width 32 height 15
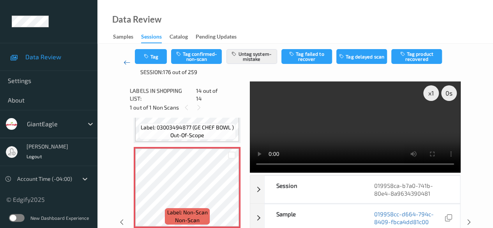
click at [129, 63] on icon at bounding box center [126, 62] width 7 height 8
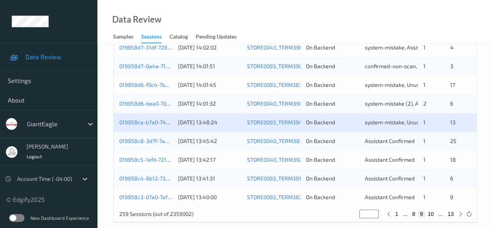
scroll to position [419, 0]
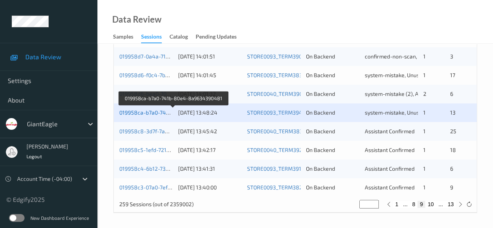
click at [139, 113] on link "019958ca-b7a0-741b-80e4-8a9634390481" at bounding box center [173, 112] width 108 height 7
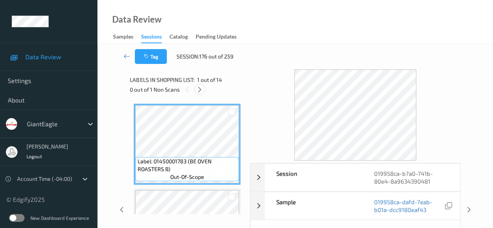
click at [202, 91] on icon at bounding box center [199, 89] width 7 height 7
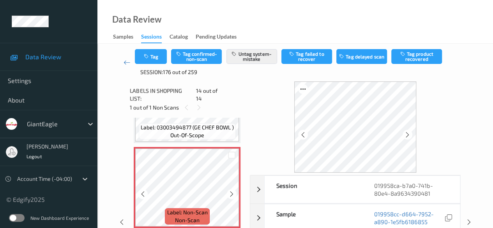
scroll to position [1040, 0]
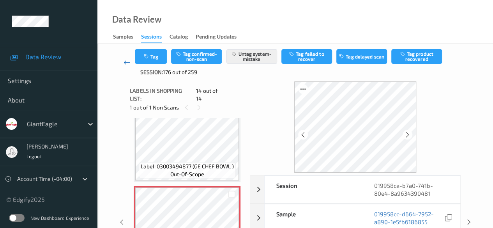
click at [125, 63] on icon at bounding box center [126, 62] width 7 height 8
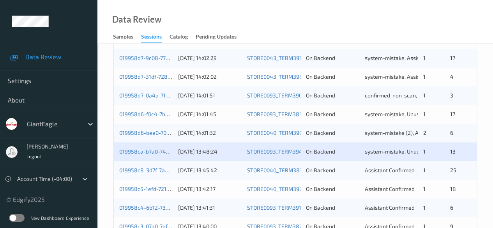
scroll to position [419, 0]
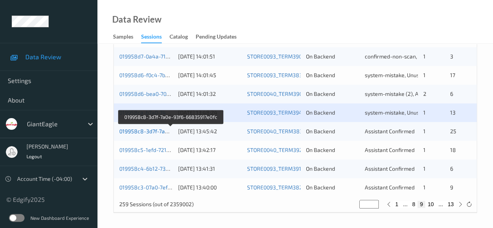
click at [153, 130] on link "019958c8-3d7f-7a0e-93f6-66835917e0fc" at bounding box center [170, 131] width 103 height 7
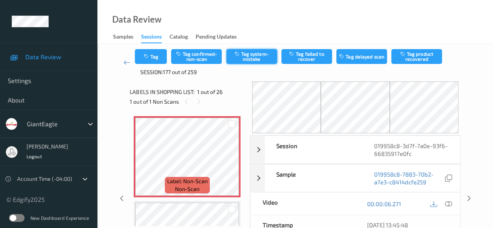
click at [265, 58] on button "Tag system-mistake" at bounding box center [251, 56] width 51 height 15
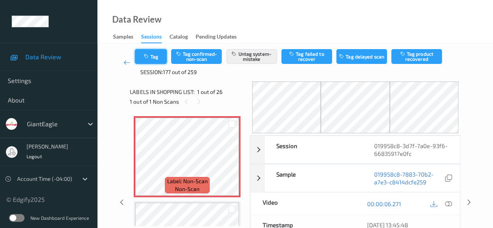
click at [160, 56] on button "Tag" at bounding box center [151, 56] width 32 height 15
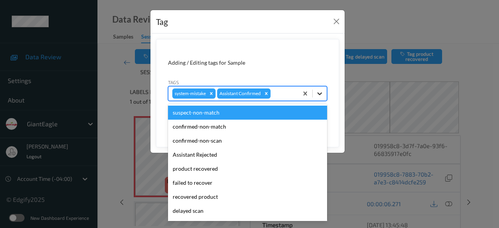
click at [318, 92] on icon at bounding box center [319, 93] width 5 height 3
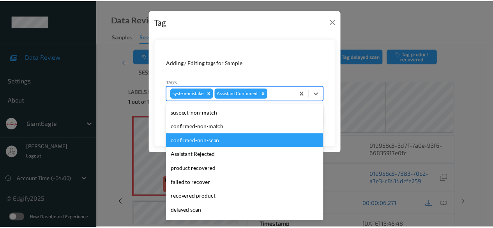
scroll to position [83, 0]
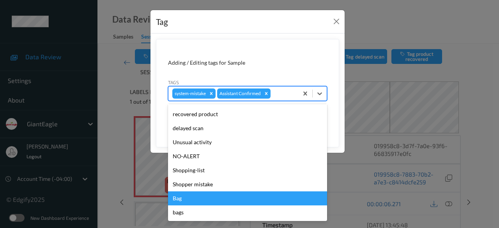
click at [188, 200] on div "Bag" at bounding box center [247, 198] width 159 height 14
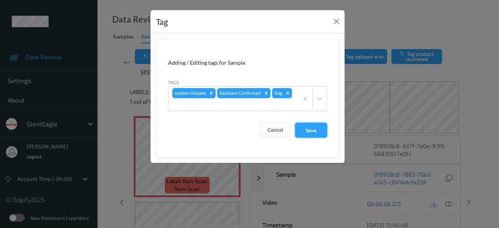
click at [314, 131] on button "Save" at bounding box center [311, 130] width 32 height 15
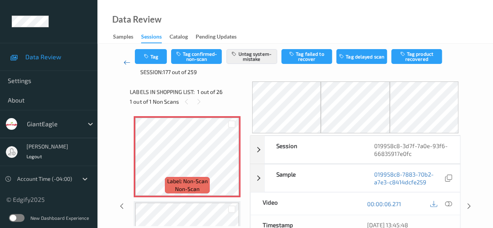
click at [127, 62] on icon at bounding box center [126, 62] width 7 height 8
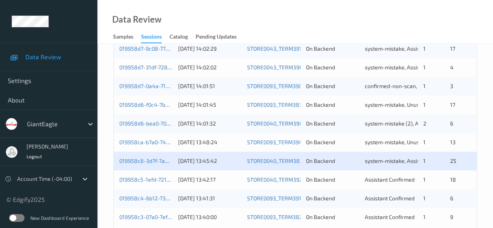
scroll to position [419, 0]
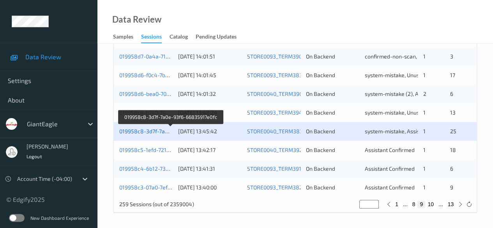
click at [148, 131] on link "019958c8-3d7f-7a0e-93f6-66835917e0fc" at bounding box center [170, 131] width 103 height 7
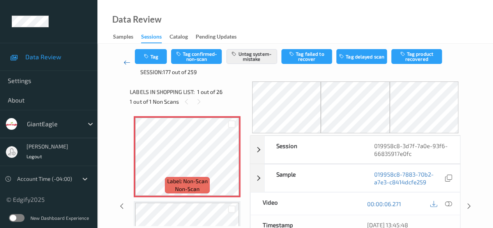
click at [123, 62] on icon at bounding box center [126, 62] width 7 height 8
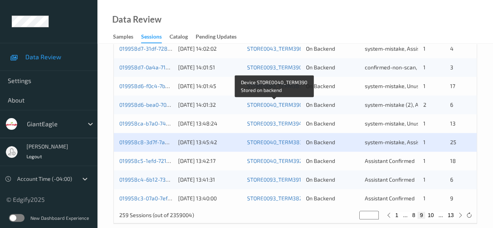
scroll to position [419, 0]
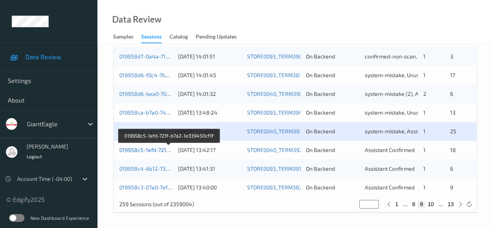
click at [156, 149] on link "019958c5-1efd-721f-b7a2-1e339450cf1f" at bounding box center [168, 149] width 99 height 7
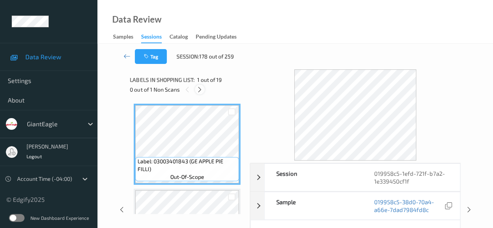
click at [202, 91] on icon at bounding box center [199, 89] width 7 height 7
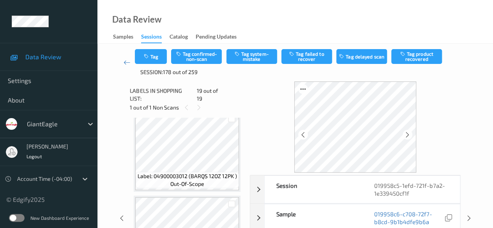
scroll to position [1331, 0]
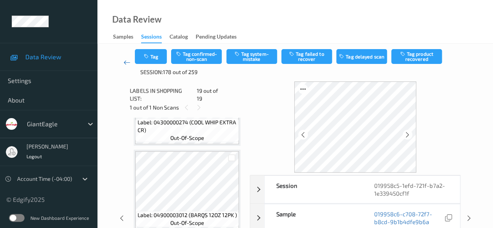
click at [128, 61] on icon at bounding box center [126, 62] width 7 height 8
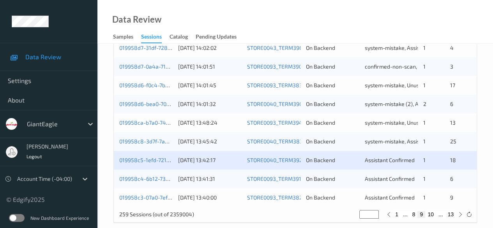
scroll to position [419, 0]
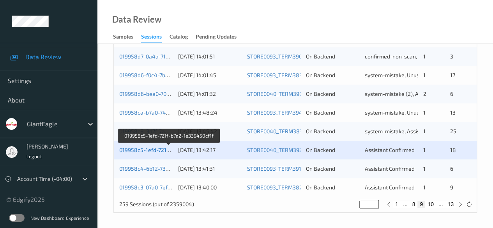
click at [146, 152] on link "019958c5-1efd-721f-b7a2-1e339450cf1f" at bounding box center [168, 149] width 99 height 7
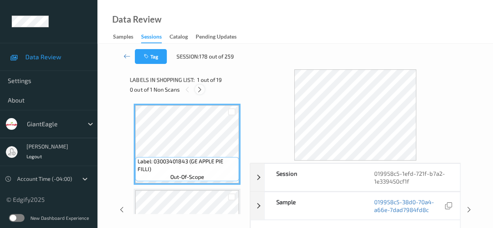
click at [199, 89] on icon at bounding box center [199, 89] width 7 height 7
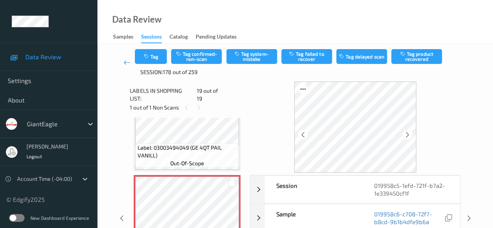
scroll to position [1503, 0]
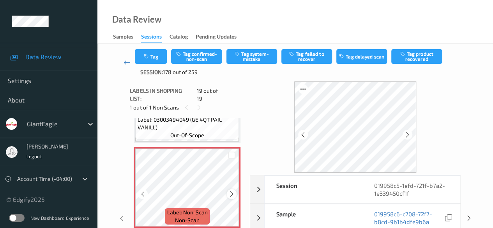
click at [229, 190] on icon at bounding box center [231, 193] width 7 height 7
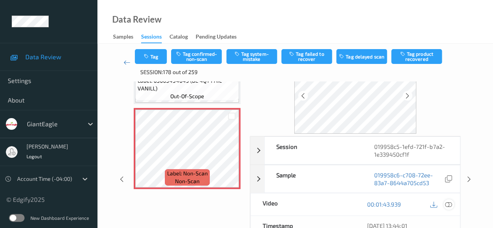
click at [448, 201] on icon at bounding box center [448, 204] width 7 height 7
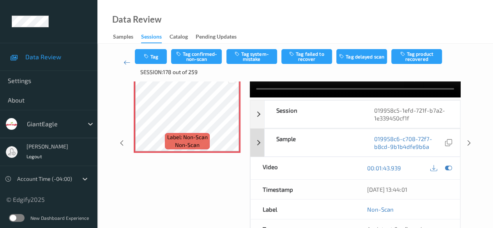
scroll to position [78, 0]
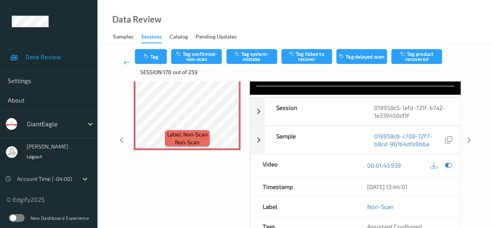
click at [446, 166] on icon at bounding box center [448, 165] width 7 height 7
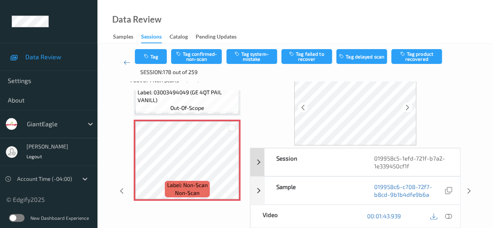
scroll to position [39, 0]
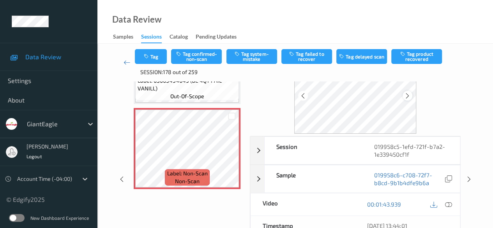
click at [412, 94] on div at bounding box center [407, 96] width 10 height 10
click at [446, 205] on icon at bounding box center [448, 204] width 7 height 7
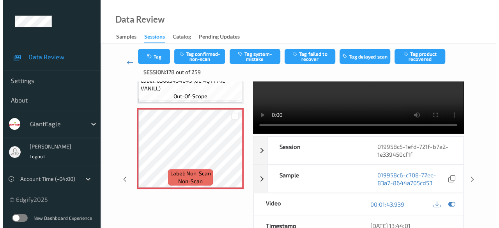
scroll to position [0, 0]
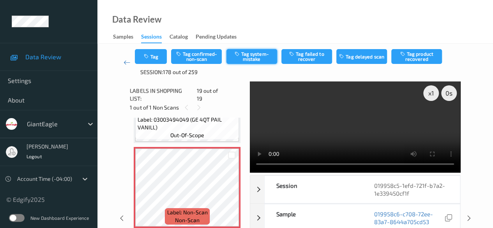
click at [248, 55] on button "Tag system-mistake" at bounding box center [251, 56] width 51 height 15
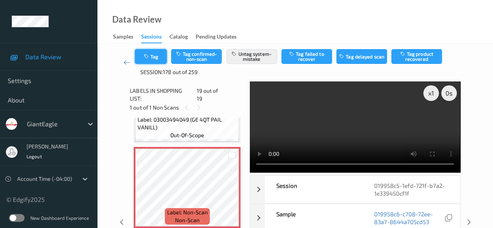
click at [156, 61] on button "Tag" at bounding box center [151, 56] width 32 height 15
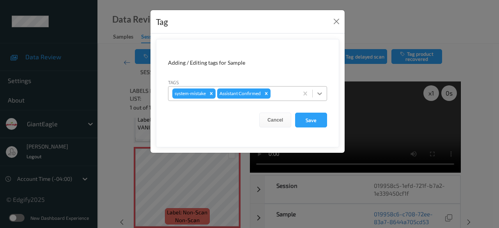
click at [321, 95] on icon at bounding box center [320, 94] width 8 height 8
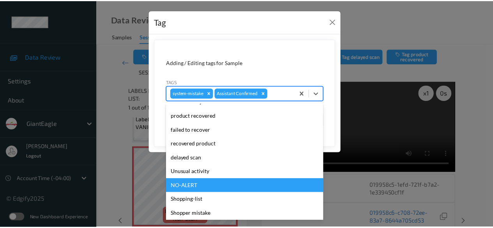
scroll to position [83, 0]
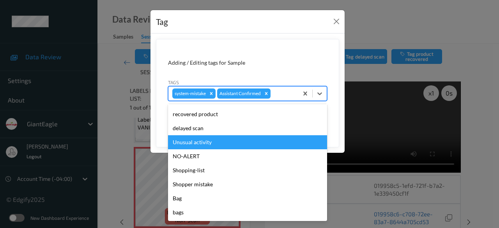
click at [217, 146] on div "Unusual activity" at bounding box center [247, 142] width 159 height 14
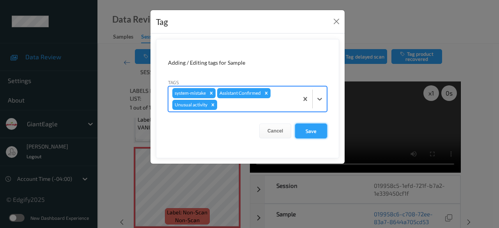
click at [310, 131] on button "Save" at bounding box center [311, 130] width 32 height 15
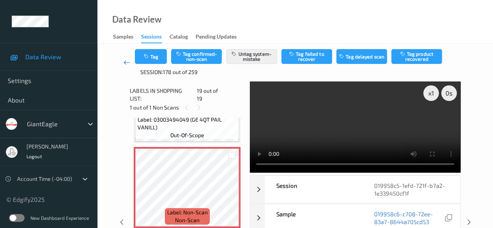
click at [125, 64] on icon at bounding box center [126, 62] width 7 height 8
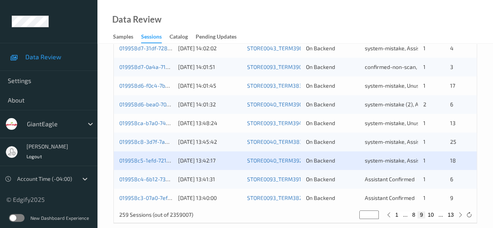
scroll to position [419, 0]
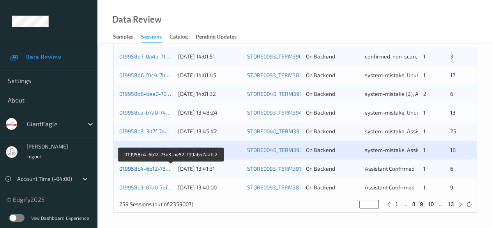
click at [145, 171] on link "019958c4-6b12-73e3-ae52-199a6b2aafc2" at bounding box center [171, 168] width 105 height 7
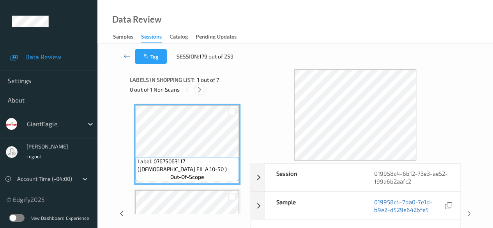
click at [198, 90] on icon at bounding box center [199, 89] width 7 height 7
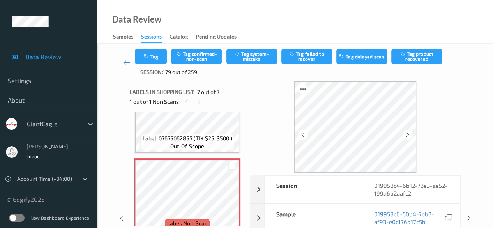
scroll to position [39, 0]
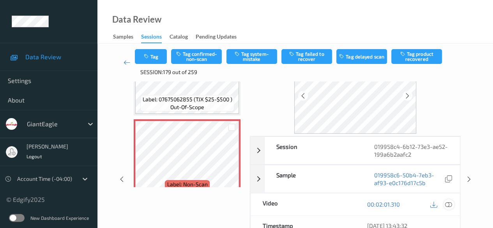
click at [448, 205] on icon at bounding box center [448, 204] width 7 height 7
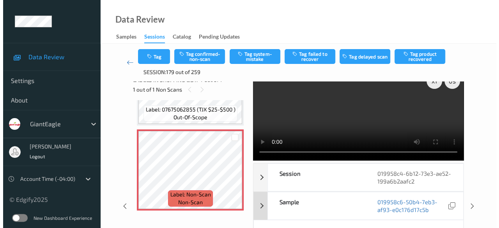
scroll to position [0, 0]
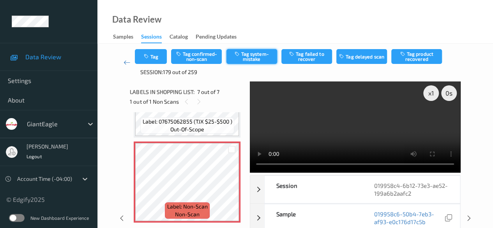
click at [262, 58] on button "Tag system-mistake" at bounding box center [251, 56] width 51 height 15
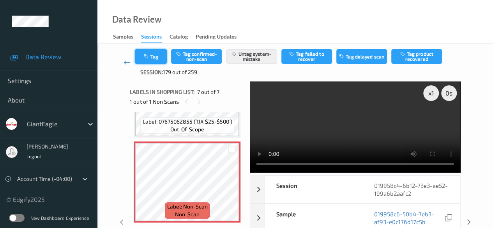
click at [154, 58] on button "Tag" at bounding box center [151, 56] width 32 height 15
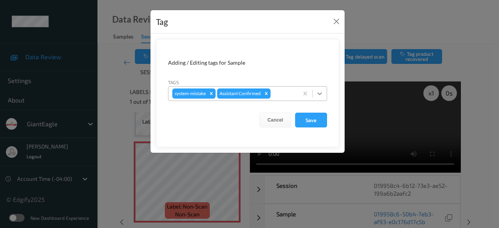
click at [321, 94] on icon at bounding box center [320, 94] width 8 height 8
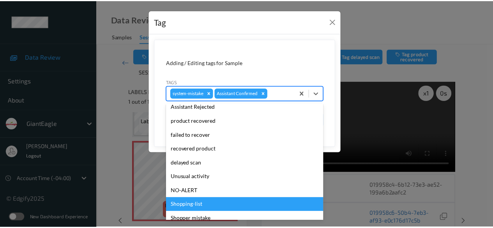
scroll to position [83, 0]
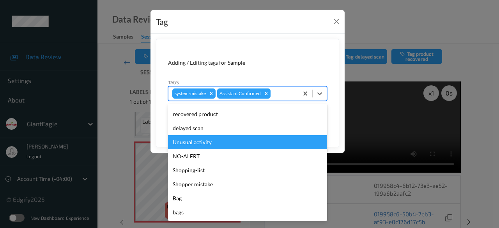
click at [215, 145] on div "Unusual activity" at bounding box center [247, 142] width 159 height 14
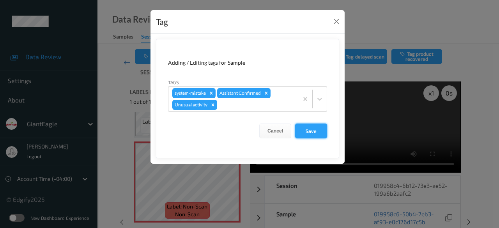
click at [312, 131] on button "Save" at bounding box center [311, 130] width 32 height 15
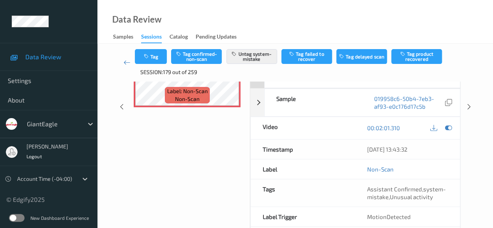
scroll to position [0, 0]
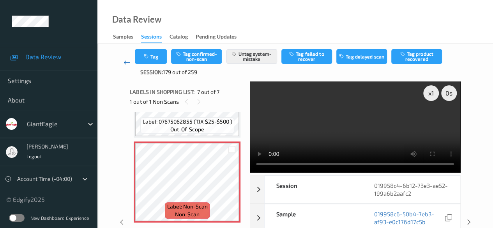
click at [123, 63] on icon at bounding box center [126, 62] width 7 height 8
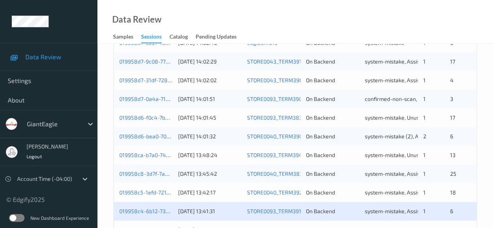
scroll to position [419, 0]
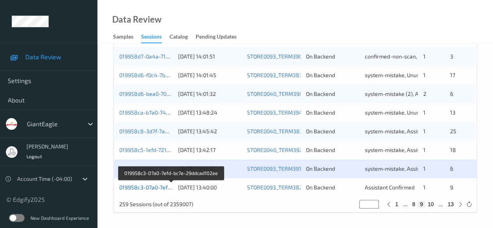
click at [159, 188] on link "019958c3-07a0-7efd-bc7e-29ddcad102ee" at bounding box center [171, 187] width 104 height 7
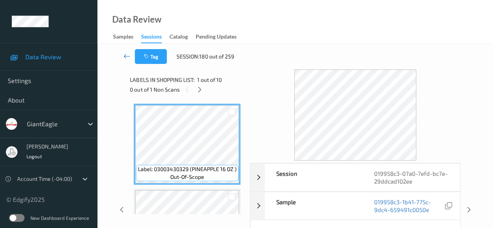
click at [126, 58] on icon at bounding box center [126, 56] width 7 height 8
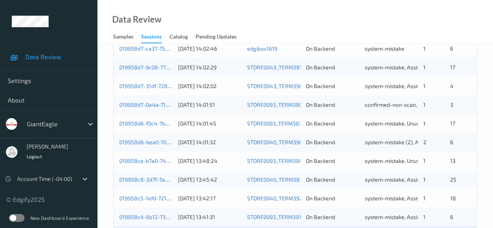
scroll to position [419, 0]
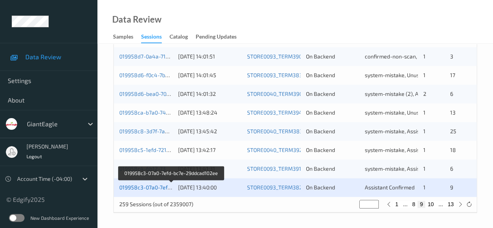
click at [164, 189] on link "019958c3-07a0-7efd-bc7e-29ddcad102ee" at bounding box center [171, 187] width 104 height 7
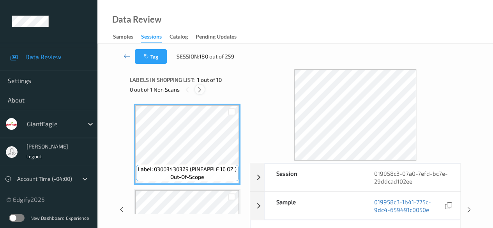
click at [200, 90] on icon at bounding box center [199, 89] width 7 height 7
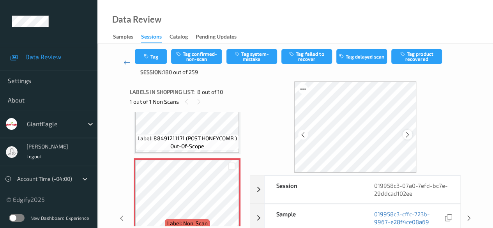
click at [407, 135] on icon at bounding box center [407, 134] width 7 height 7
click at [409, 134] on icon at bounding box center [407, 134] width 7 height 7
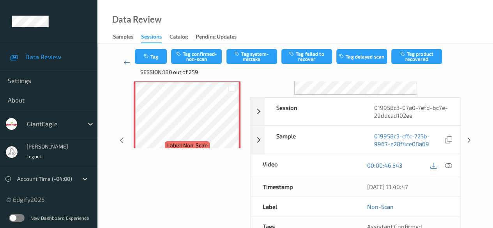
click at [448, 165] on icon at bounding box center [448, 165] width 7 height 7
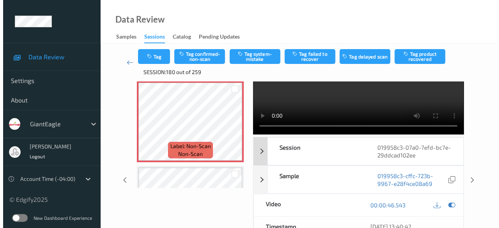
scroll to position [0, 0]
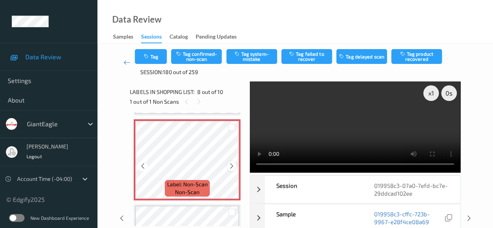
click at [229, 166] on icon at bounding box center [231, 165] width 7 height 7
click at [259, 53] on button "Tag system-mistake" at bounding box center [251, 56] width 51 height 15
click at [147, 54] on icon "button" at bounding box center [146, 56] width 7 height 5
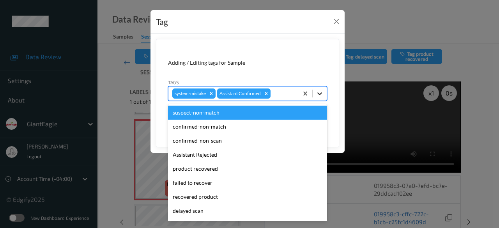
click at [320, 94] on icon at bounding box center [319, 93] width 5 height 3
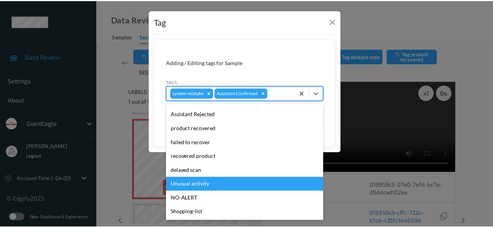
scroll to position [83, 0]
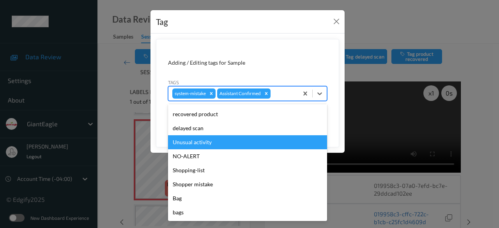
click at [217, 142] on div "Unusual activity" at bounding box center [247, 142] width 159 height 14
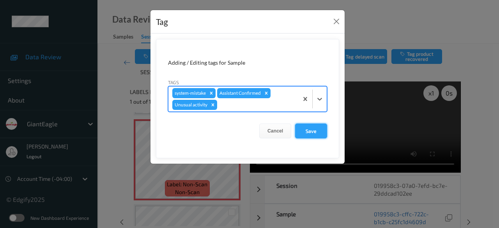
click at [310, 131] on button "Save" at bounding box center [311, 130] width 32 height 15
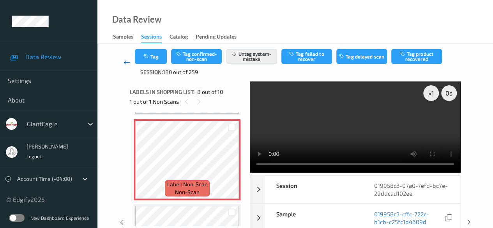
click at [125, 62] on icon at bounding box center [126, 62] width 7 height 8
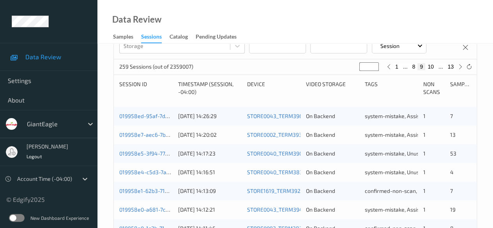
scroll to position [146, 0]
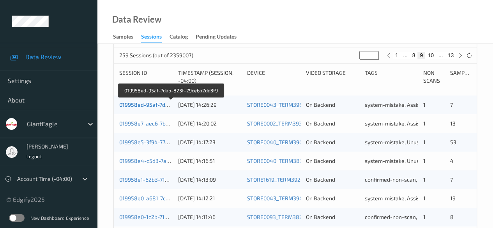
click at [141, 104] on link "019958ed-95af-7dab-823f-29ce6a2dd3f9" at bounding box center [171, 104] width 104 height 7
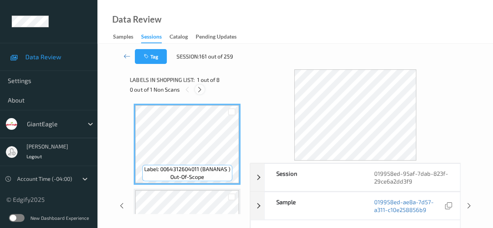
click at [201, 92] on icon at bounding box center [199, 89] width 7 height 7
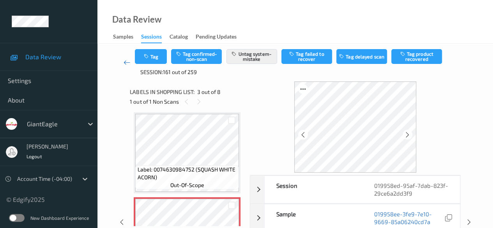
click at [122, 62] on link at bounding box center [127, 62] width 16 height 27
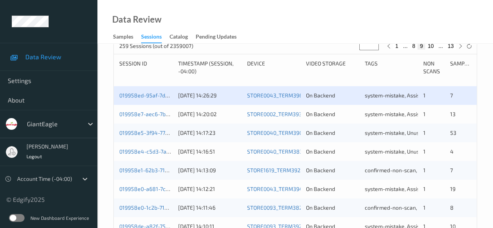
scroll to position [117, 0]
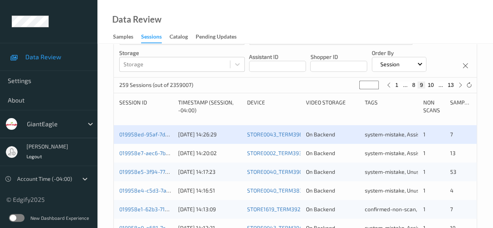
click at [411, 84] on button "8" at bounding box center [414, 84] width 8 height 7
type input "*"
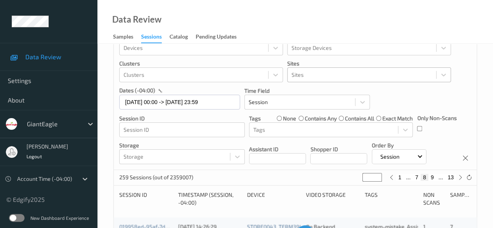
scroll to position [0, 0]
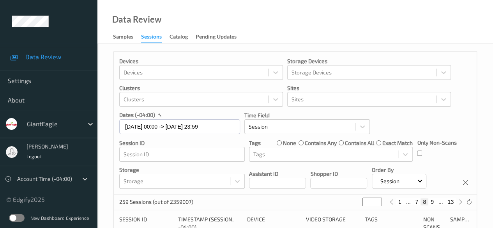
click at [416, 203] on button "7" at bounding box center [417, 201] width 8 height 7
type input "*"
click at [418, 204] on button "6" at bounding box center [417, 201] width 8 height 7
type input "*"
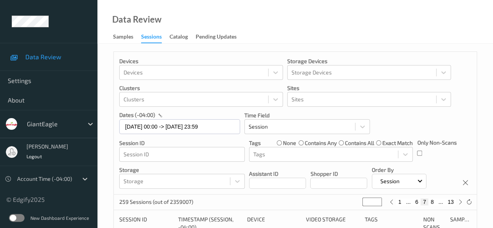
type input "*"
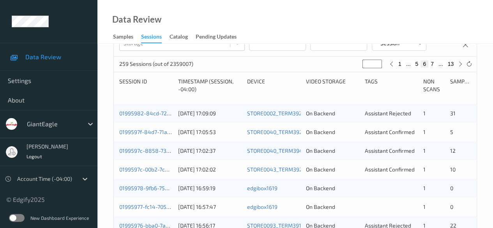
scroll to position [156, 0]
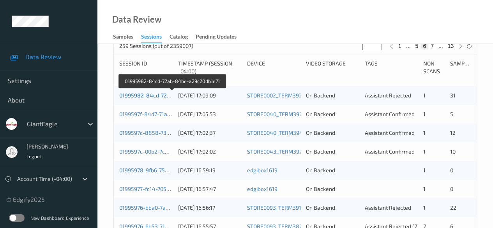
click at [155, 94] on link "01995982-84cd-72ab-84be-a29c20db1e71" at bounding box center [172, 95] width 107 height 7
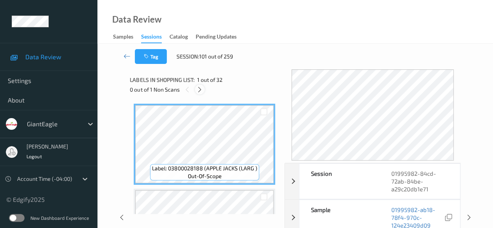
click at [201, 87] on icon at bounding box center [199, 89] width 7 height 7
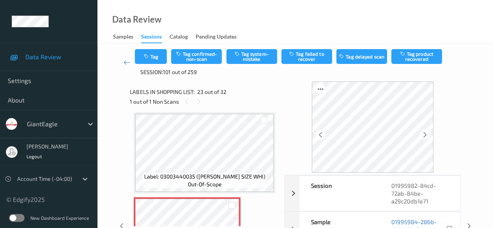
scroll to position [1865, 0]
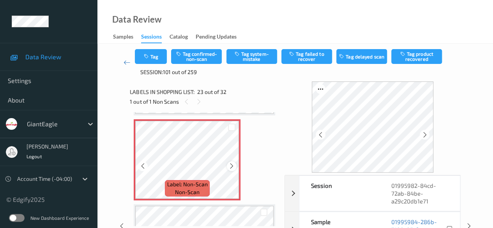
click at [229, 165] on icon at bounding box center [231, 165] width 7 height 7
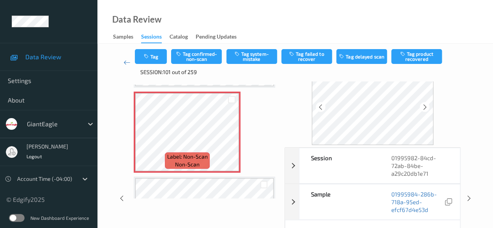
scroll to position [39, 0]
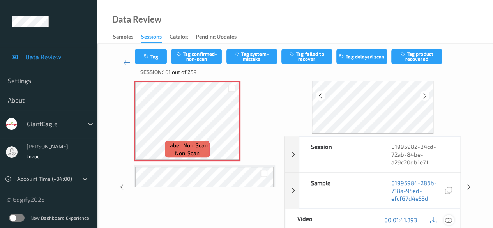
click at [447, 219] on icon at bounding box center [448, 219] width 7 height 7
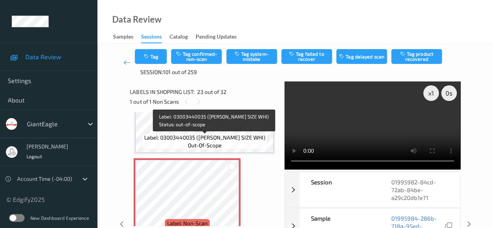
scroll to position [1865, 0]
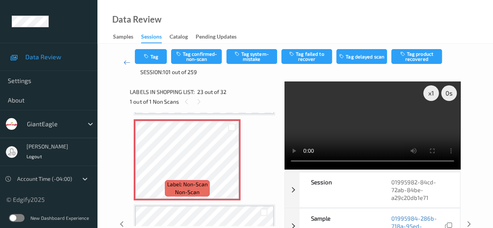
click at [297, 122] on video at bounding box center [372, 125] width 176 height 88
click at [232, 165] on icon at bounding box center [231, 165] width 7 height 7
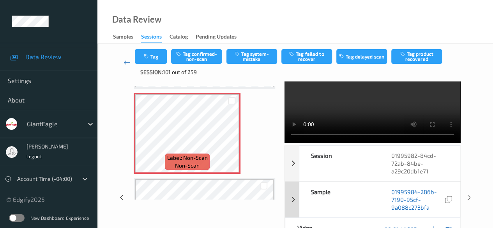
scroll to position [39, 0]
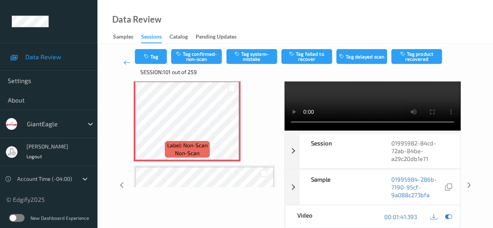
drag, startPoint x: 204, startPoint y: 205, endPoint x: 174, endPoint y: 233, distance: 41.4
drag, startPoint x: 174, startPoint y: 233, endPoint x: 121, endPoint y: 178, distance: 76.0
click at [121, 178] on div "x 1 0 s Session 01995982-84cd-72ab-84be-a29c20db1e71 Session ID 01995982-84cd-7…" at bounding box center [294, 184] width 363 height 285
drag, startPoint x: 447, startPoint y: 219, endPoint x: 443, endPoint y: 218, distance: 4.1
click at [448, 219] on icon at bounding box center [448, 216] width 7 height 7
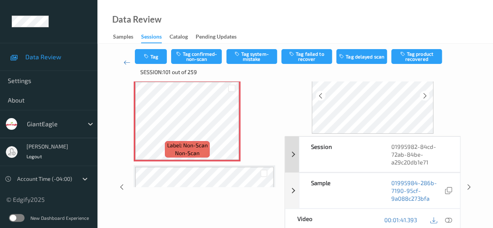
scroll to position [0, 0]
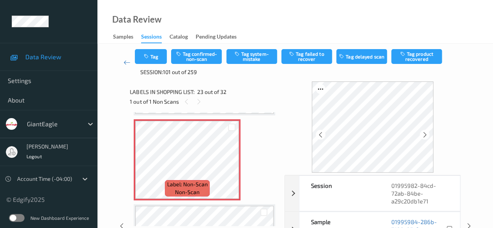
drag, startPoint x: 427, startPoint y: 139, endPoint x: 137, endPoint y: 246, distance: 309.2
drag, startPoint x: 137, startPoint y: 246, endPoint x: 118, endPoint y: 138, distance: 109.3
click at [115, 138] on div "Session 01995982-84cd-72ab-84be-a29c20db1e71 Session ID 01995982-84cd-72ab-84be…" at bounding box center [294, 225] width 363 height 289
click at [426, 135] on icon at bounding box center [424, 134] width 7 height 7
click at [426, 136] on icon at bounding box center [424, 134] width 7 height 7
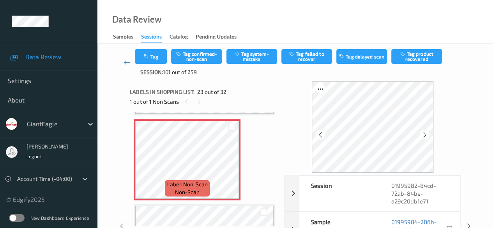
click at [426, 136] on icon at bounding box center [424, 134] width 7 height 7
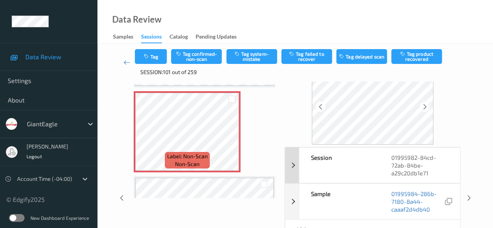
scroll to position [78, 0]
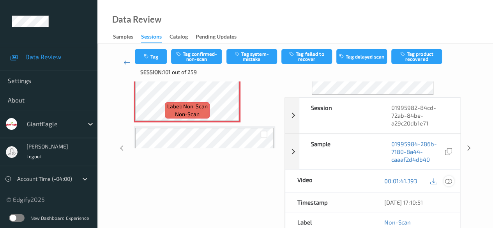
click at [452, 180] on icon at bounding box center [448, 180] width 7 height 7
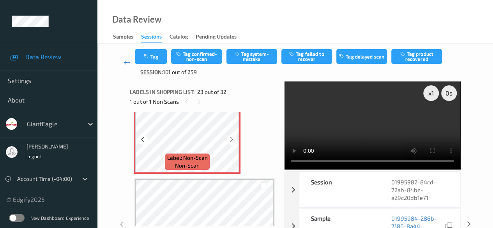
scroll to position [1904, 0]
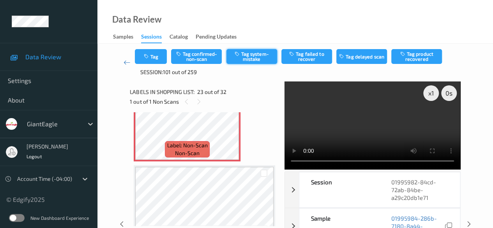
click at [261, 56] on button "Tag system-mistake" at bounding box center [251, 56] width 51 height 15
click at [127, 63] on icon at bounding box center [126, 62] width 7 height 8
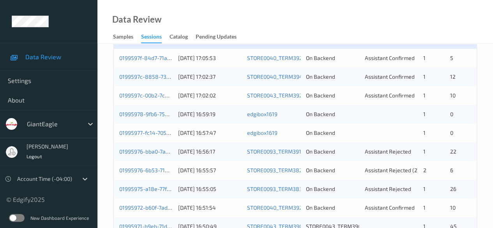
scroll to position [195, 0]
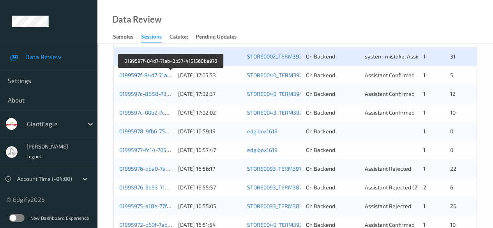
click at [150, 74] on link "0199597f-84d7-71ab-8b57-4151568ba976" at bounding box center [171, 75] width 104 height 7
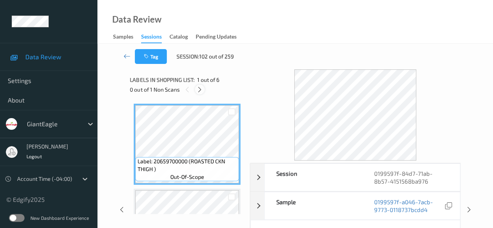
click at [202, 89] on icon at bounding box center [199, 89] width 7 height 7
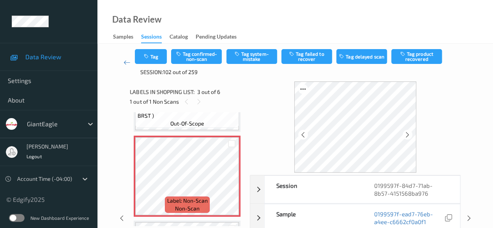
scroll to position [167, 0]
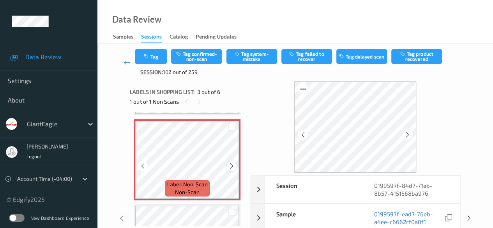
click at [230, 167] on icon at bounding box center [231, 165] width 7 height 7
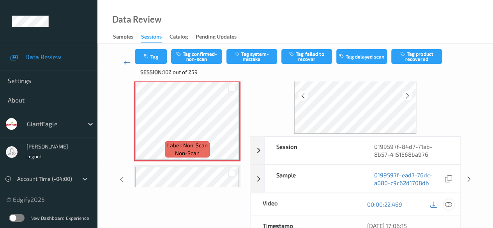
click at [450, 204] on icon at bounding box center [448, 204] width 7 height 7
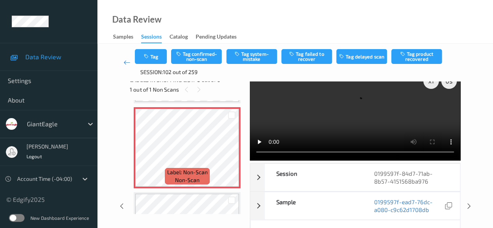
scroll to position [0, 0]
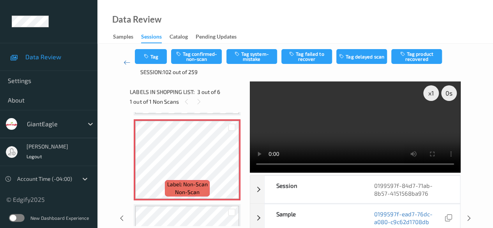
click at [249, 168] on div "x 1 0 s Session 0199597f-84d7-71ab-8b57-4151568ba976 Session ID 0199597f-84d7-7…" at bounding box center [295, 217] width 330 height 273
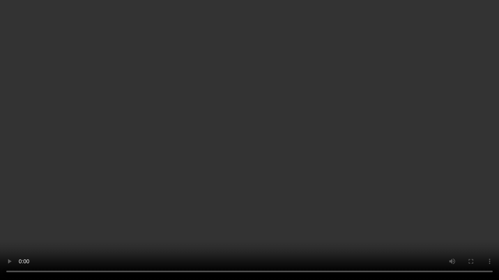
click at [218, 228] on video at bounding box center [249, 140] width 499 height 280
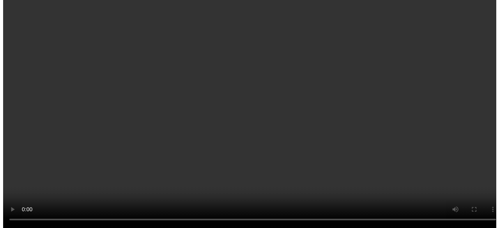
scroll to position [89, 0]
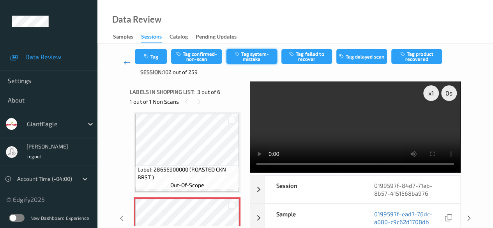
drag, startPoint x: 255, startPoint y: 54, endPoint x: 251, endPoint y: 51, distance: 5.0
click at [253, 52] on button "Tag system-mistake" at bounding box center [251, 56] width 51 height 15
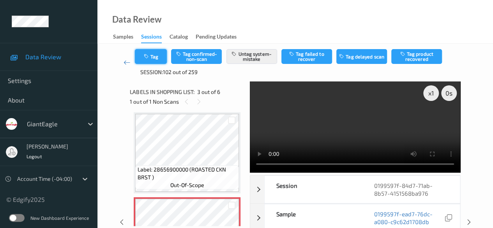
click at [162, 58] on button "Tag" at bounding box center [151, 56] width 32 height 15
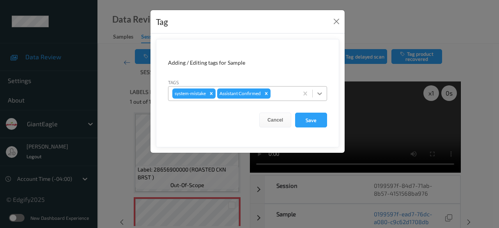
click at [319, 95] on icon at bounding box center [320, 94] width 8 height 8
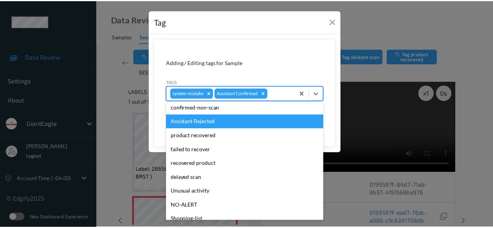
scroll to position [83, 0]
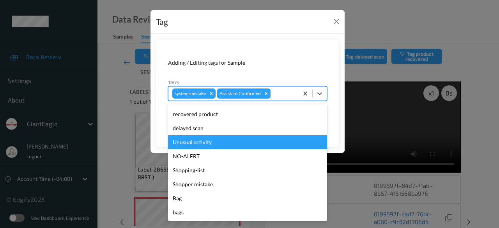
click at [217, 145] on div "Unusual activity" at bounding box center [247, 142] width 159 height 14
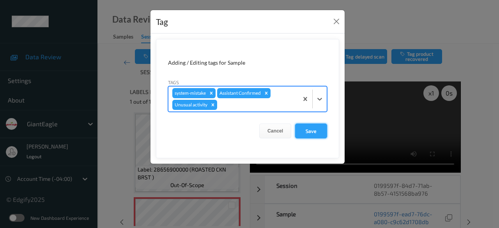
click at [307, 129] on button "Save" at bounding box center [311, 130] width 32 height 15
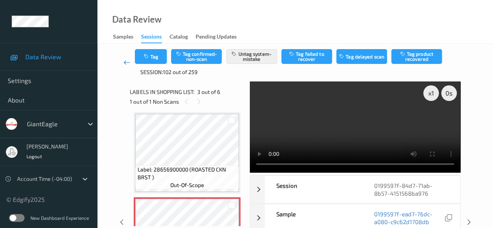
click at [125, 62] on icon at bounding box center [126, 62] width 7 height 8
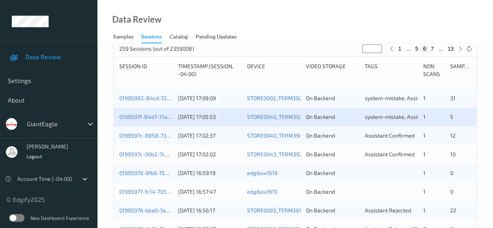
scroll to position [156, 0]
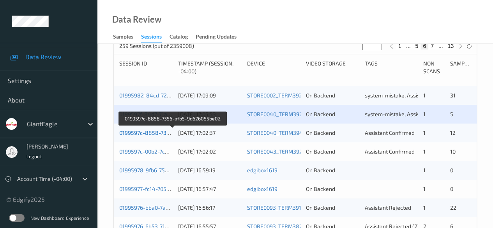
click at [164, 131] on link "0199597c-8858-7356-afb5-9d626055be02" at bounding box center [172, 132] width 107 height 7
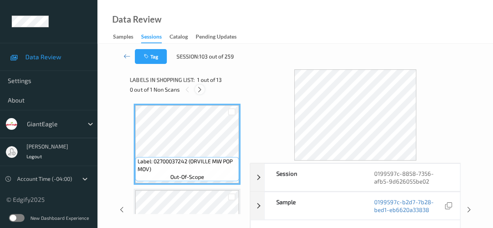
click at [201, 89] on icon at bounding box center [199, 89] width 7 height 7
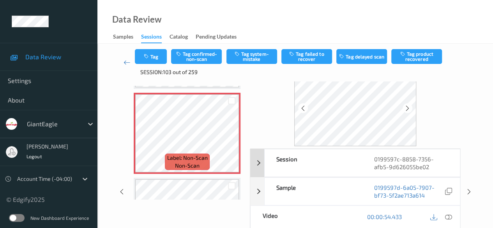
scroll to position [39, 0]
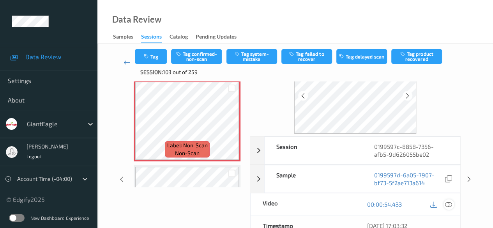
click at [447, 203] on icon at bounding box center [448, 204] width 7 height 7
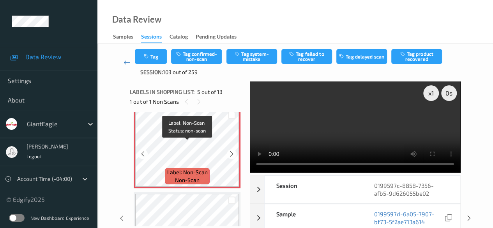
scroll to position [337, 0]
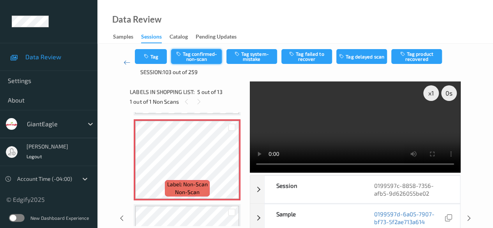
click at [200, 59] on button "Tag confirmed-non-scan" at bounding box center [196, 56] width 51 height 15
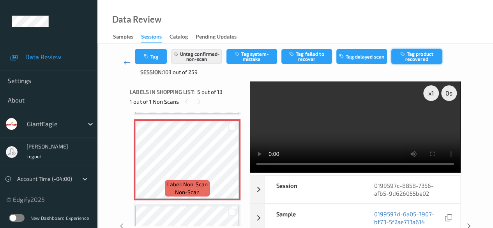
click at [416, 57] on button "Tag product recovered" at bounding box center [416, 56] width 51 height 15
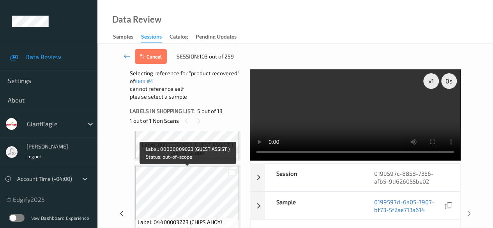
scroll to position [492, 0]
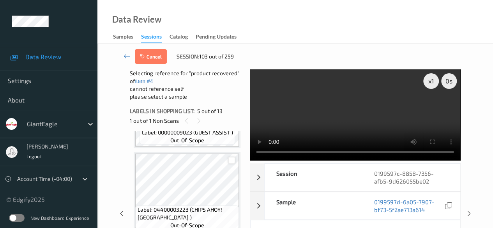
click at [231, 162] on div at bounding box center [231, 160] width 7 height 7
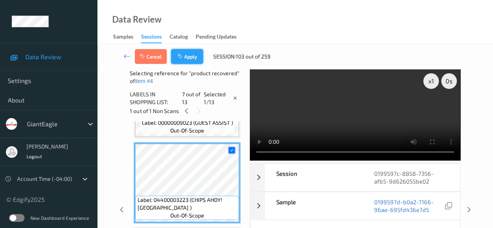
click at [189, 58] on button "Apply" at bounding box center [187, 56] width 32 height 15
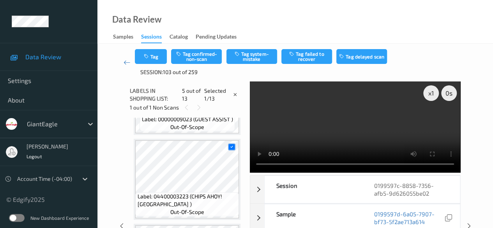
scroll to position [259, 0]
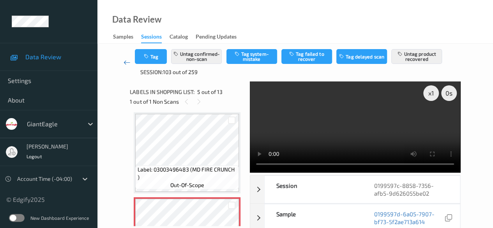
click at [126, 60] on icon at bounding box center [126, 62] width 7 height 8
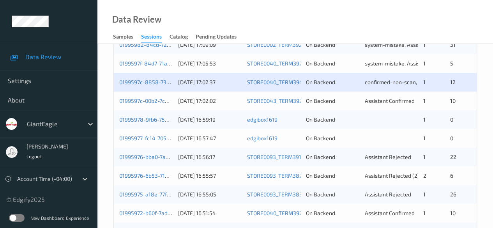
scroll to position [195, 0]
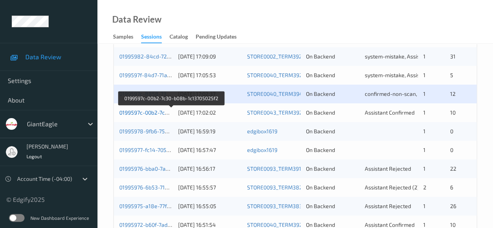
click at [142, 112] on link "0199597c-00b2-7c30-b08b-1c13705025f2" at bounding box center [170, 112] width 103 height 7
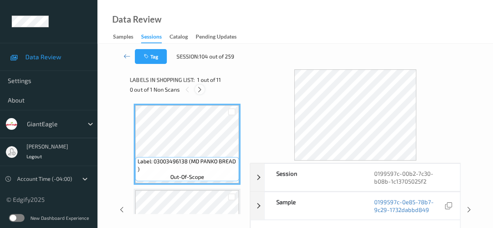
click at [200, 90] on icon at bounding box center [199, 89] width 7 height 7
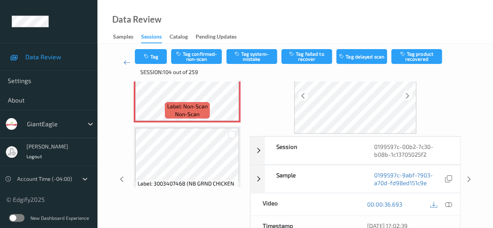
scroll to position [506, 0]
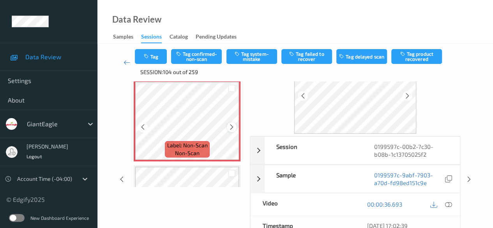
click at [231, 128] on icon at bounding box center [231, 126] width 7 height 7
click at [446, 203] on icon at bounding box center [448, 204] width 7 height 7
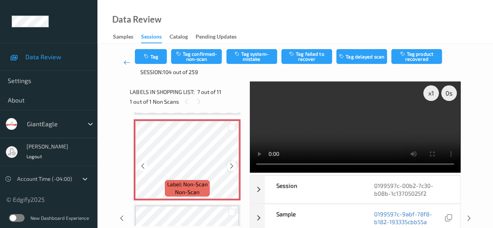
click at [232, 164] on icon at bounding box center [231, 165] width 7 height 7
click at [233, 167] on icon at bounding box center [231, 165] width 7 height 7
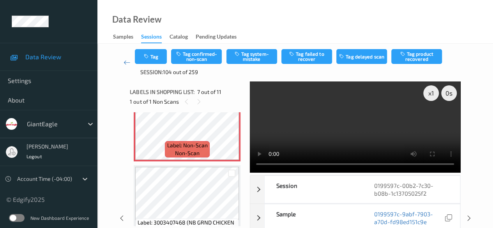
scroll to position [584, 0]
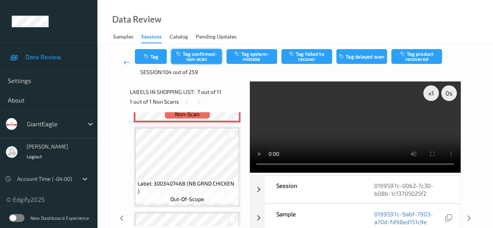
click at [205, 54] on button "Tag confirmed-non-scan" at bounding box center [196, 56] width 51 height 15
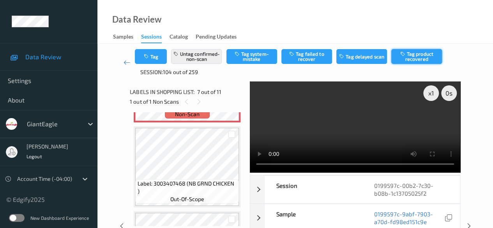
click at [420, 58] on button "Tag product recovered" at bounding box center [416, 56] width 51 height 15
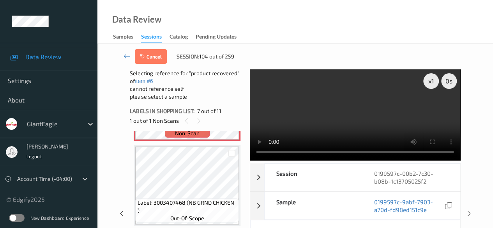
click at [235, 153] on div at bounding box center [231, 152] width 15 height 13
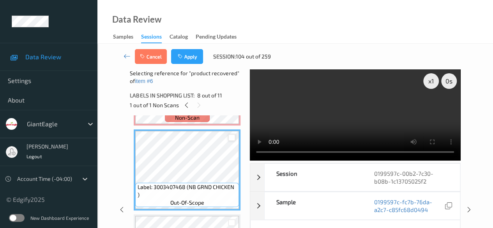
click at [231, 137] on div at bounding box center [231, 137] width 7 height 7
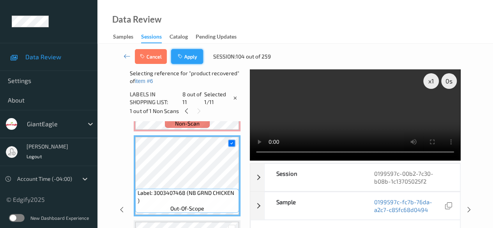
click at [189, 55] on button "Apply" at bounding box center [187, 56] width 32 height 15
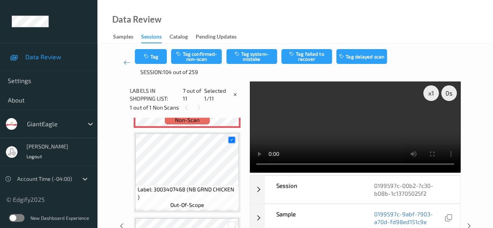
scroll to position [429, 0]
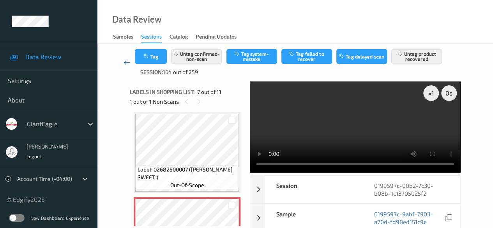
click at [124, 62] on icon at bounding box center [126, 62] width 7 height 8
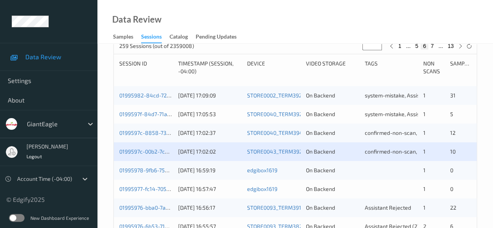
scroll to position [195, 0]
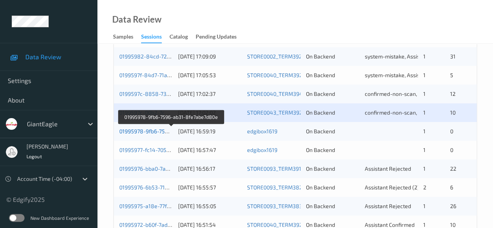
click at [163, 131] on link "01995978-9fb6-7596-ab31-8fe7abe7d80e" at bounding box center [171, 131] width 104 height 7
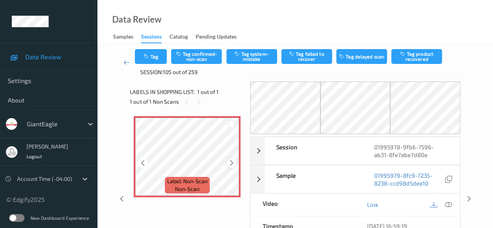
click at [229, 163] on icon at bounding box center [231, 162] width 7 height 7
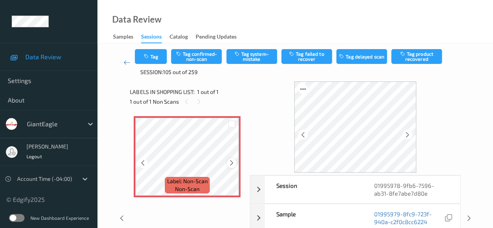
click at [232, 162] on icon at bounding box center [231, 162] width 7 height 7
click at [234, 164] on icon at bounding box center [231, 162] width 7 height 7
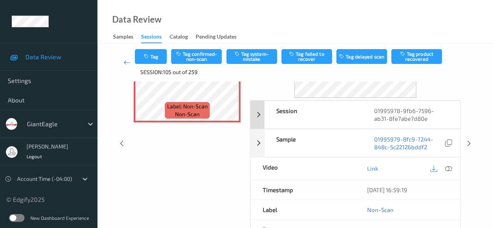
scroll to position [78, 0]
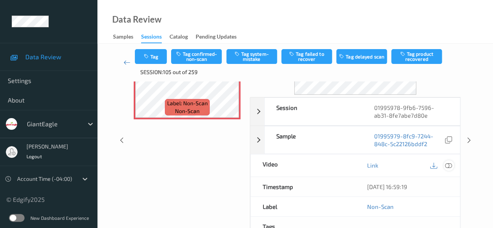
click at [448, 166] on icon at bounding box center [448, 165] width 7 height 7
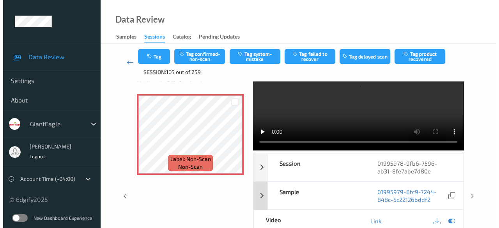
scroll to position [0, 0]
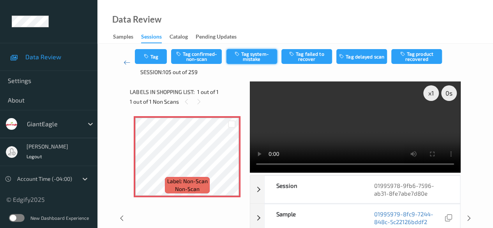
click at [256, 56] on button "Tag system-mistake" at bounding box center [251, 56] width 51 height 15
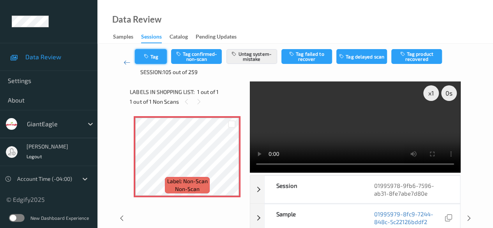
click at [155, 58] on button "Tag" at bounding box center [151, 56] width 32 height 15
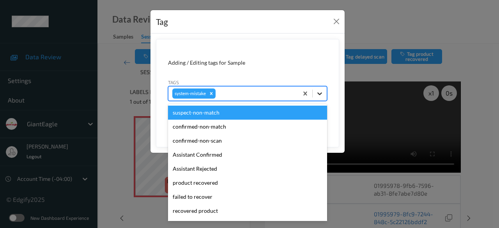
click at [323, 93] on icon at bounding box center [320, 94] width 8 height 8
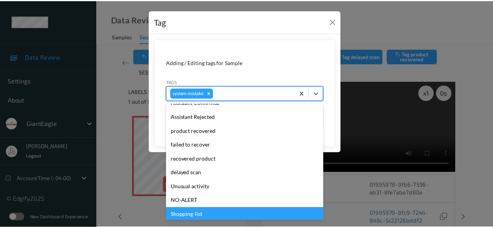
scroll to position [97, 0]
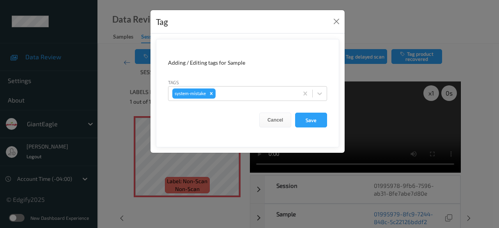
click at [115, 197] on div "Tag Adding / Editing tags for Sample Tags system-mistake Cancel Save" at bounding box center [249, 114] width 499 height 228
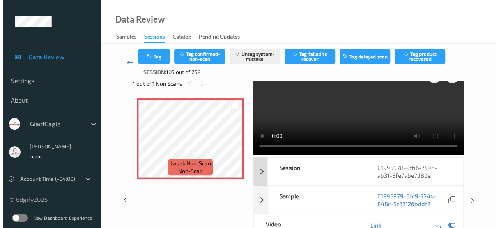
scroll to position [0, 0]
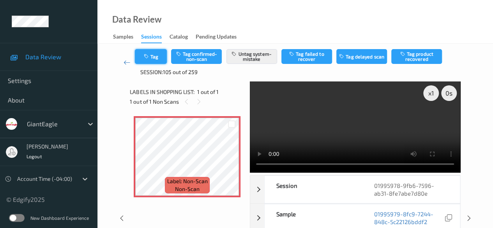
click at [154, 56] on button "Tag" at bounding box center [151, 56] width 32 height 15
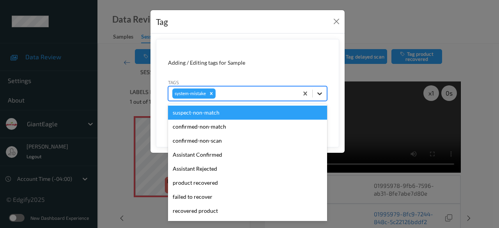
click at [323, 93] on icon at bounding box center [320, 94] width 8 height 8
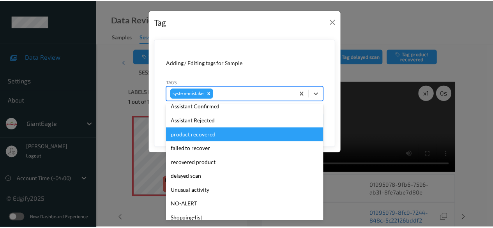
scroll to position [97, 0]
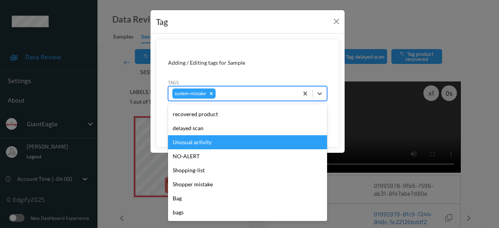
click at [209, 141] on div "Unusual activity" at bounding box center [247, 142] width 159 height 14
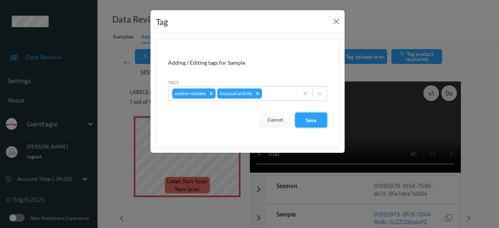
click at [311, 118] on button "Save" at bounding box center [311, 120] width 32 height 15
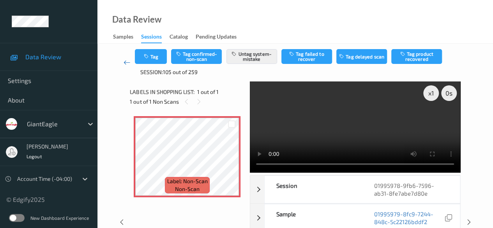
click at [125, 60] on icon at bounding box center [126, 62] width 7 height 8
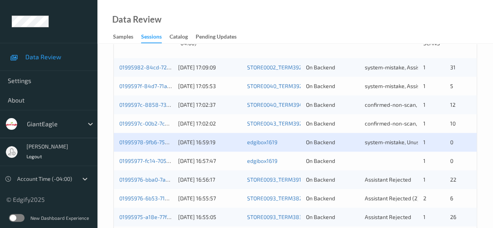
scroll to position [234, 0]
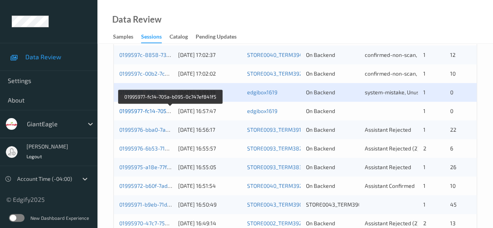
click at [135, 109] on link "01995977-fc14-705a-b095-0c747ef841f5" at bounding box center [170, 111] width 102 height 7
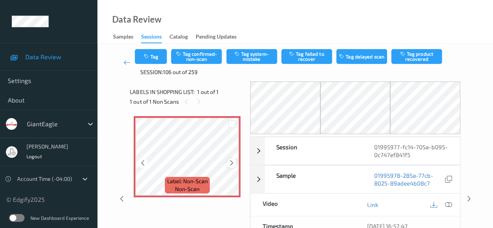
click at [230, 160] on icon at bounding box center [231, 162] width 7 height 7
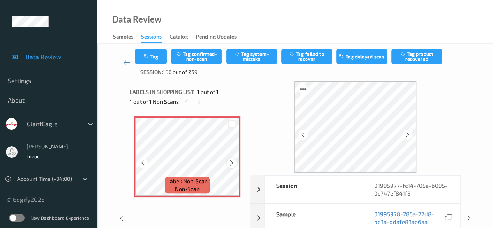
click at [231, 162] on icon at bounding box center [231, 162] width 7 height 7
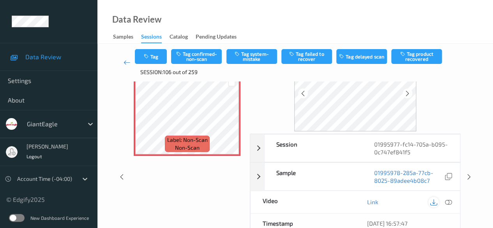
scroll to position [78, 0]
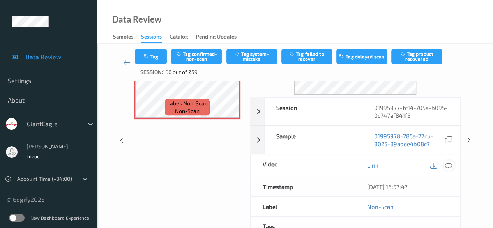
click at [448, 165] on icon at bounding box center [448, 165] width 7 height 7
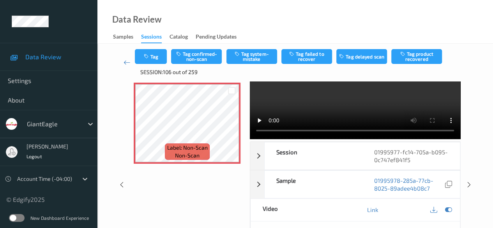
scroll to position [0, 0]
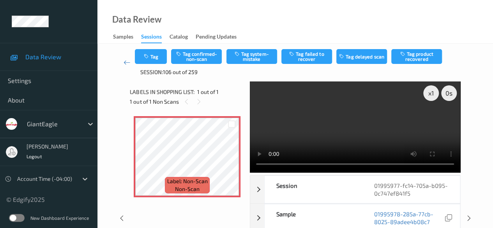
click at [242, 175] on div "x 1 0 s Session 01995977-fc14-705a-b095-0c747ef841f5 Session ID 01995977-fc14-7…" at bounding box center [295, 217] width 330 height 273
click at [246, 56] on button "Tag system-mistake" at bounding box center [251, 56] width 51 height 15
click at [129, 62] on icon at bounding box center [126, 62] width 7 height 8
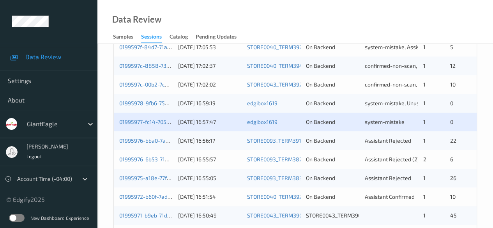
scroll to position [234, 0]
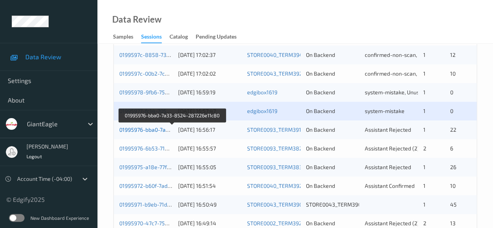
click at [152, 129] on link "01995976-bba0-7a33-8524-287226e11c80" at bounding box center [172, 129] width 106 height 7
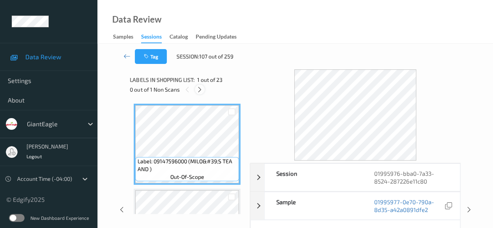
click at [200, 90] on icon at bounding box center [199, 89] width 7 height 7
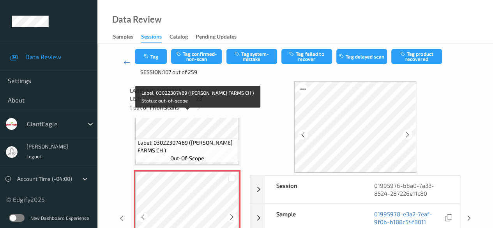
scroll to position [931, 0]
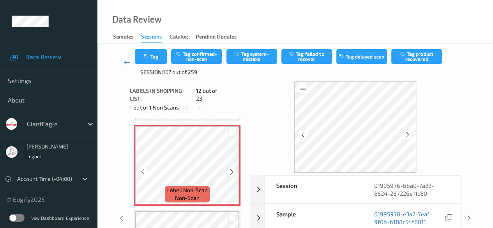
click at [230, 168] on icon at bounding box center [231, 171] width 7 height 7
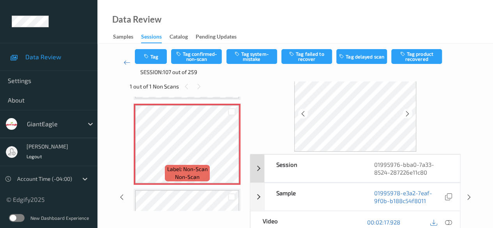
scroll to position [39, 0]
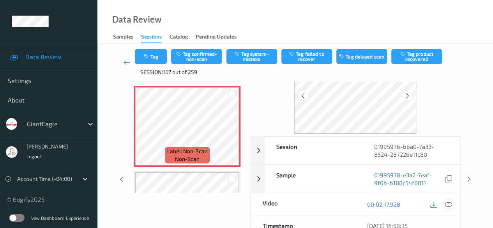
click at [449, 203] on icon at bounding box center [448, 204] width 7 height 7
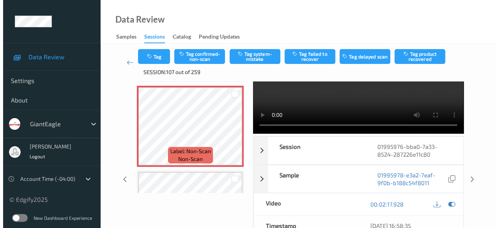
scroll to position [0, 0]
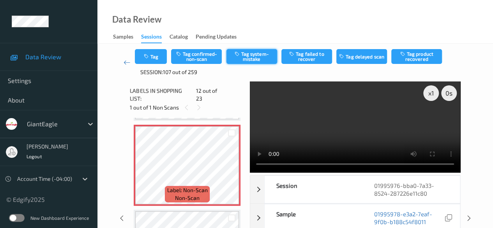
click at [251, 56] on button "Tag system-mistake" at bounding box center [251, 56] width 51 height 15
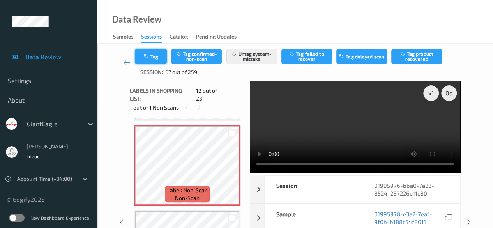
click at [154, 60] on button "Tag" at bounding box center [151, 56] width 32 height 15
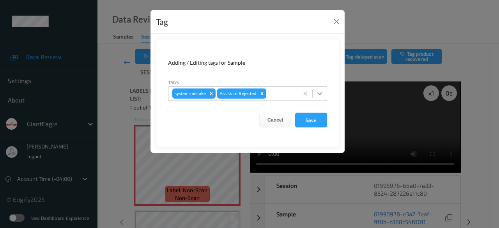
click at [321, 96] on icon at bounding box center [320, 94] width 8 height 8
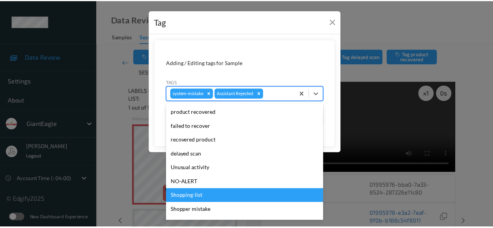
scroll to position [83, 0]
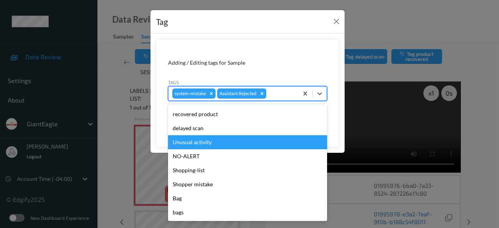
click at [207, 145] on div "Unusual activity" at bounding box center [247, 142] width 159 height 14
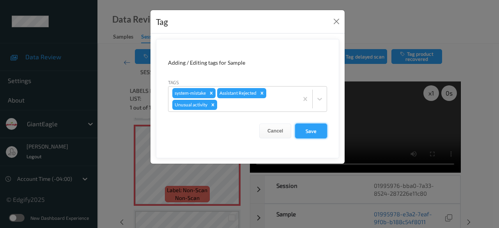
click at [314, 132] on button "Save" at bounding box center [311, 130] width 32 height 15
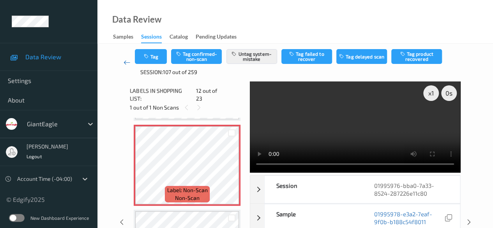
click at [125, 61] on icon at bounding box center [126, 62] width 7 height 8
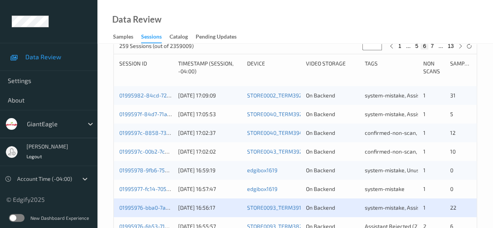
scroll to position [273, 0]
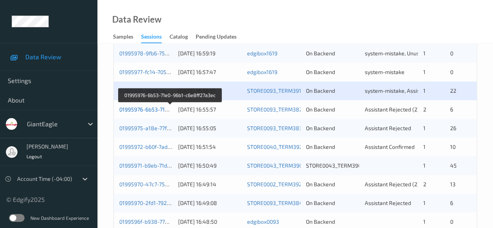
click at [161, 108] on link "01995976-6b53-71e0-96b1-c6e8ff27a3ec" at bounding box center [170, 109] width 102 height 7
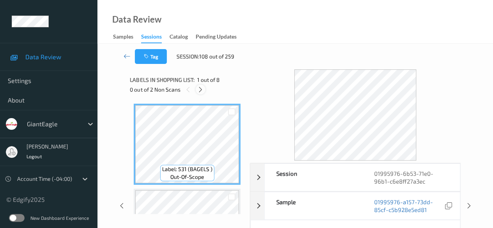
click at [204, 92] on div at bounding box center [201, 90] width 10 height 10
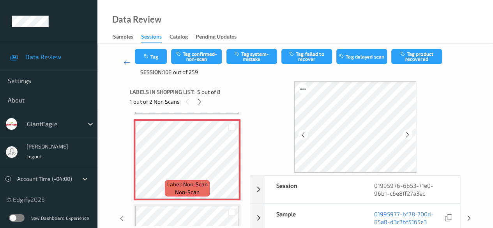
scroll to position [39, 0]
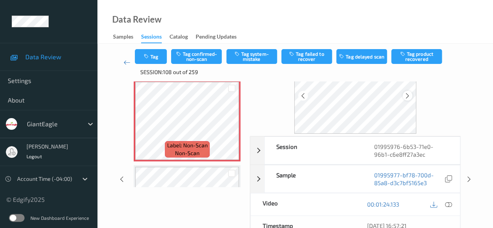
click at [409, 97] on icon at bounding box center [407, 95] width 7 height 7
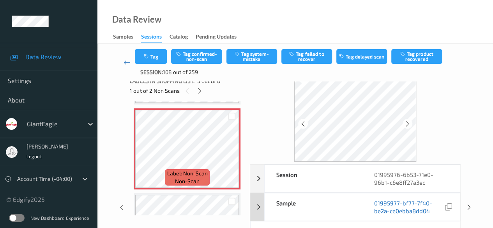
scroll to position [0, 0]
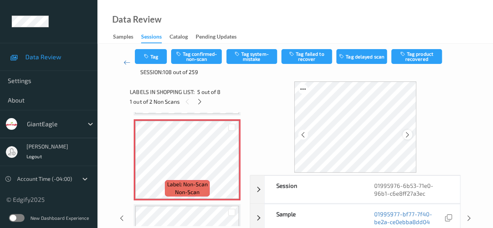
click at [408, 134] on icon at bounding box center [407, 134] width 7 height 7
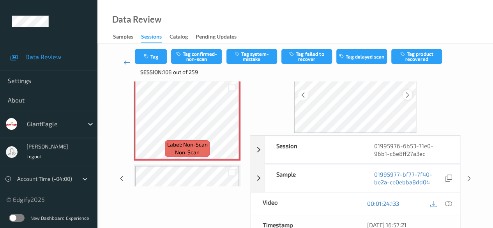
scroll to position [78, 0]
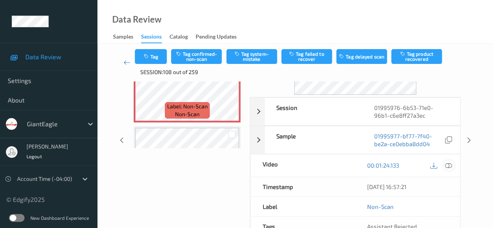
click at [450, 163] on icon at bounding box center [448, 165] width 7 height 7
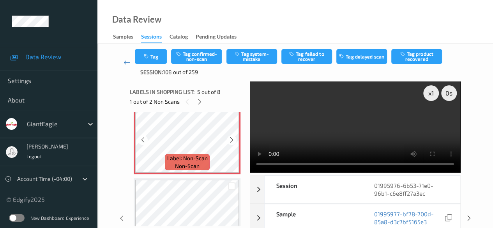
scroll to position [351, 0]
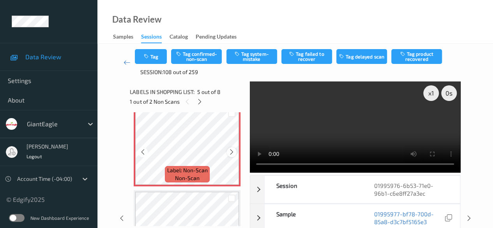
click at [233, 149] on icon at bounding box center [231, 151] width 7 height 7
click at [230, 154] on icon at bounding box center [231, 151] width 7 height 7
click at [233, 150] on icon at bounding box center [231, 151] width 7 height 7
click at [233, 151] on icon at bounding box center [231, 151] width 7 height 7
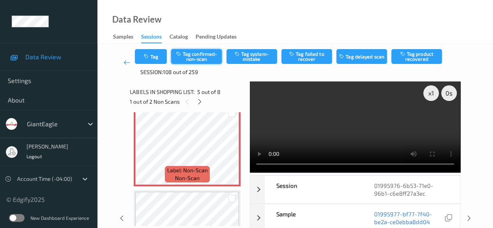
click at [206, 54] on button "Tag confirmed-non-scan" at bounding box center [196, 56] width 51 height 15
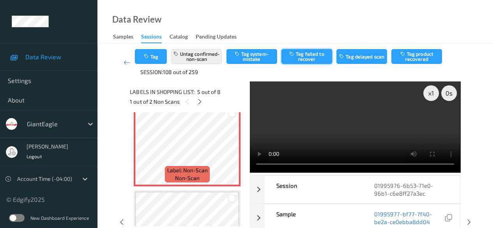
click at [317, 53] on button "Tag failed to recover" at bounding box center [306, 56] width 51 height 15
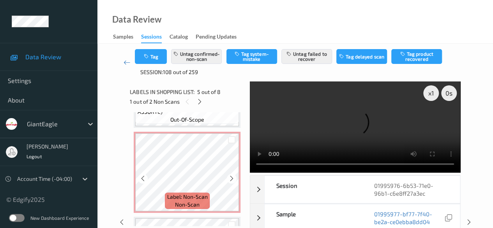
scroll to position [506, 0]
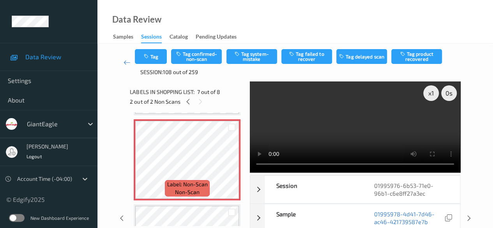
click at [263, 121] on video at bounding box center [355, 126] width 210 height 91
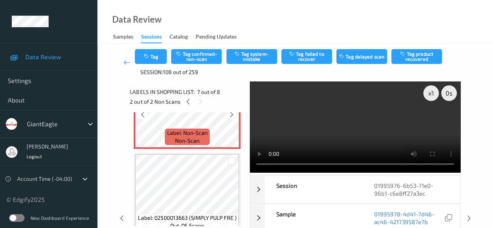
scroll to position [569, 0]
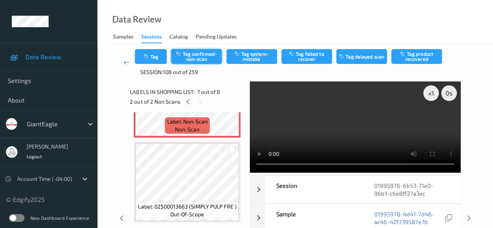
click at [196, 56] on button "Tag confirmed-non-scan" at bounding box center [196, 56] width 51 height 15
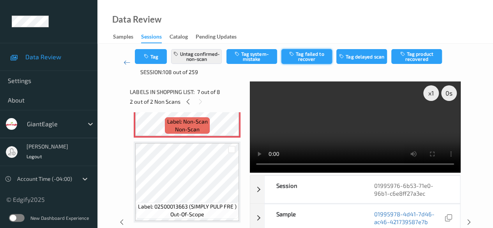
click at [307, 56] on button "Tag failed to recover" at bounding box center [306, 56] width 51 height 15
click at [129, 61] on icon at bounding box center [126, 62] width 7 height 8
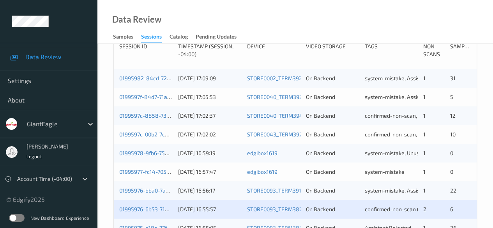
scroll to position [234, 0]
